Goal: Information Seeking & Learning: Learn about a topic

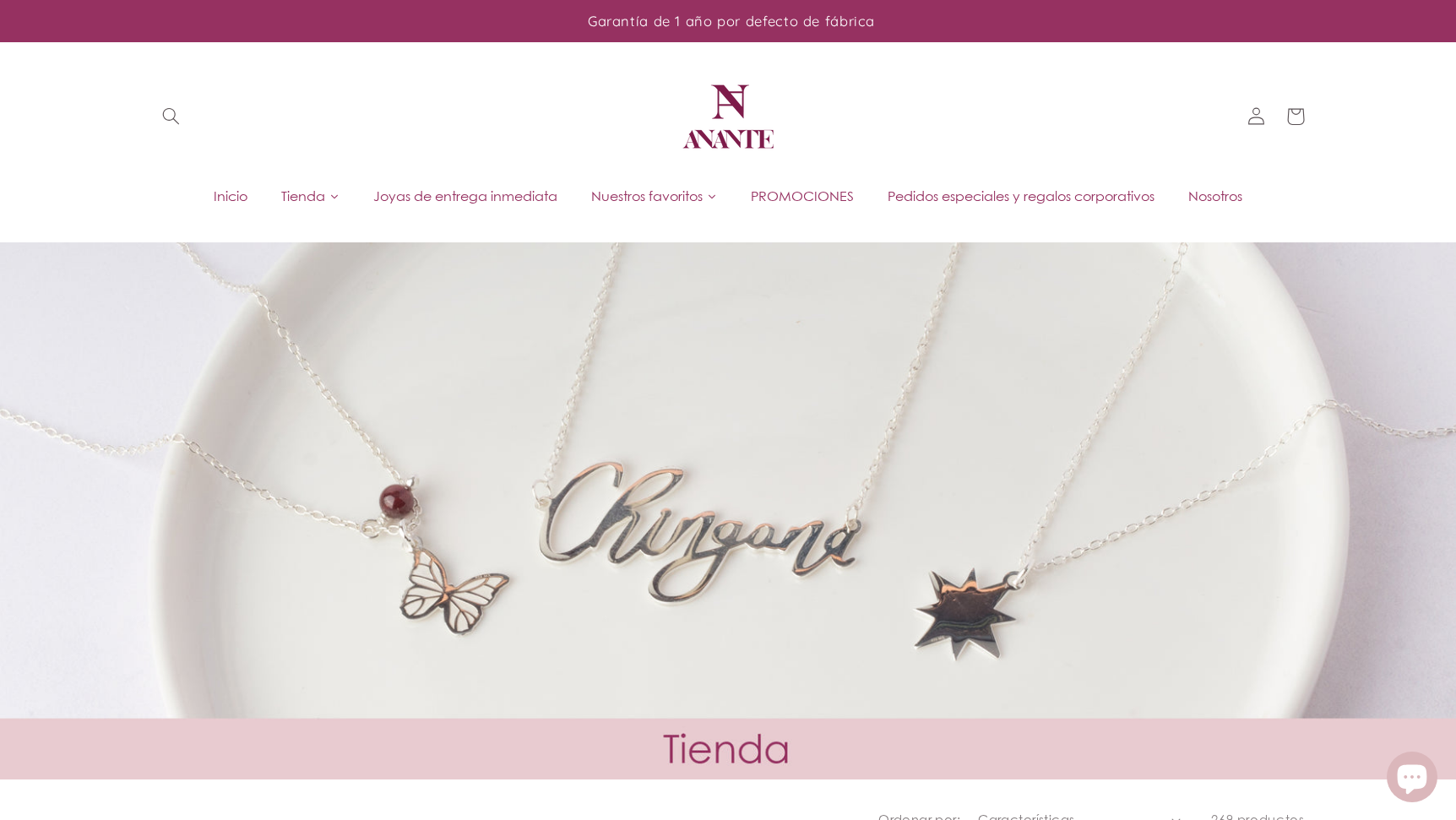
click at [444, 188] on span "Joyas de entrega inmediata" at bounding box center [465, 196] width 184 height 18
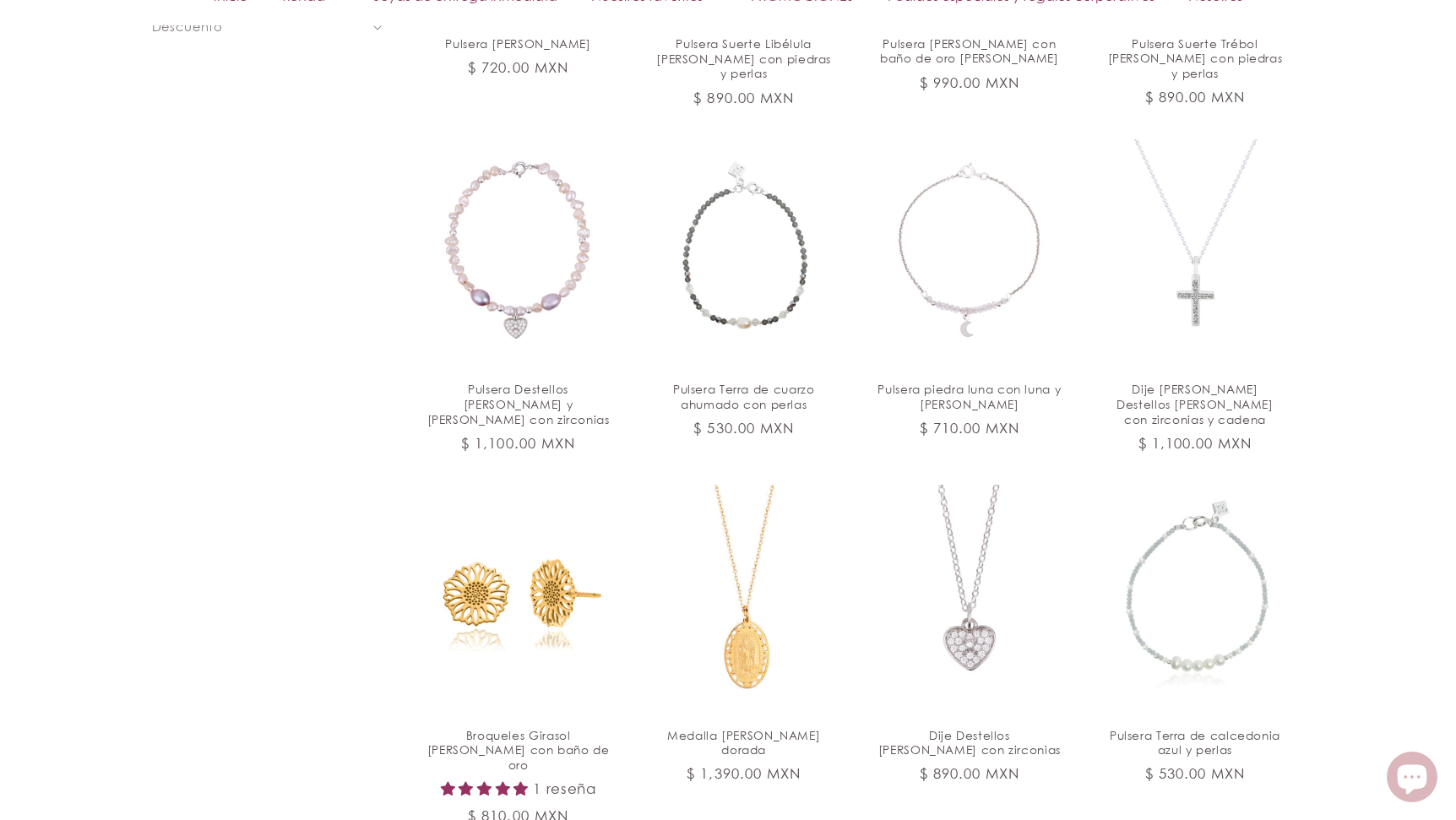
scroll to position [1833, 0]
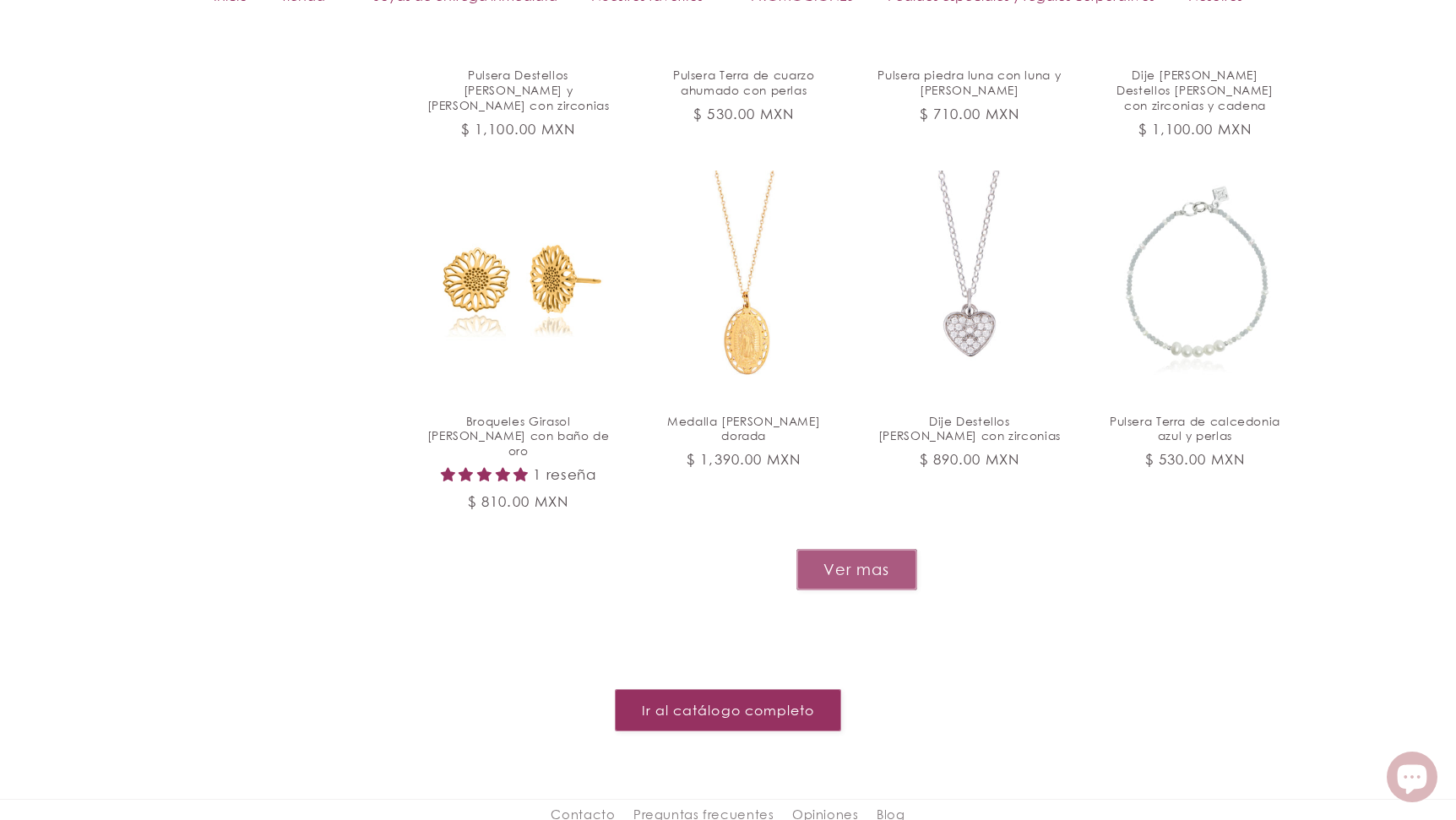
click at [849, 549] on button "Ver mas" at bounding box center [857, 570] width 121 height 42
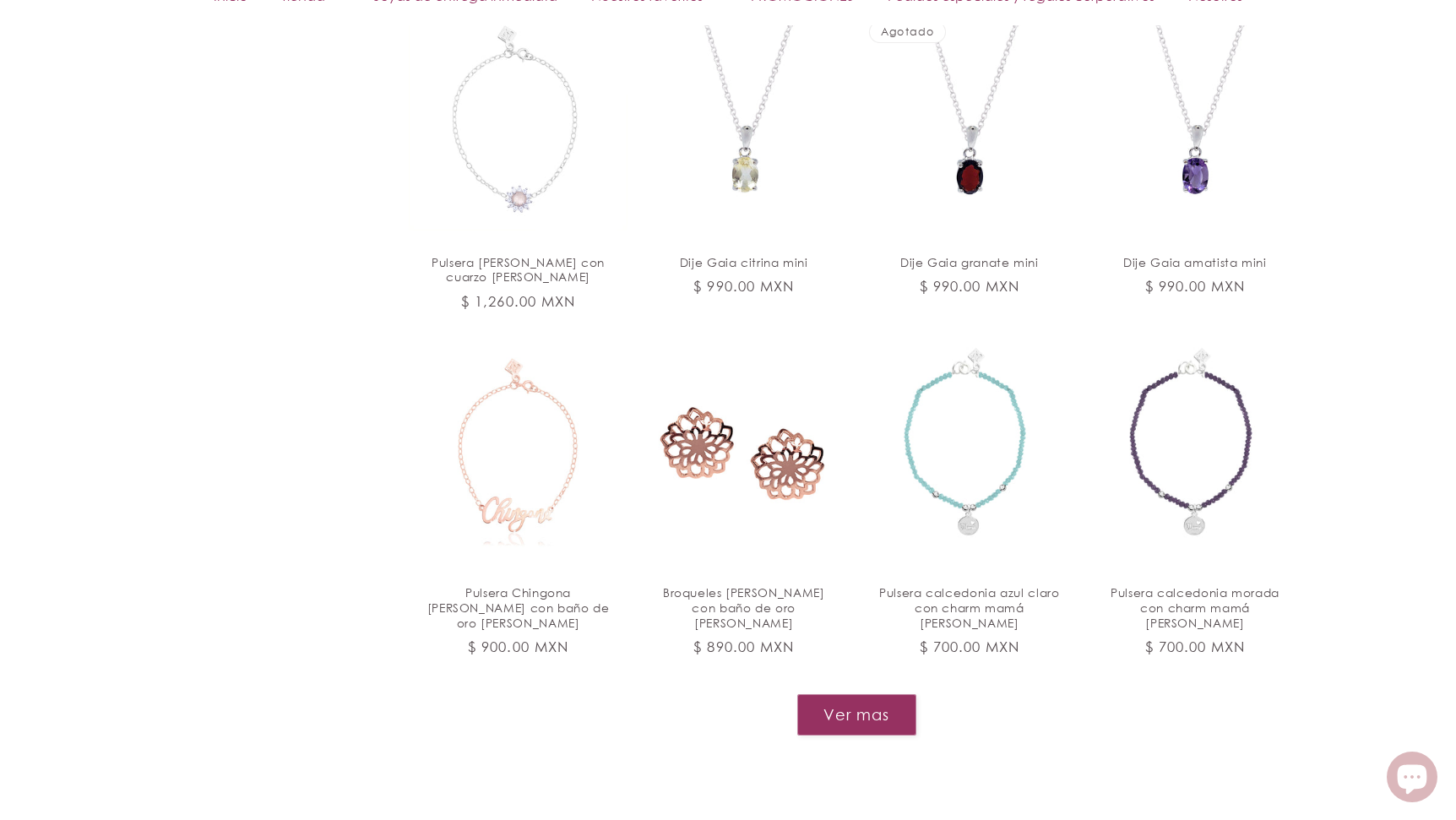
scroll to position [3204, 0]
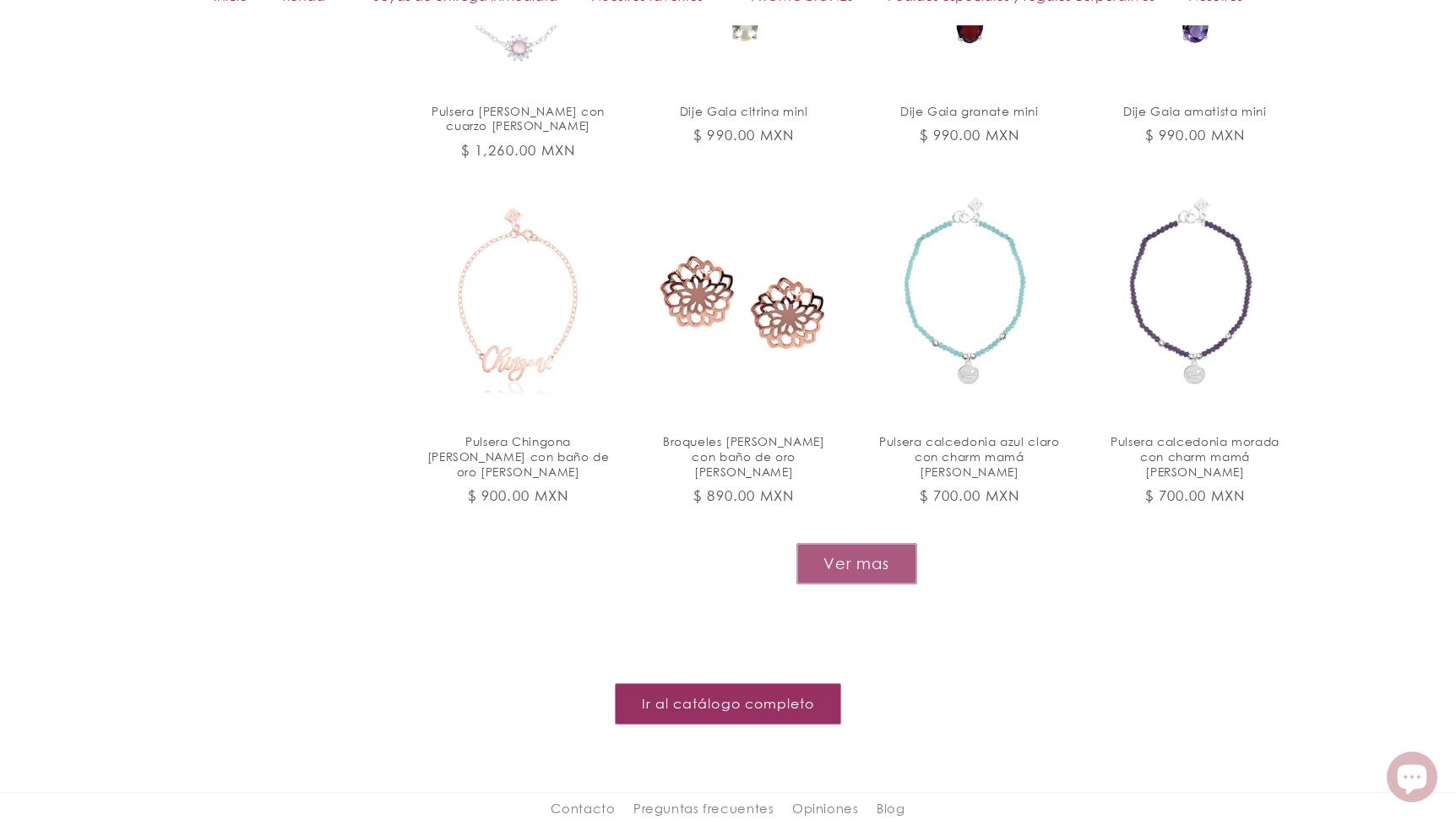
click at [858, 543] on button "Ver mas" at bounding box center [857, 564] width 121 height 42
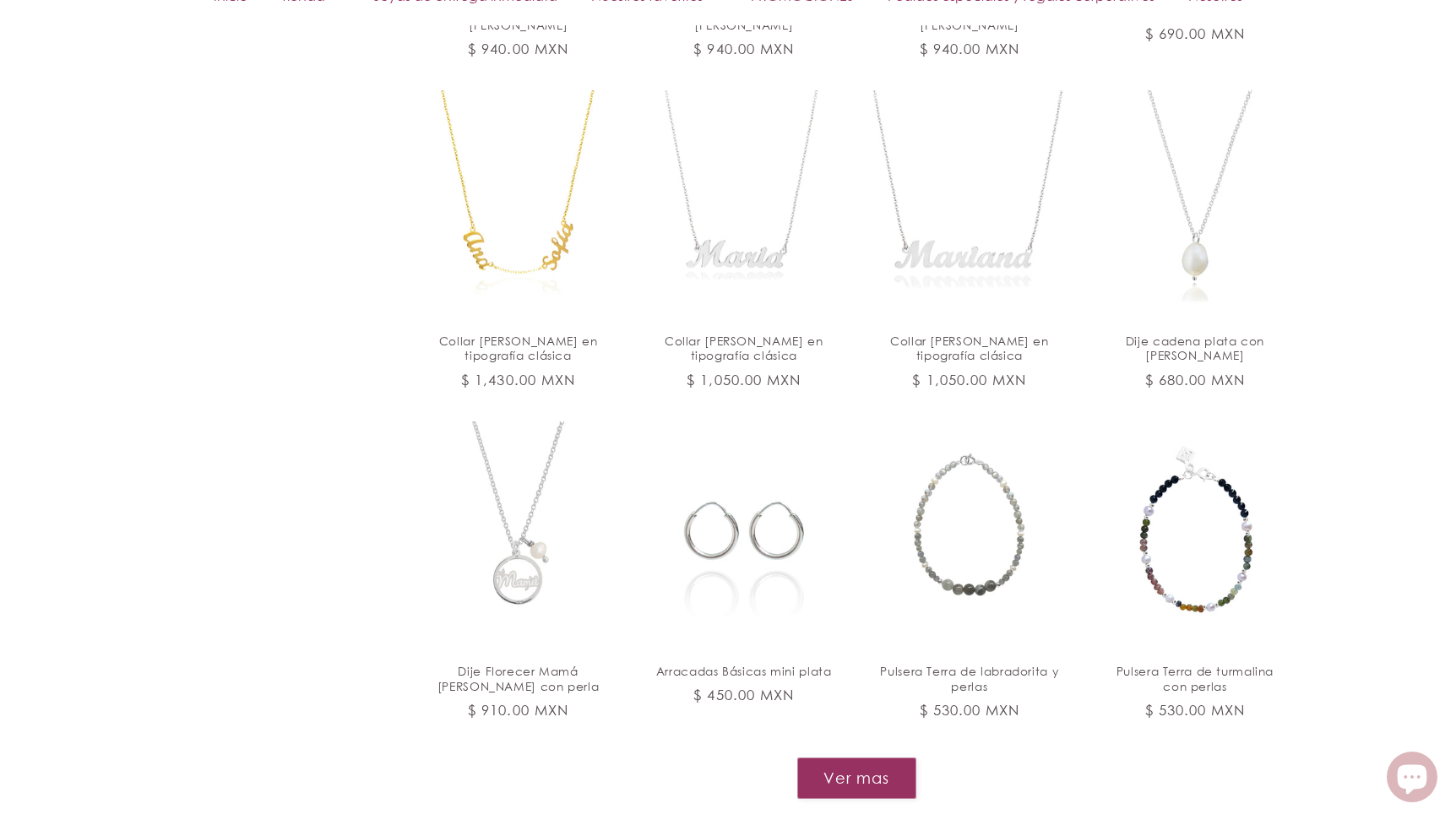
scroll to position [4604, 0]
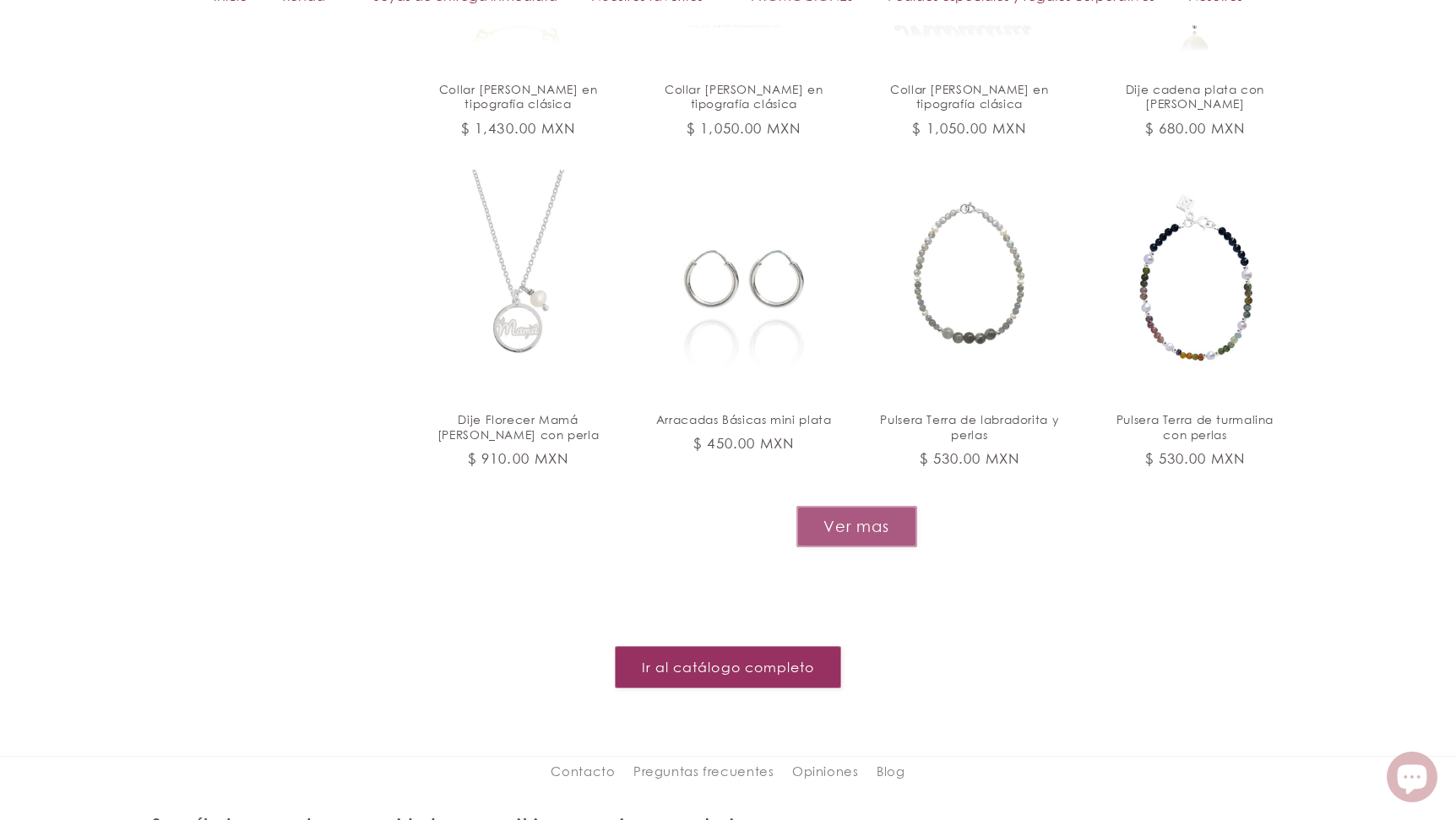
click at [863, 506] on button "Ver mas" at bounding box center [857, 526] width 121 height 42
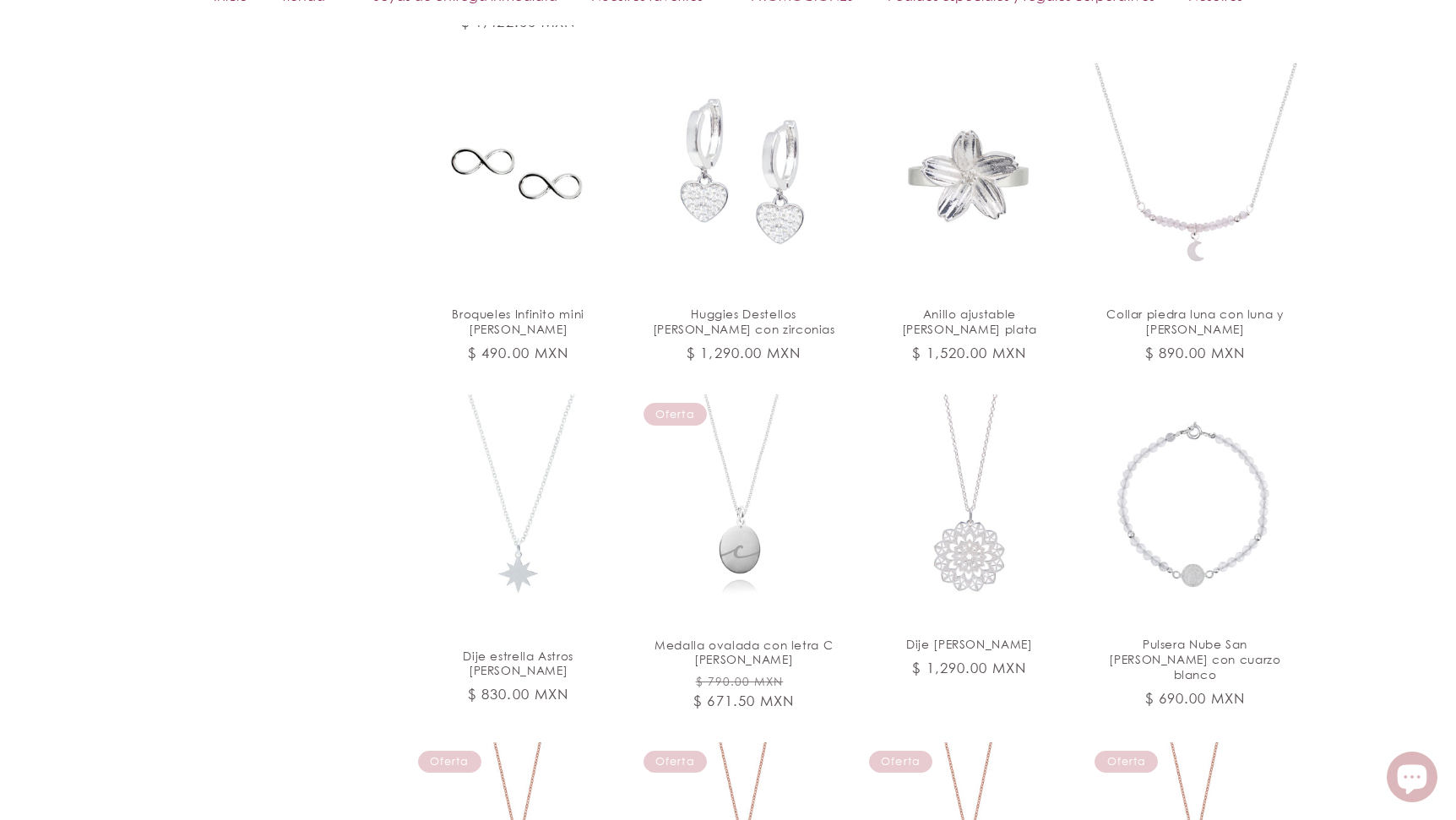
scroll to position [5938, 0]
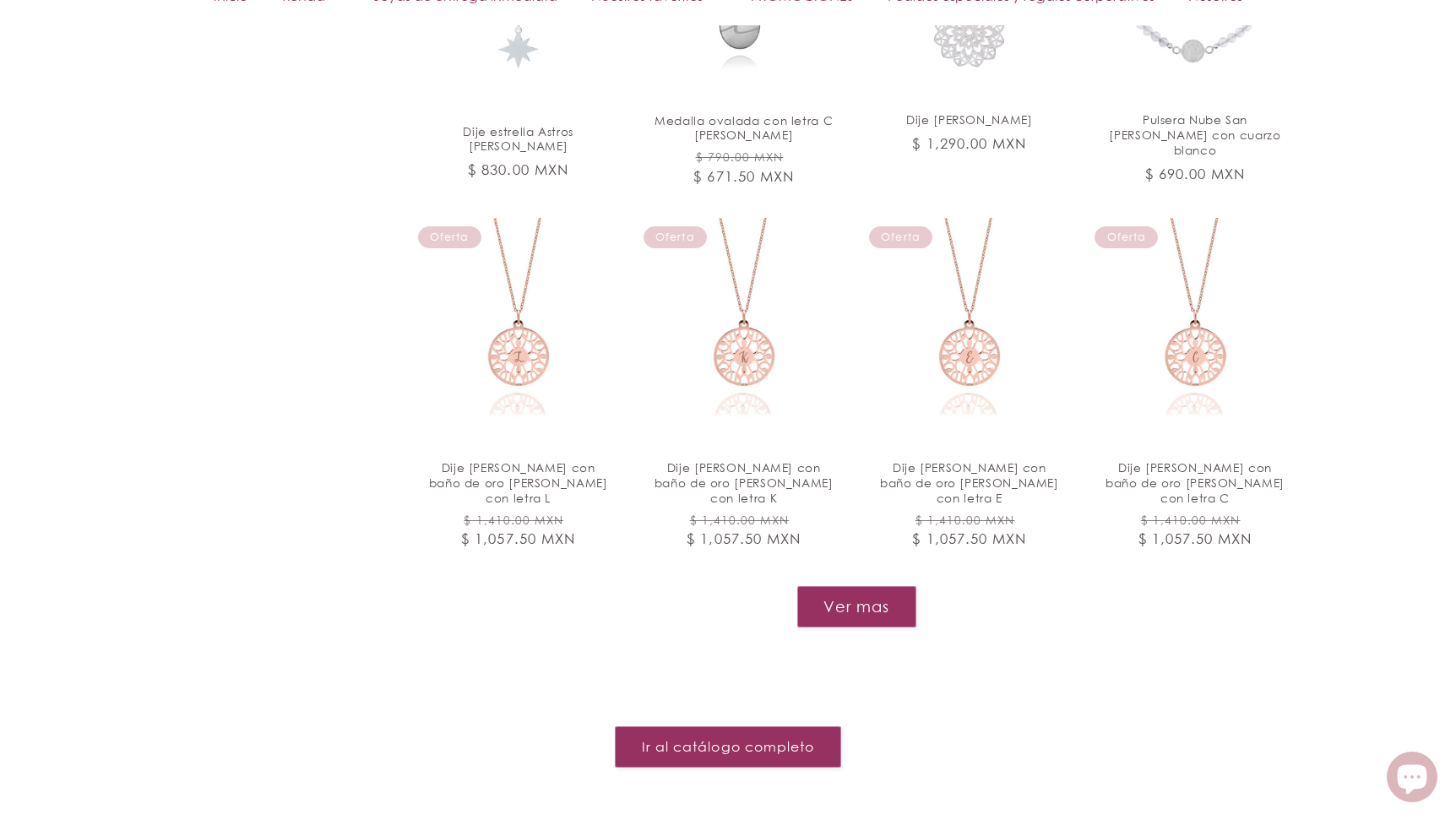
click at [865, 586] on button "Ver mas" at bounding box center [857, 607] width 119 height 42
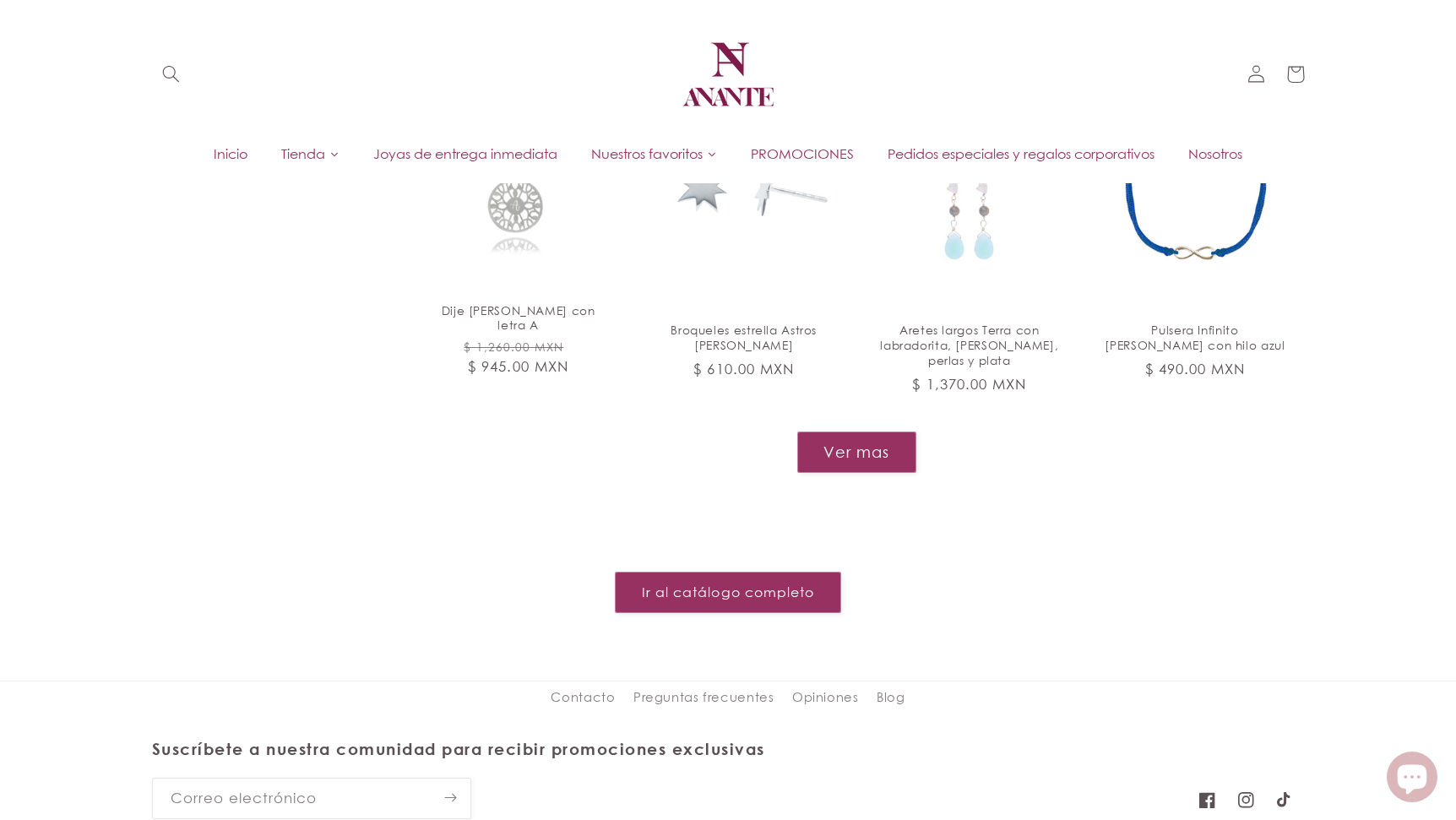
scroll to position [7234, 0]
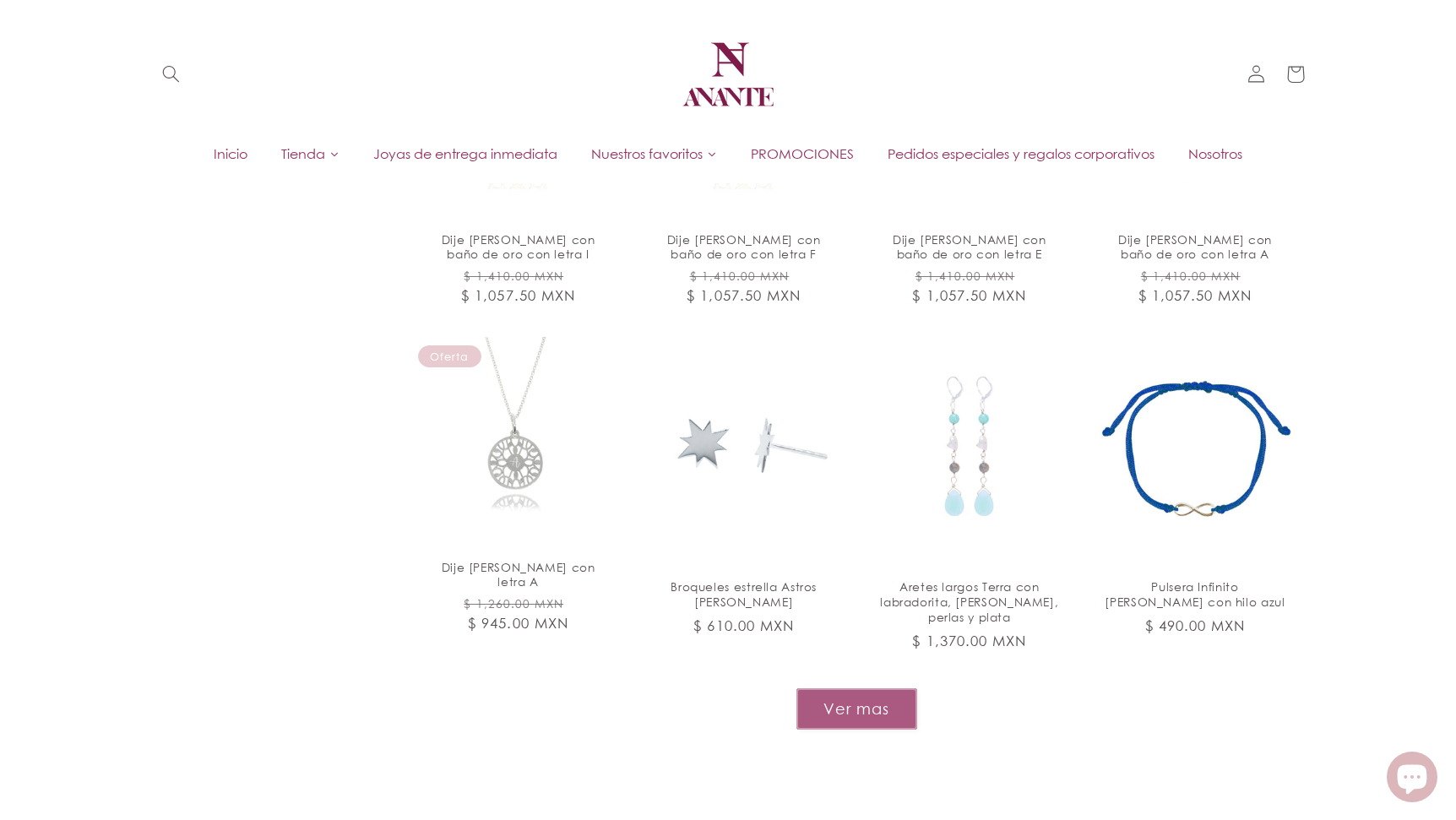
click at [884, 688] on button "Ver mas" at bounding box center [857, 709] width 121 height 42
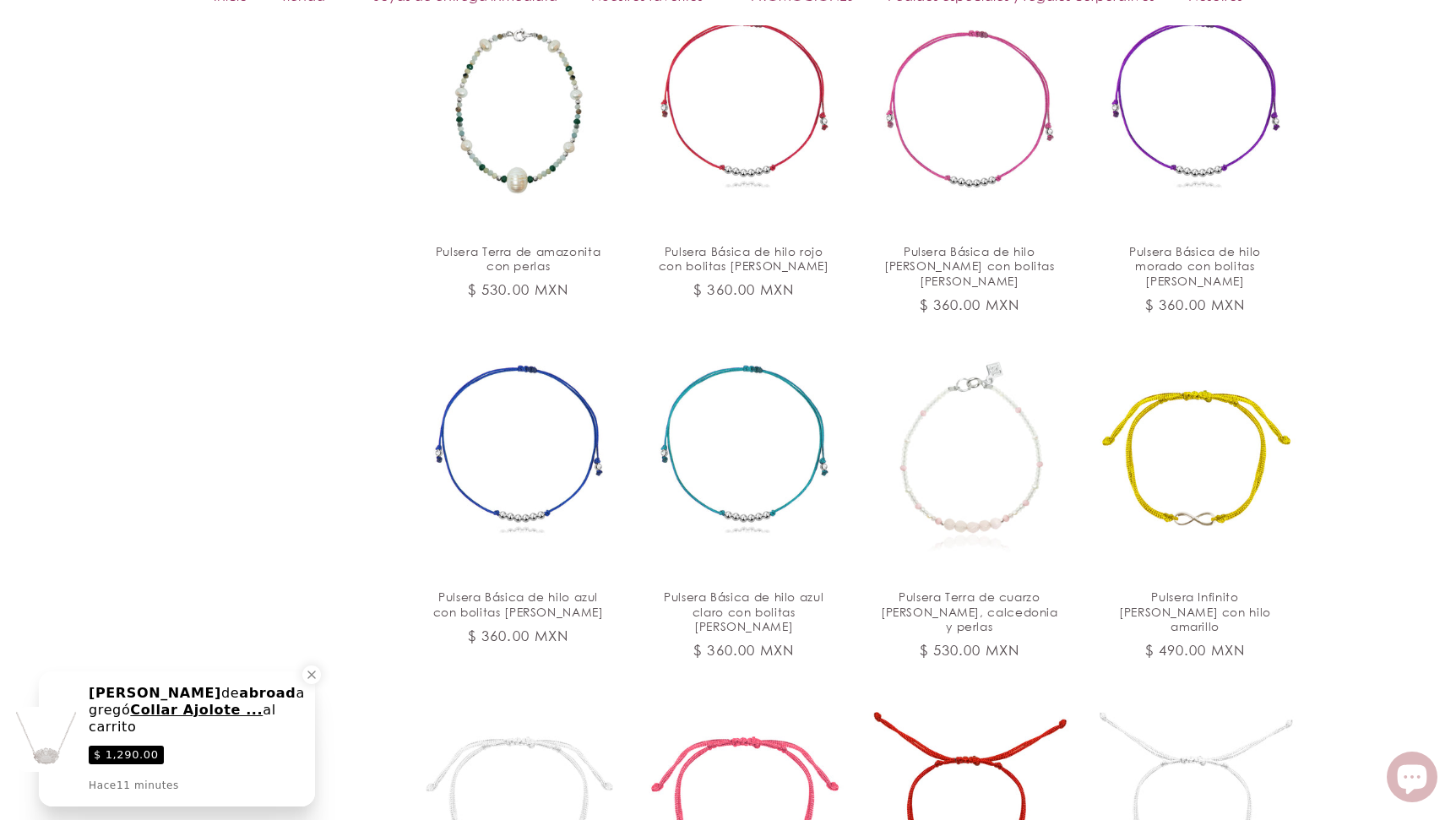
scroll to position [8871, 0]
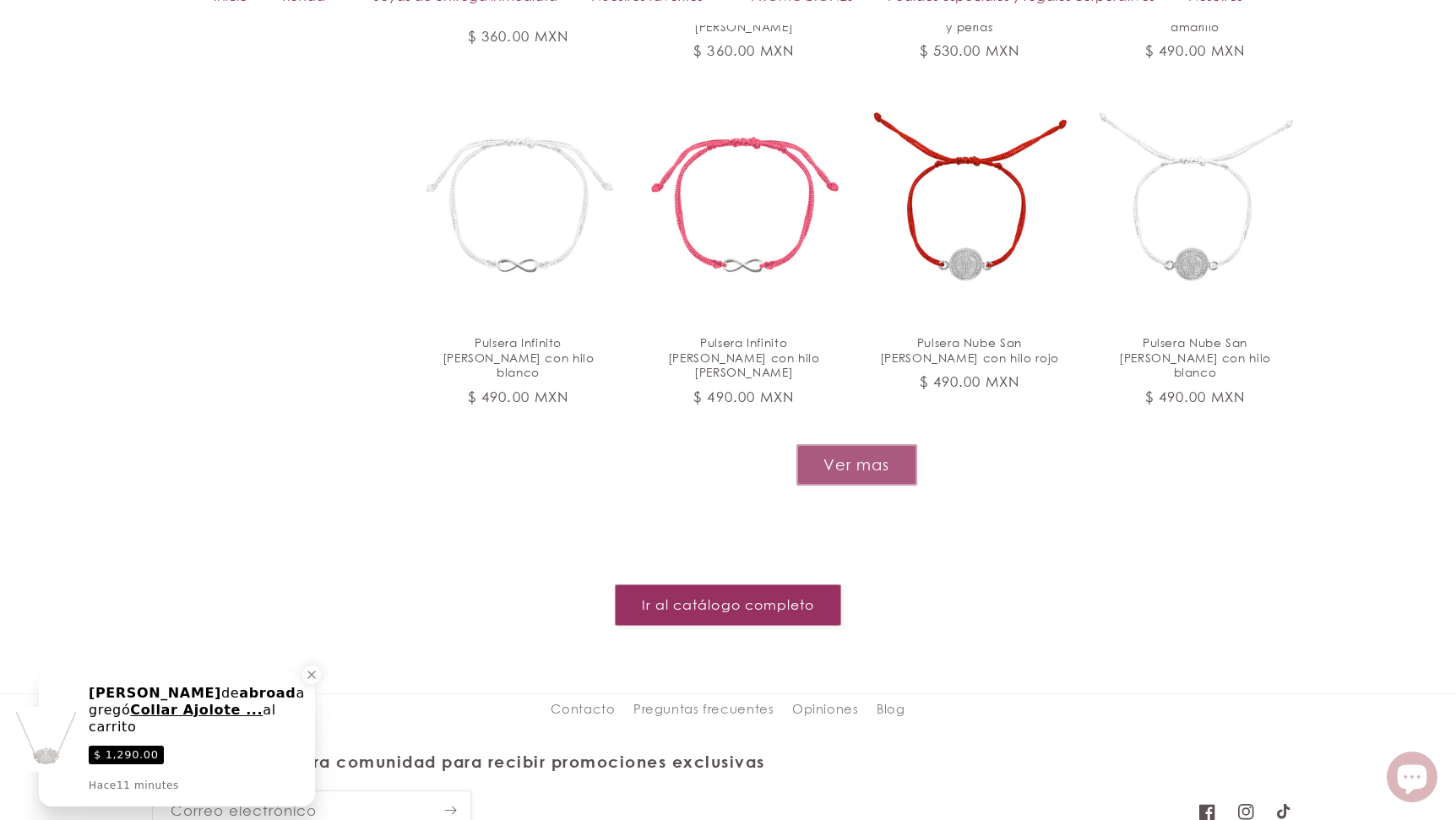
click at [831, 444] on button "Ver mas" at bounding box center [857, 465] width 121 height 42
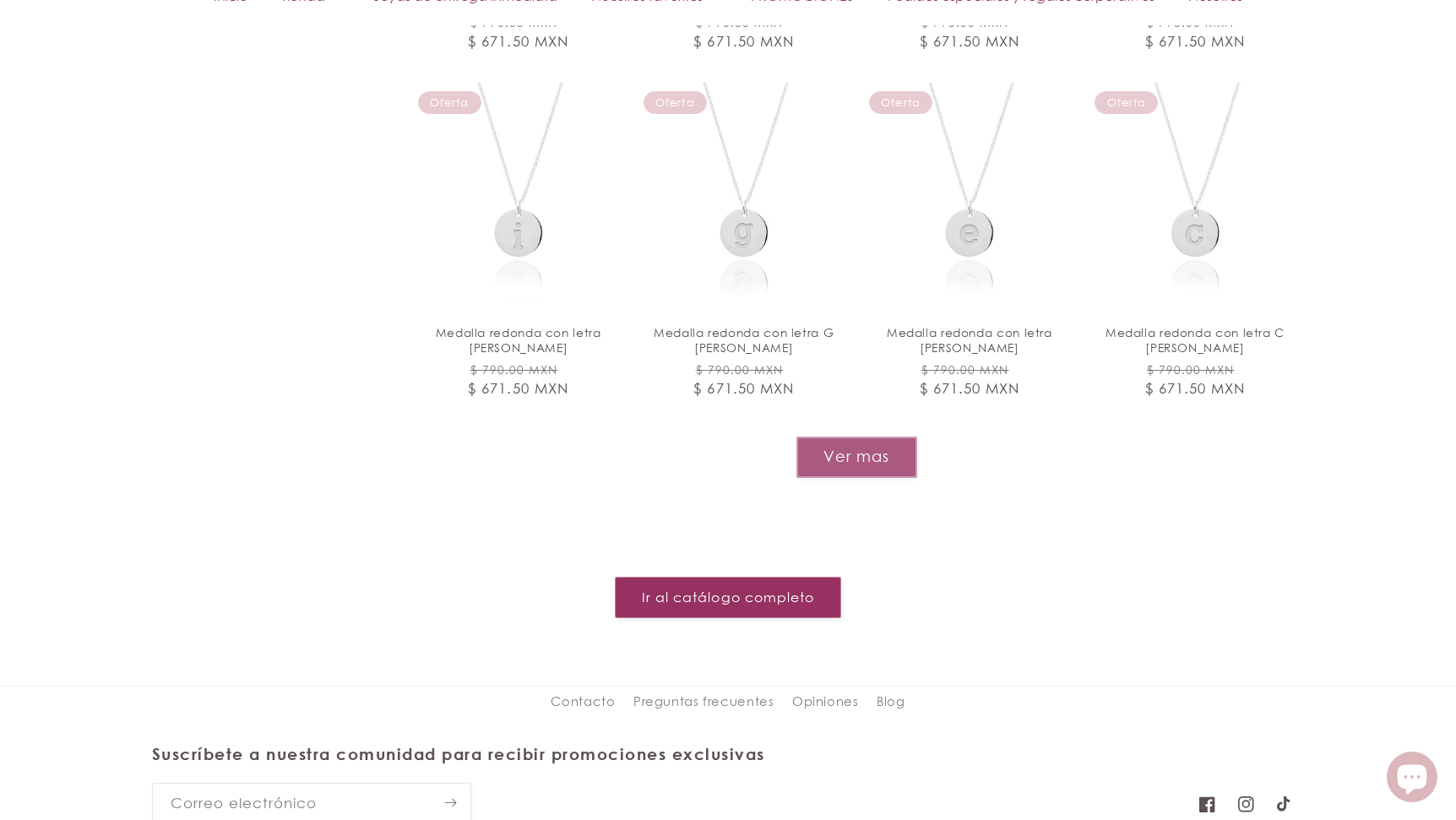
click at [835, 437] on button "Ver mas" at bounding box center [857, 458] width 121 height 42
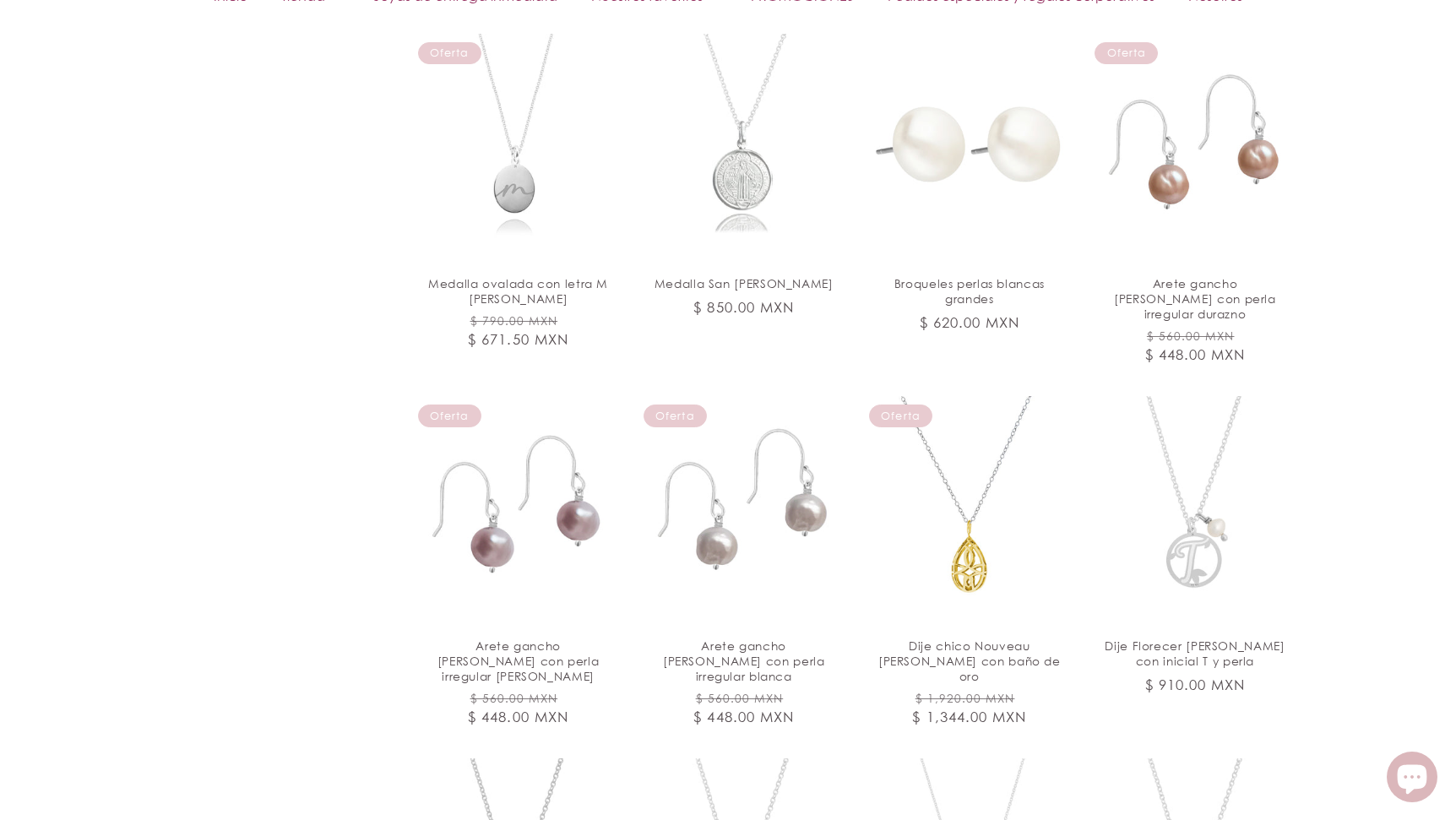
scroll to position [11275, 0]
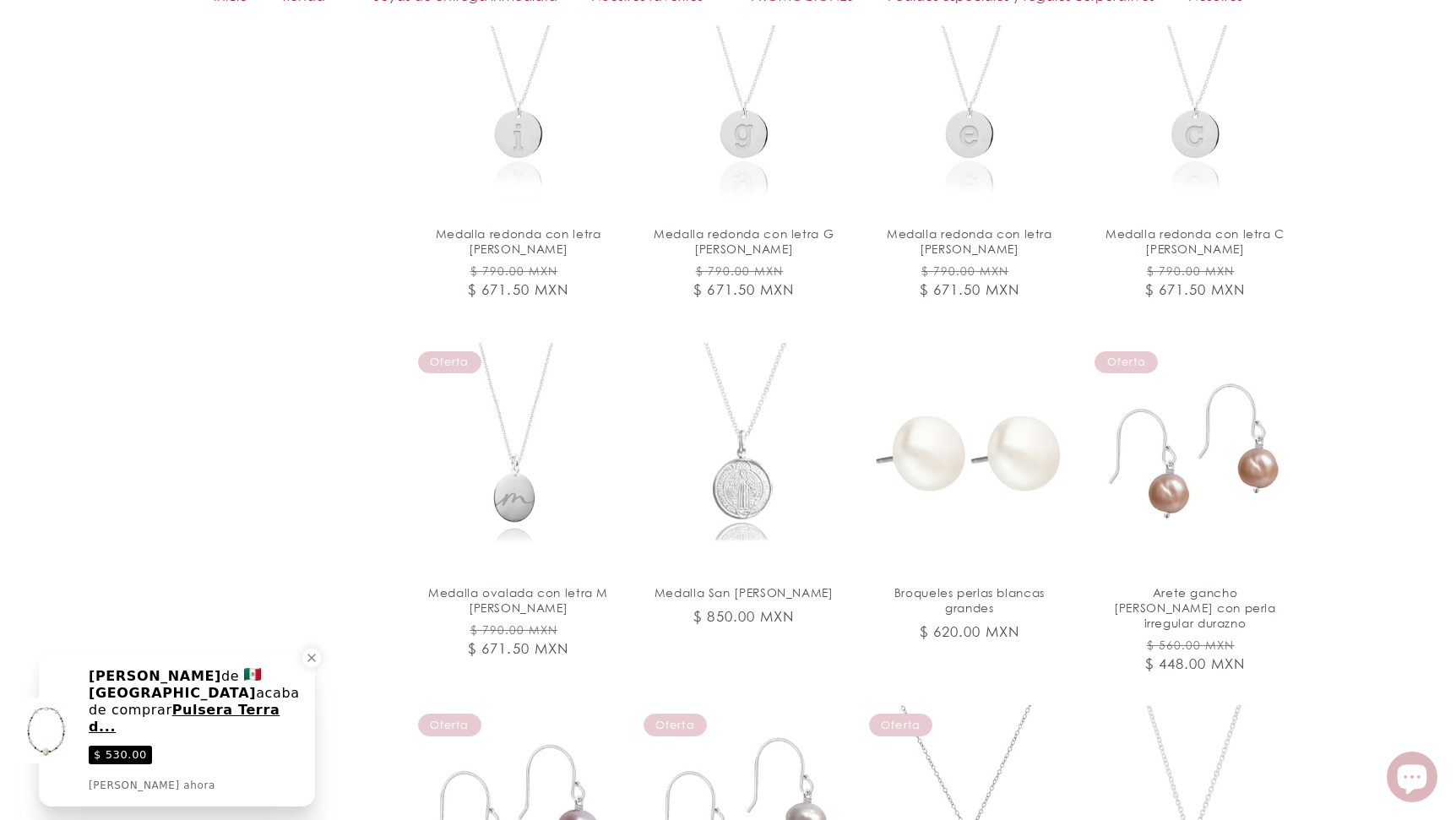
scroll to position [10798, 0]
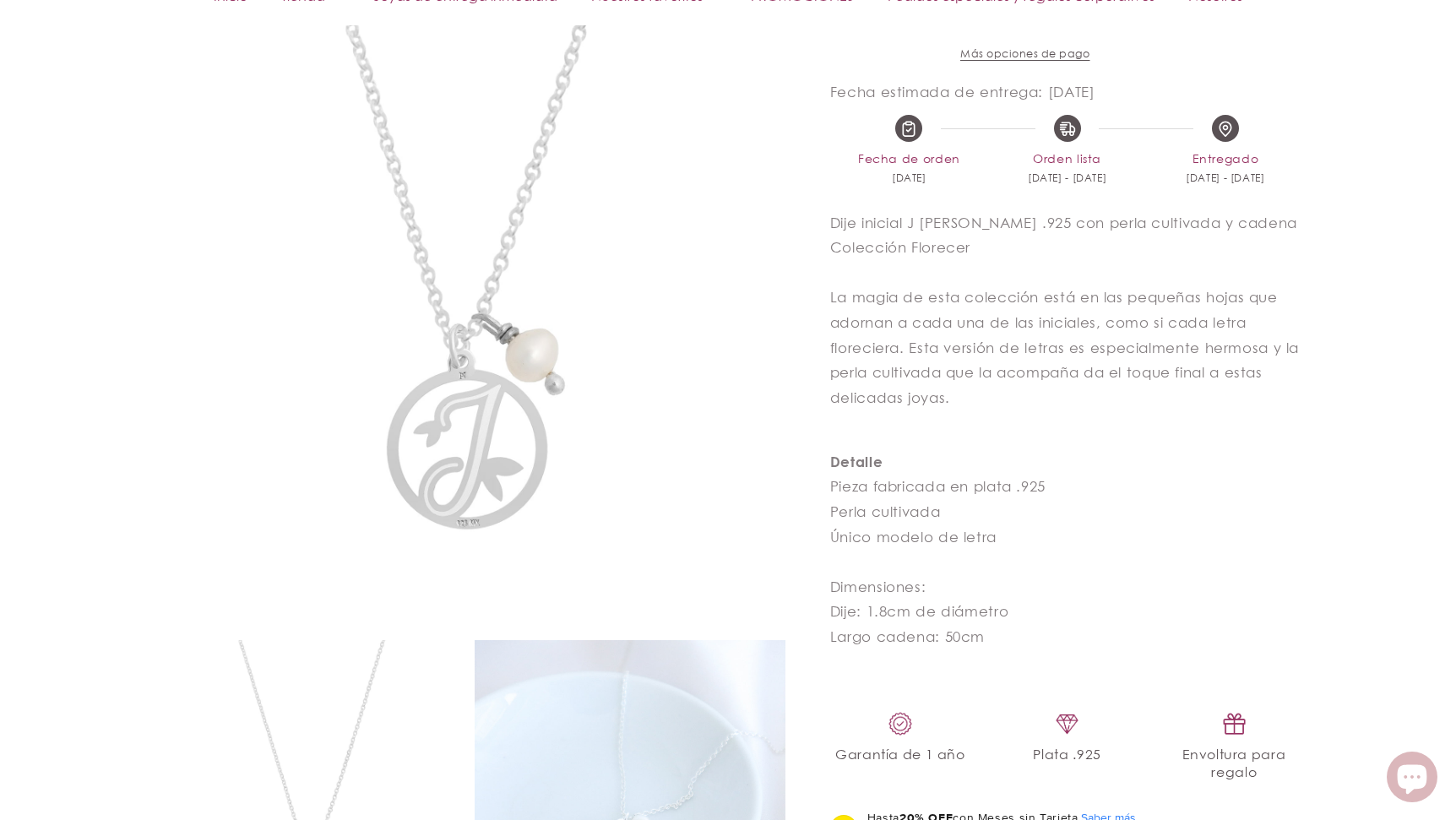
scroll to position [891, 0]
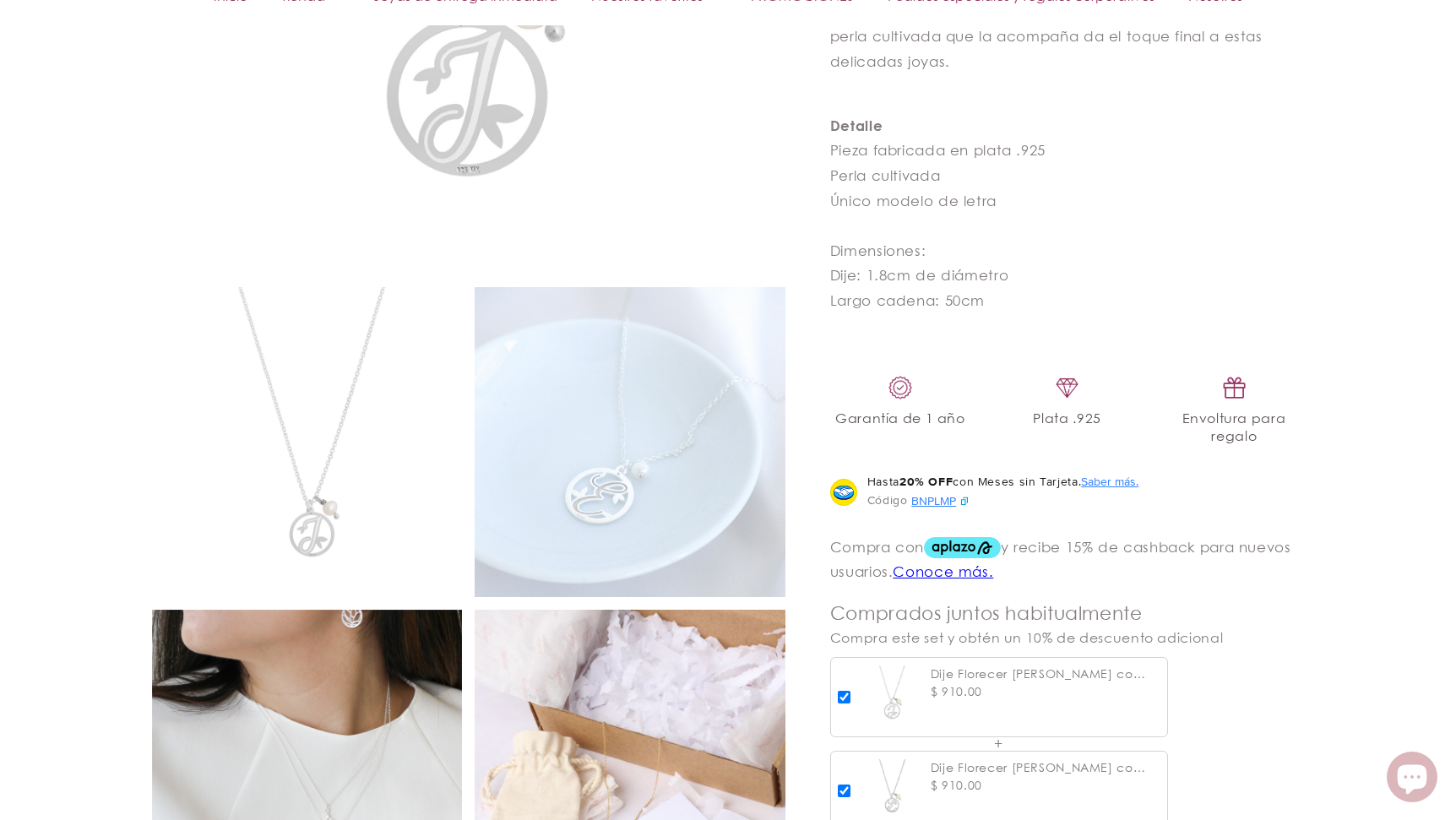
click at [310, 439] on img at bounding box center [307, 442] width 311 height 311
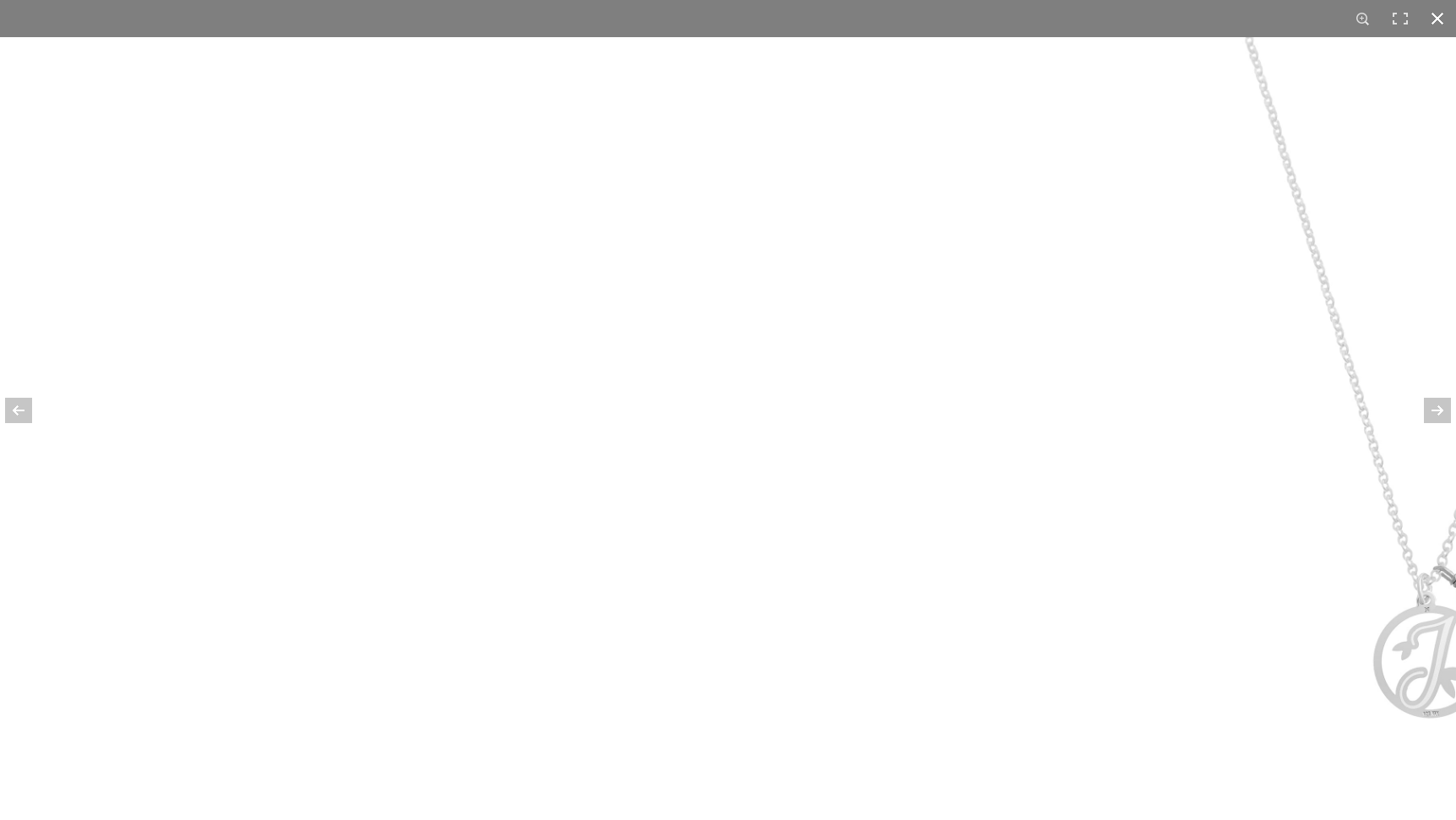
click at [1438, 18] on div at bounding box center [1437, 18] width 37 height 37
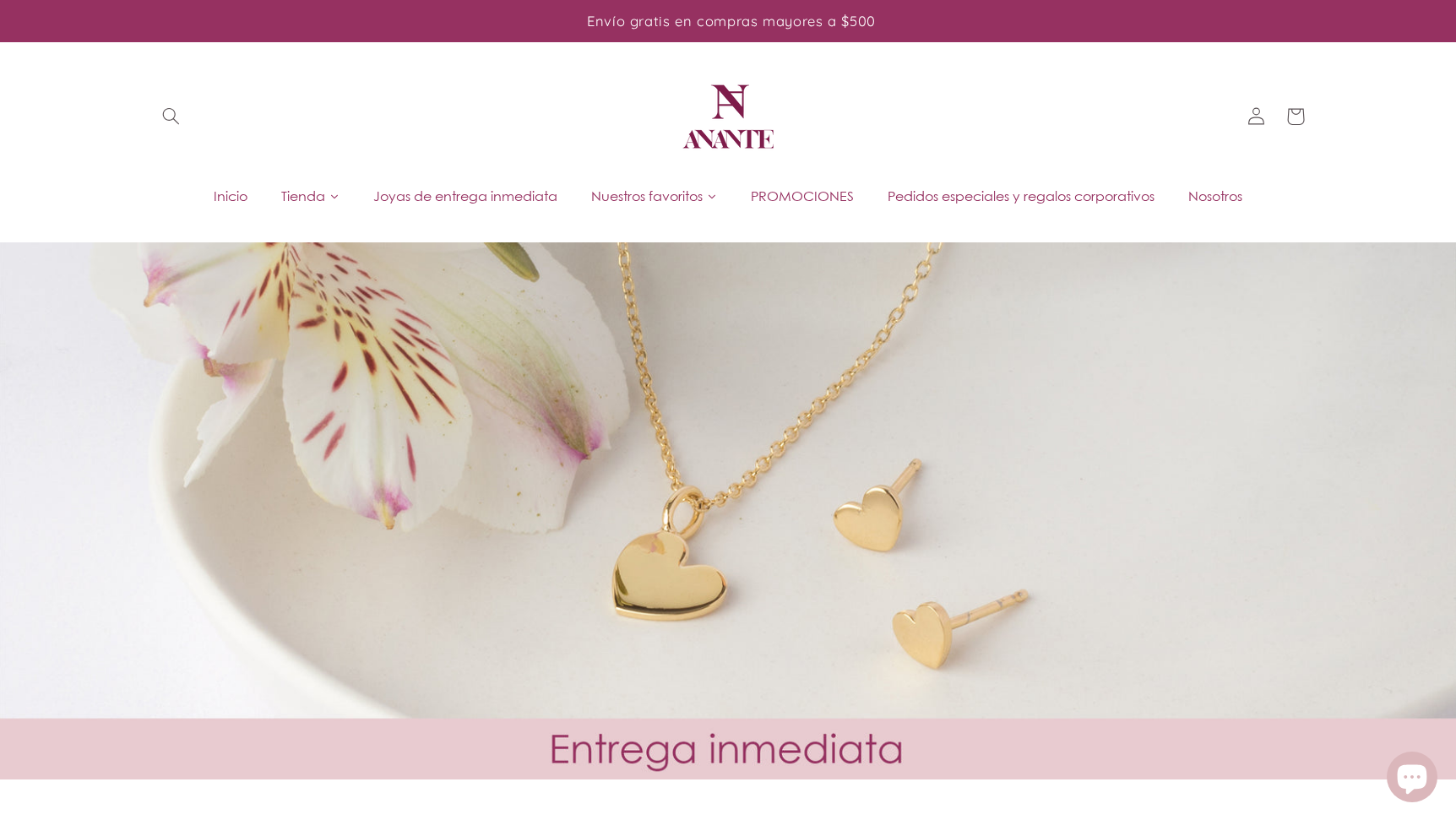
click at [468, 188] on span "Joyas de entrega inmediata" at bounding box center [465, 196] width 184 height 18
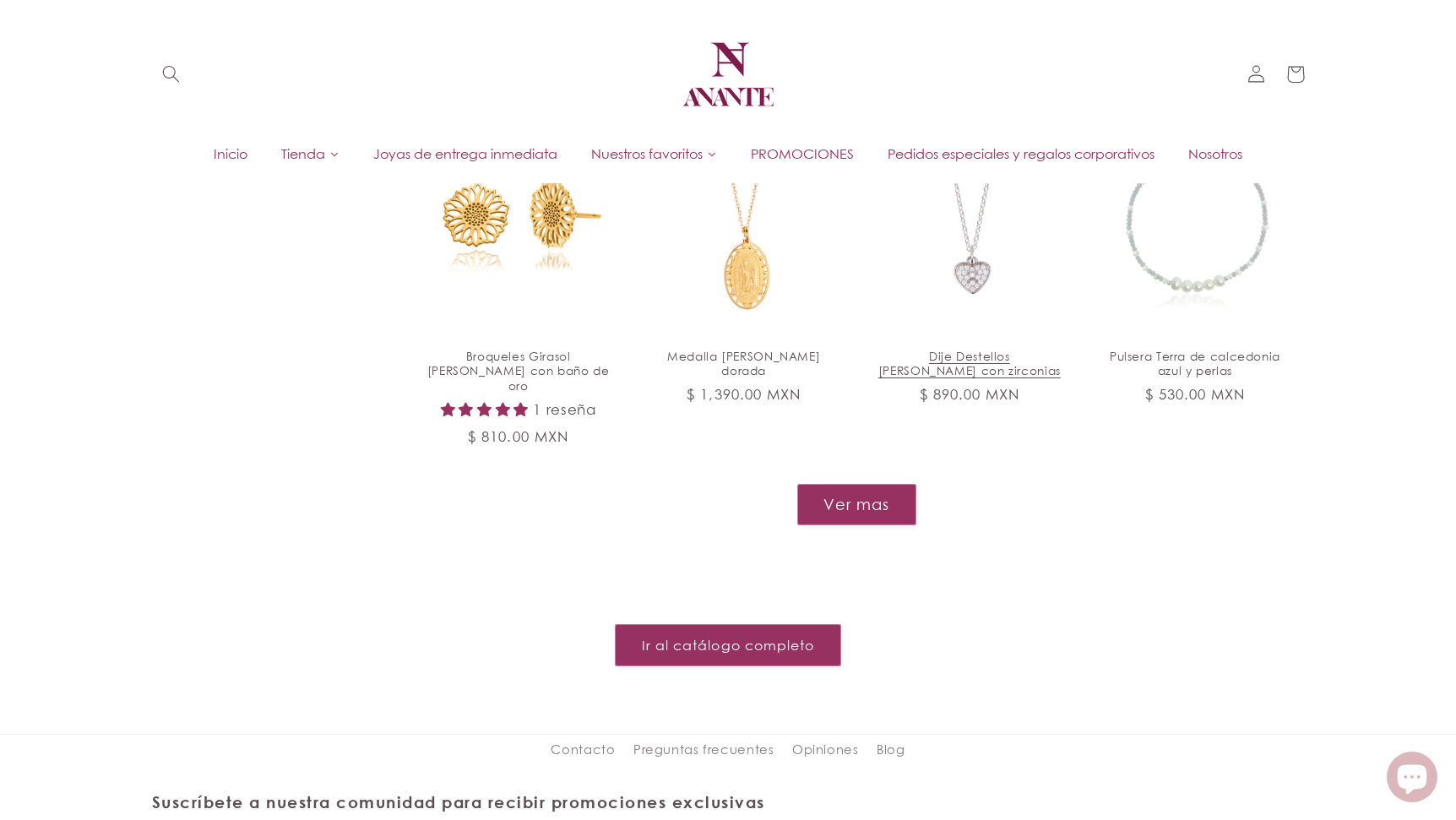
scroll to position [1830, 0]
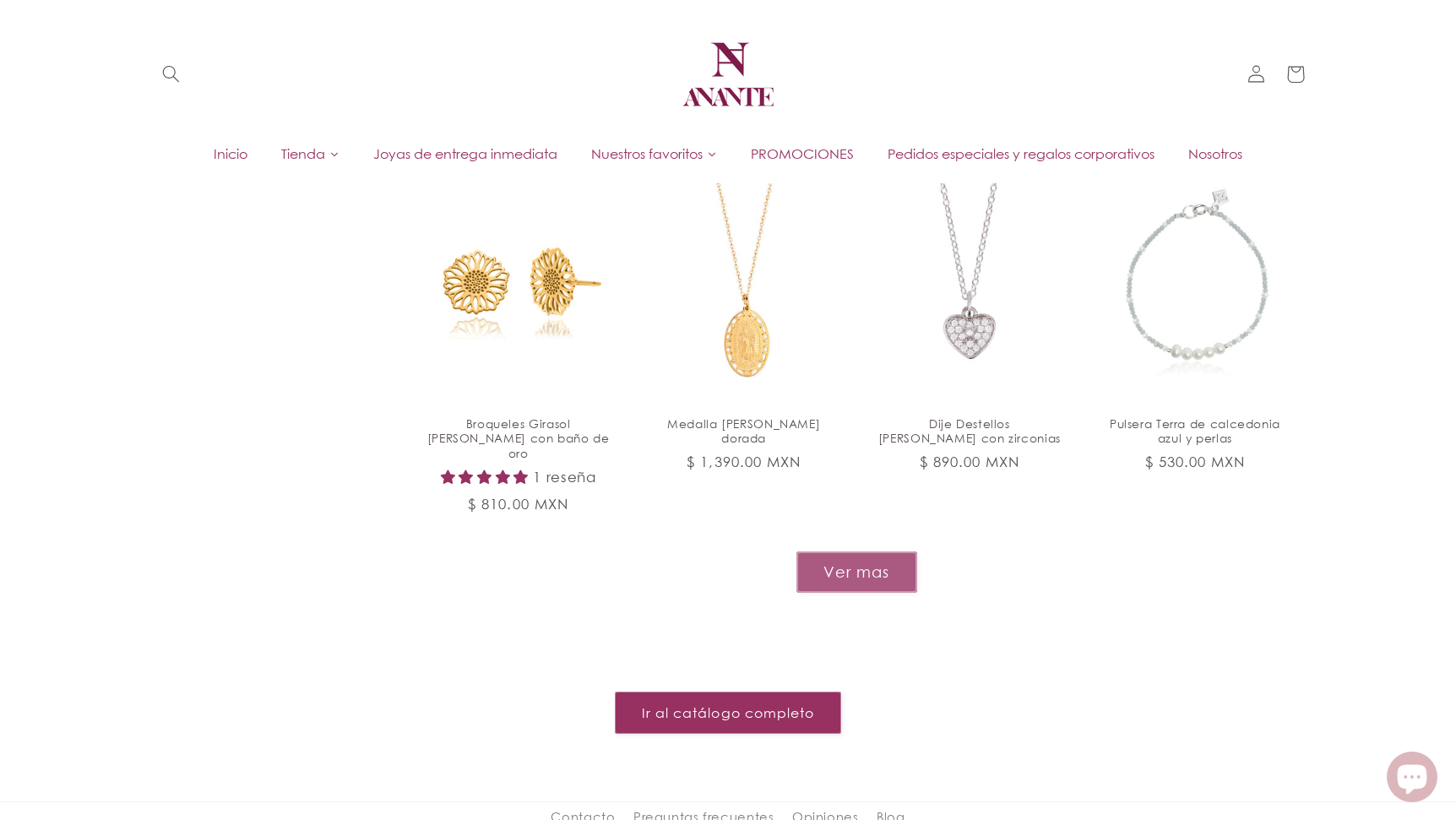
click at [895, 551] on button "Ver mas" at bounding box center [857, 572] width 121 height 42
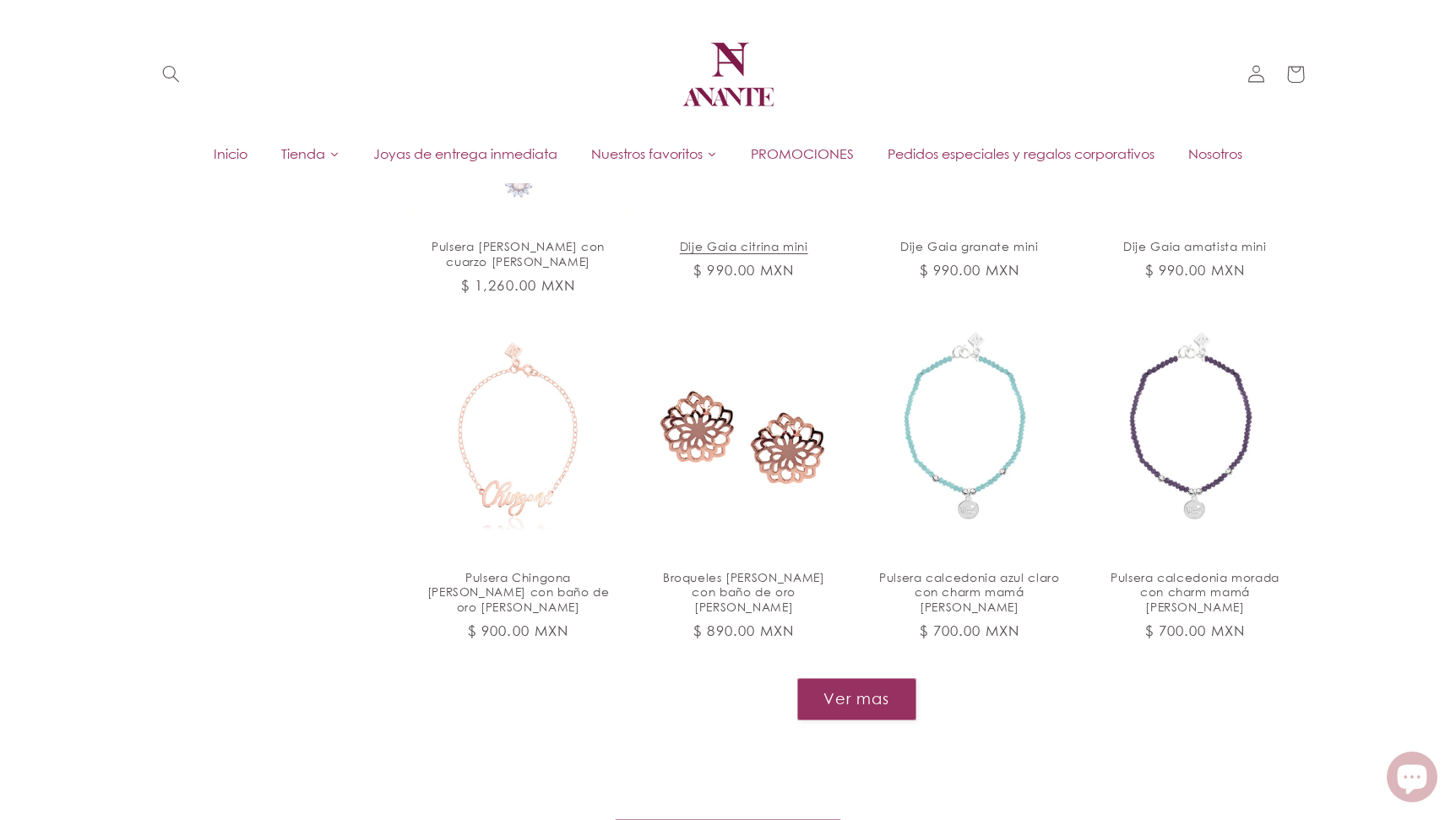
scroll to position [3201, 0]
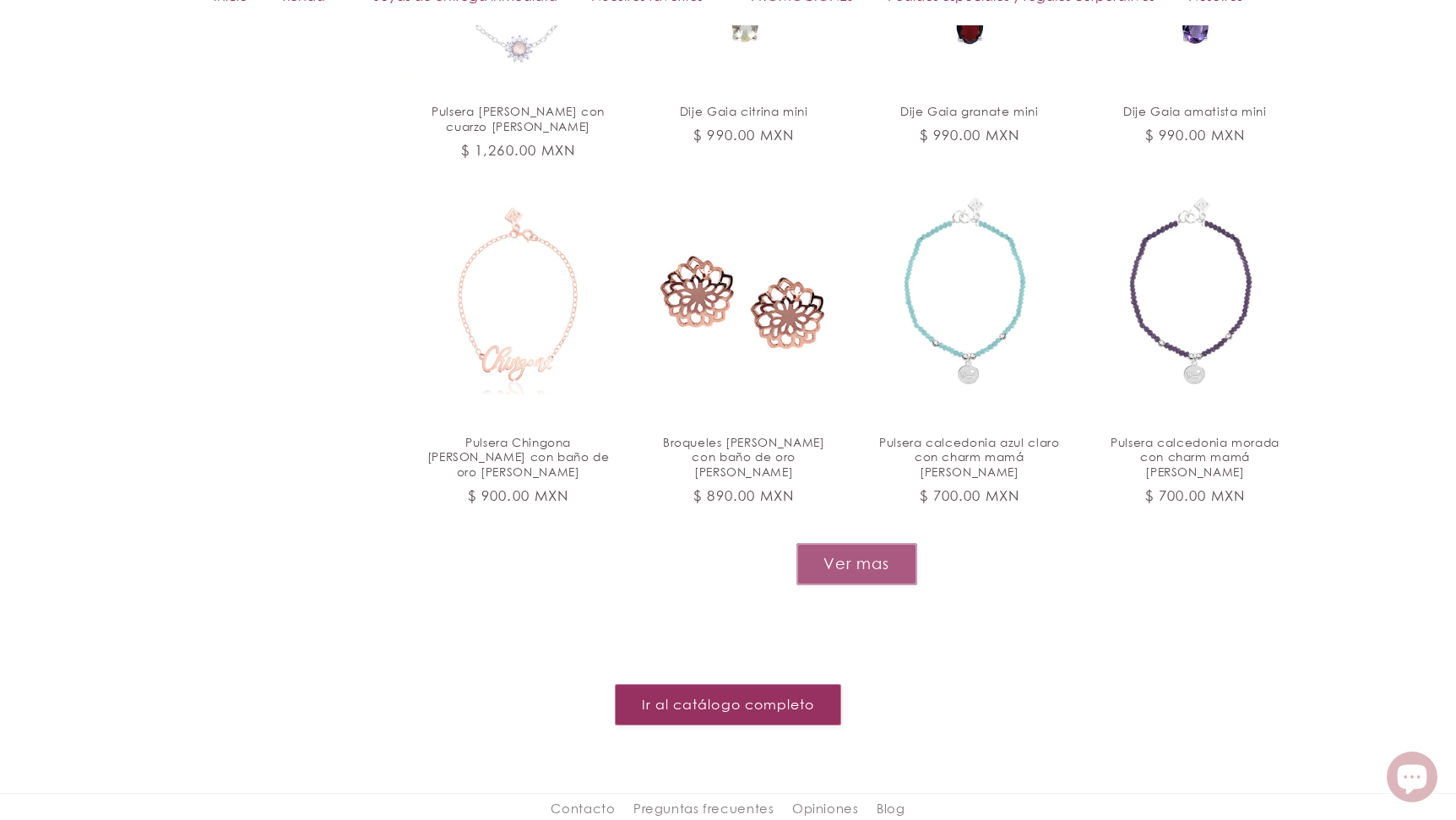
click at [847, 543] on button "Ver mas" at bounding box center [857, 564] width 121 height 42
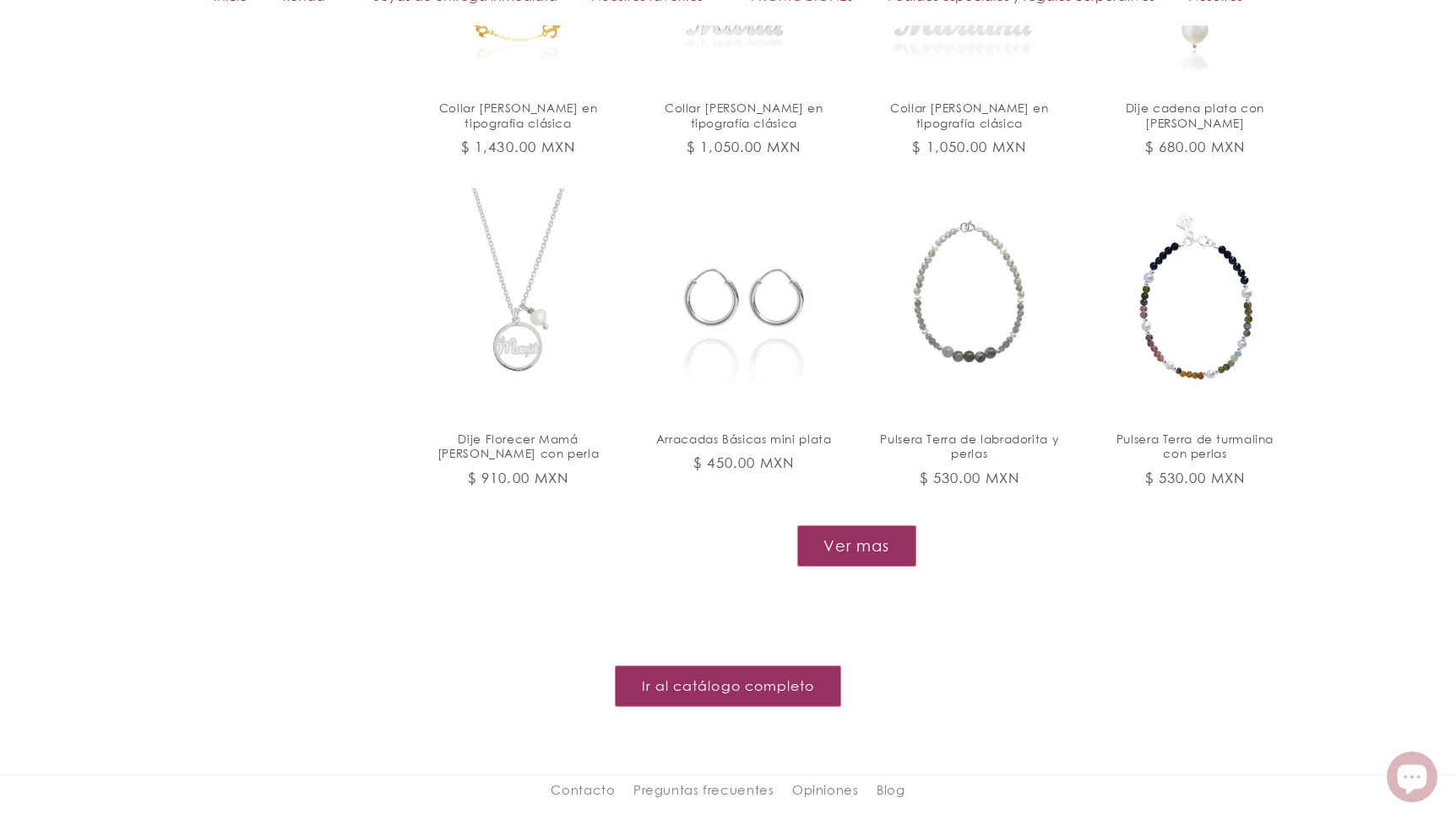
scroll to position [4616, 0]
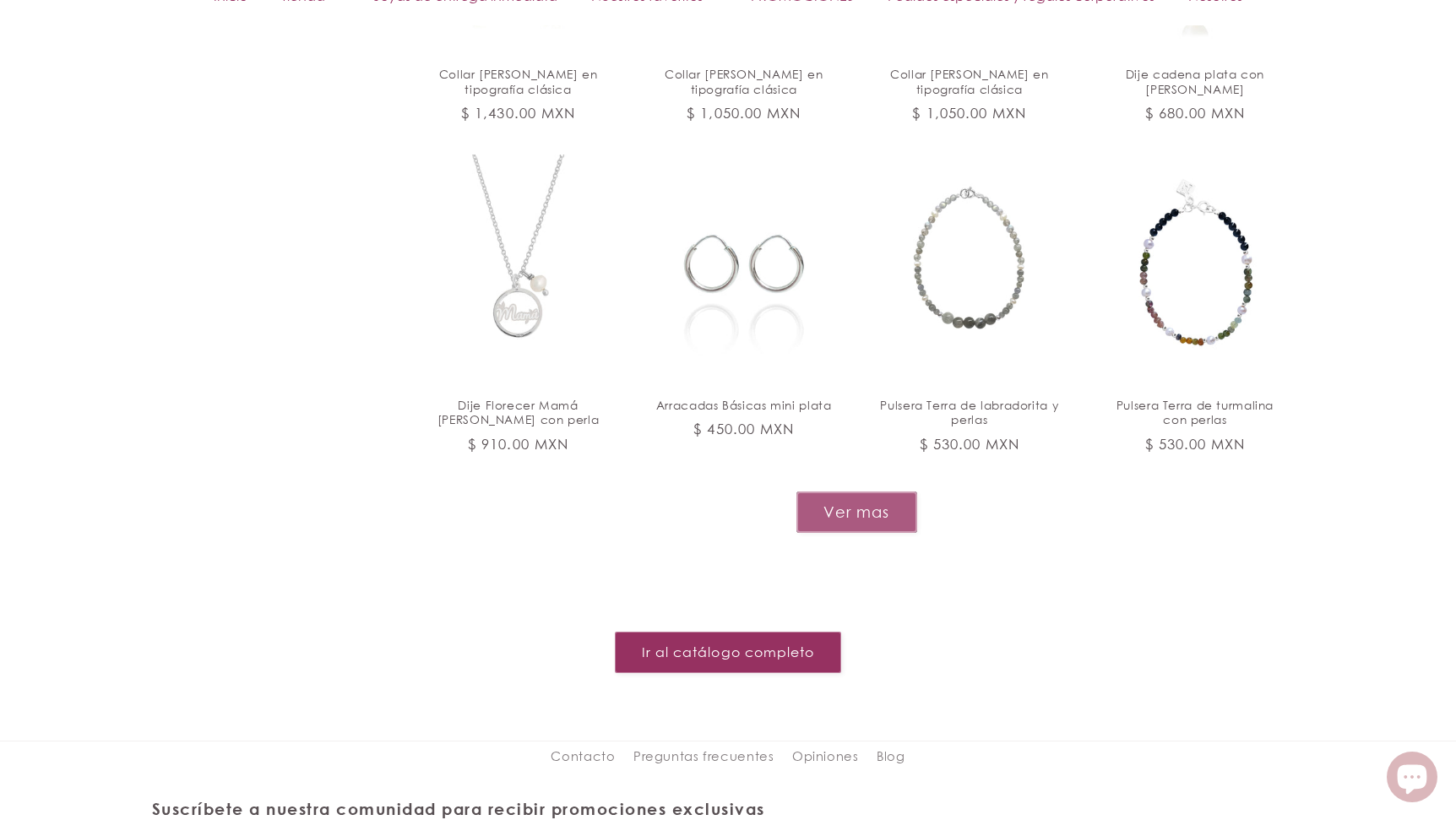
click at [840, 491] on button "Ver mas" at bounding box center [857, 512] width 121 height 42
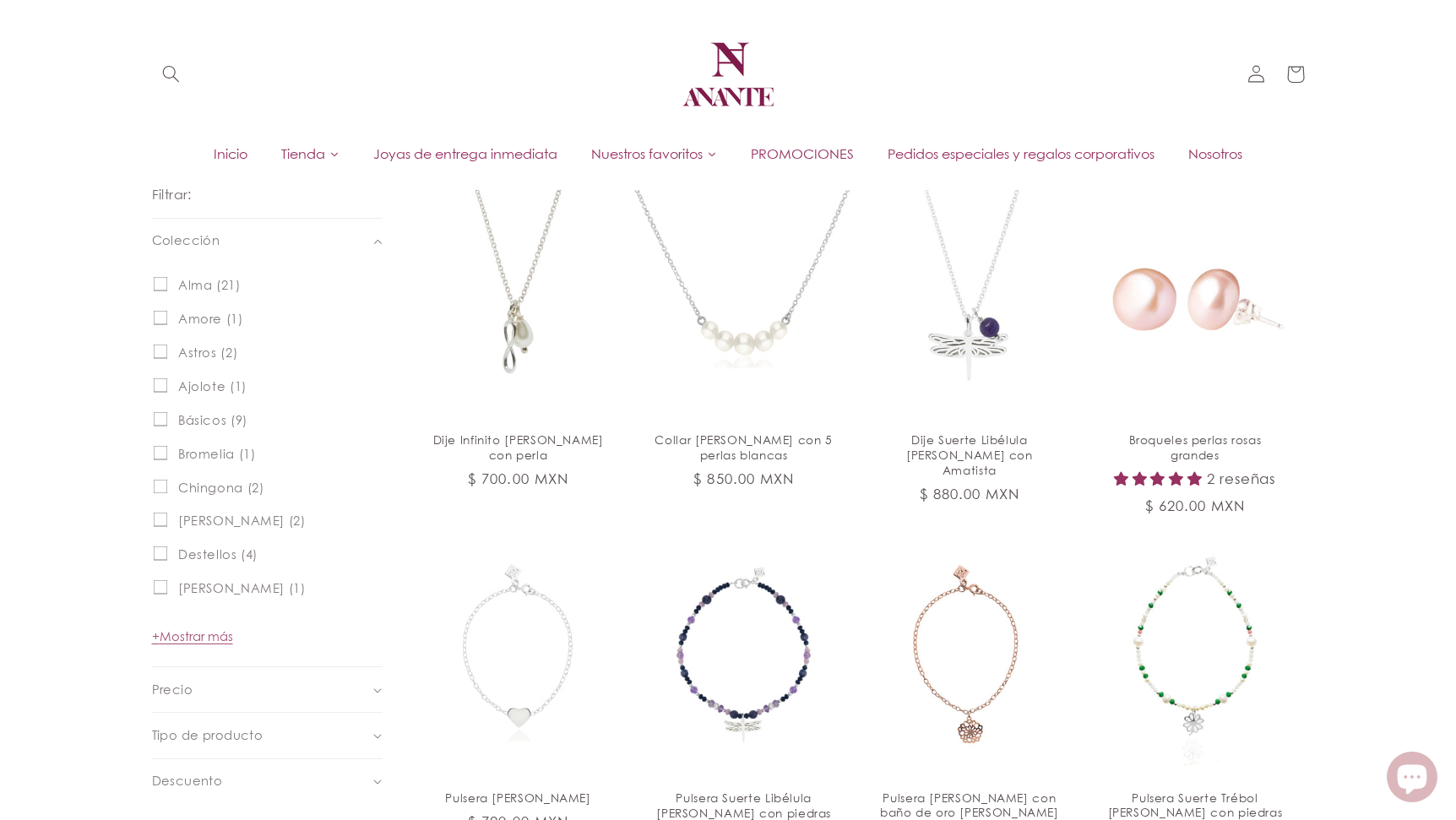
scroll to position [763, 0]
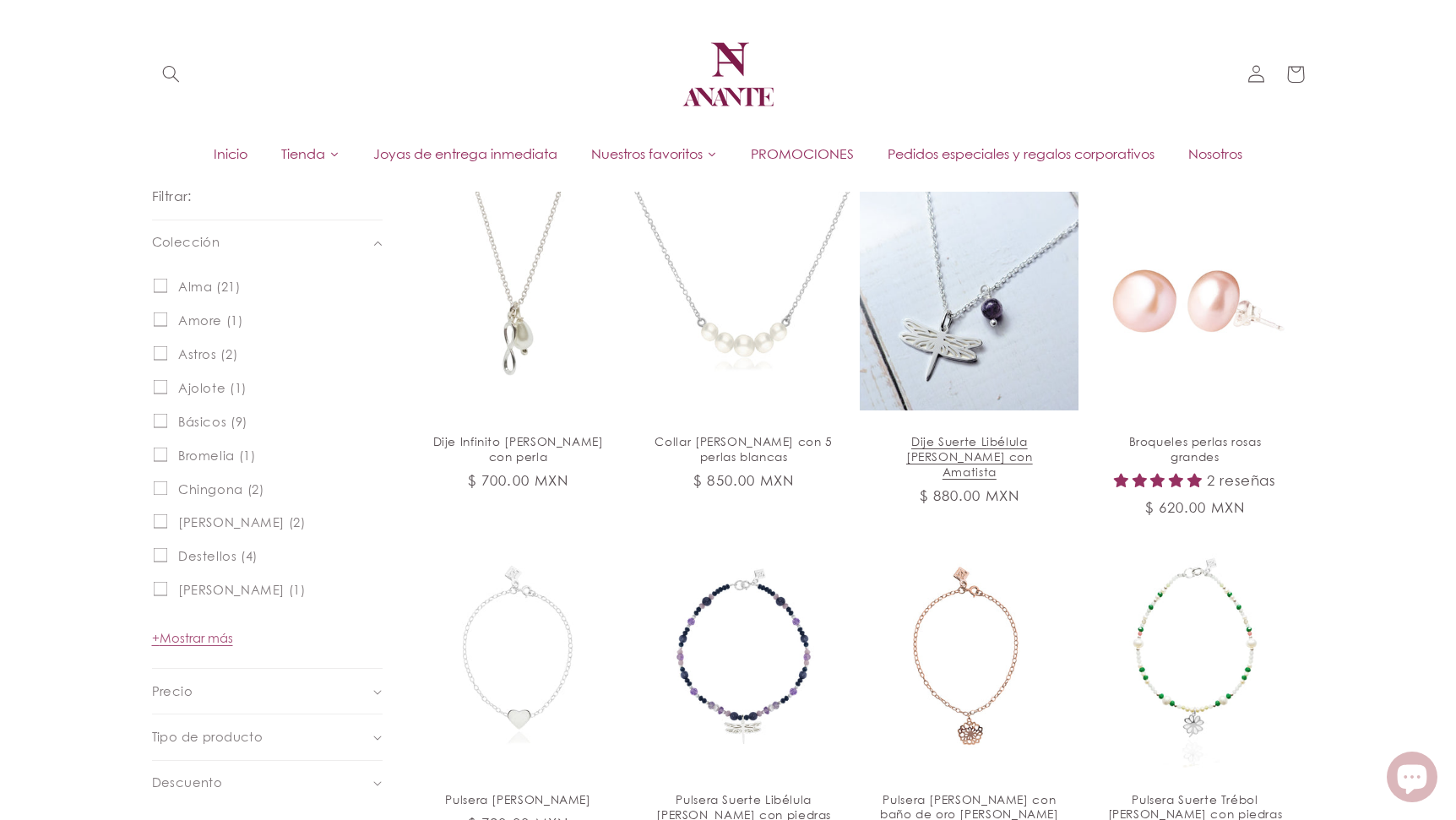
click at [925, 434] on link "Dije Suerte Libélula de plata con Amatista" at bounding box center [969, 456] width 183 height 44
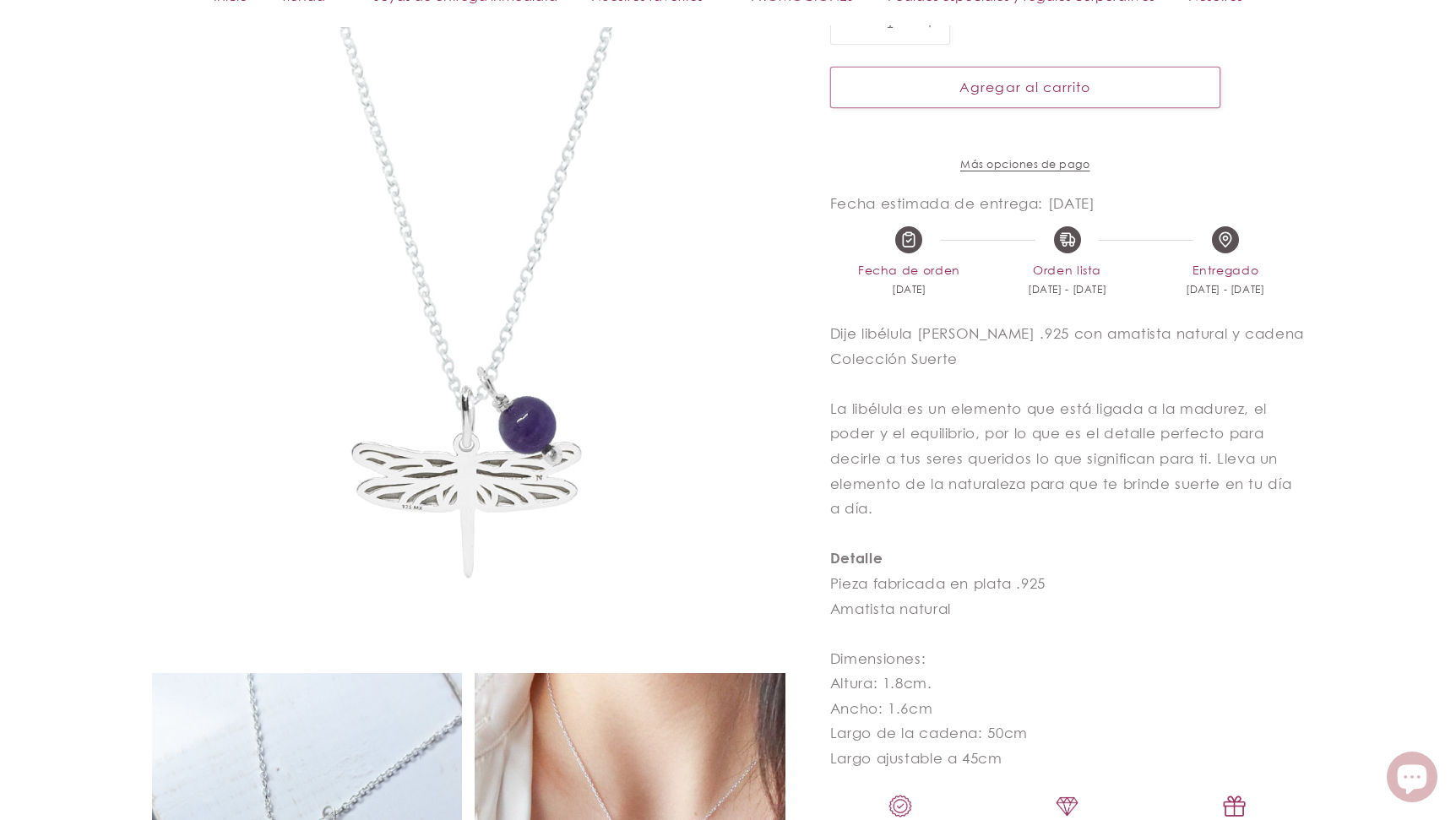
scroll to position [93, 0]
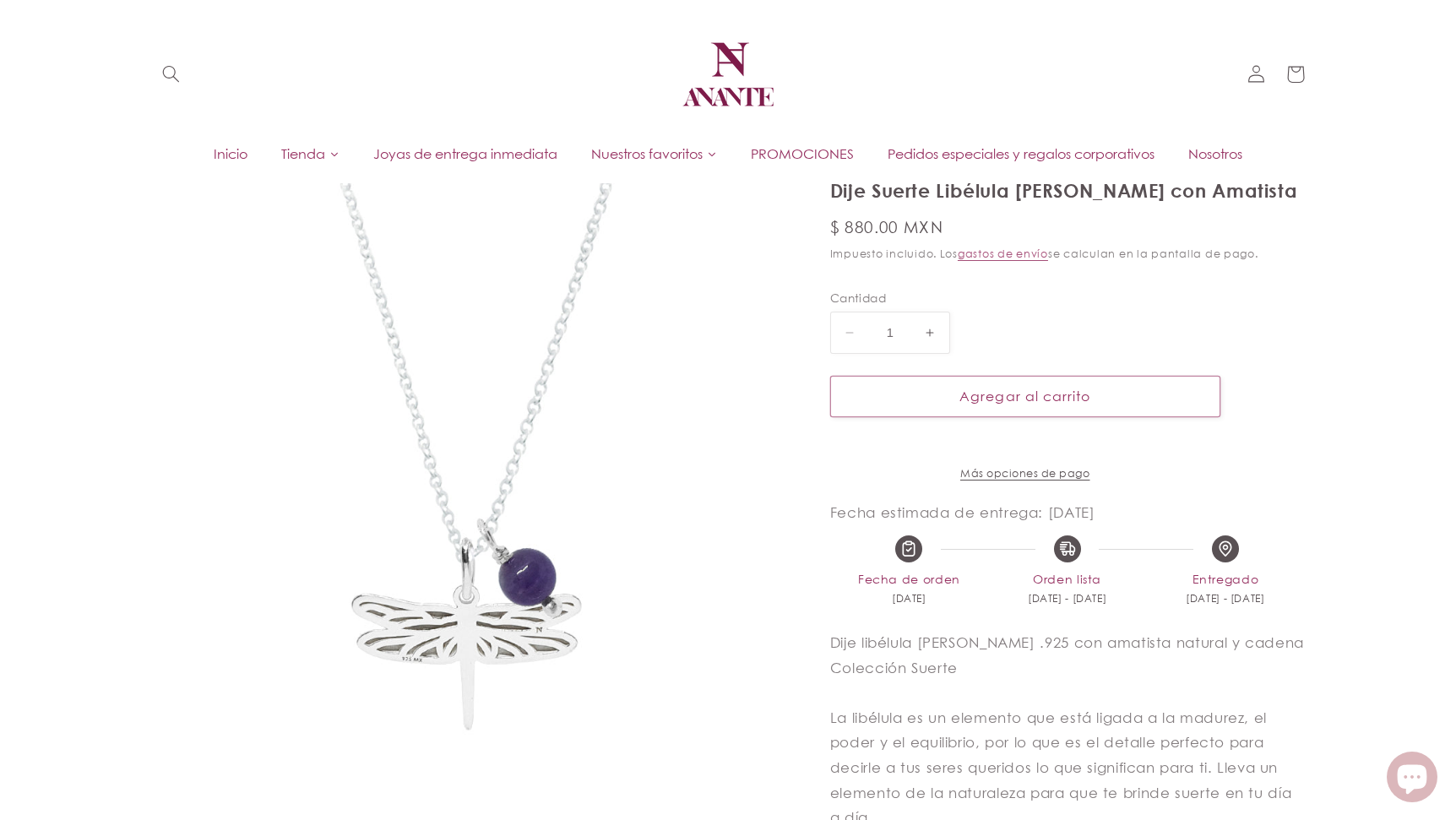
click at [230, 151] on span "Inicio" at bounding box center [230, 153] width 34 height 18
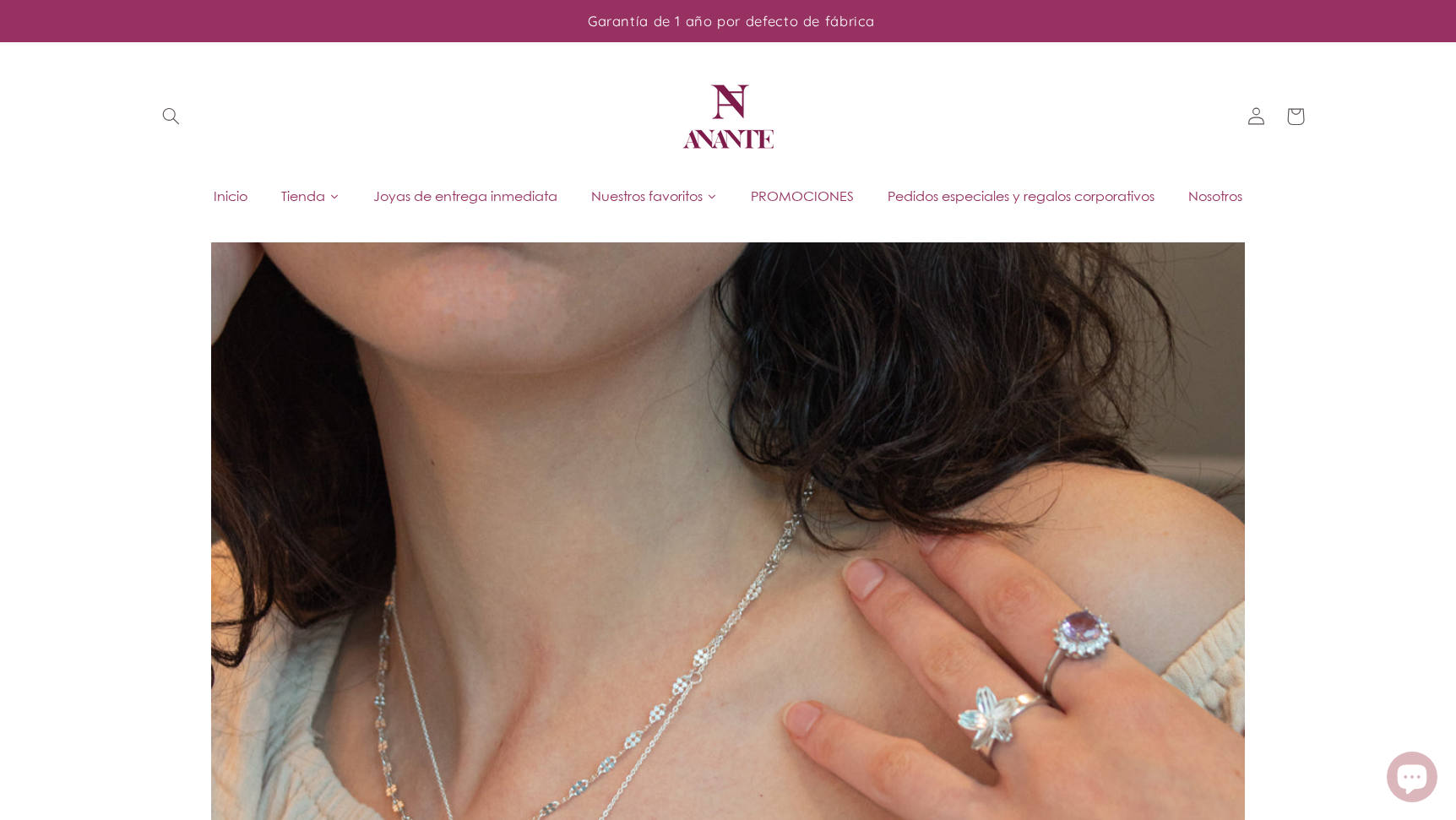
click at [510, 191] on span "Joyas de entrega inmediata" at bounding box center [465, 196] width 184 height 18
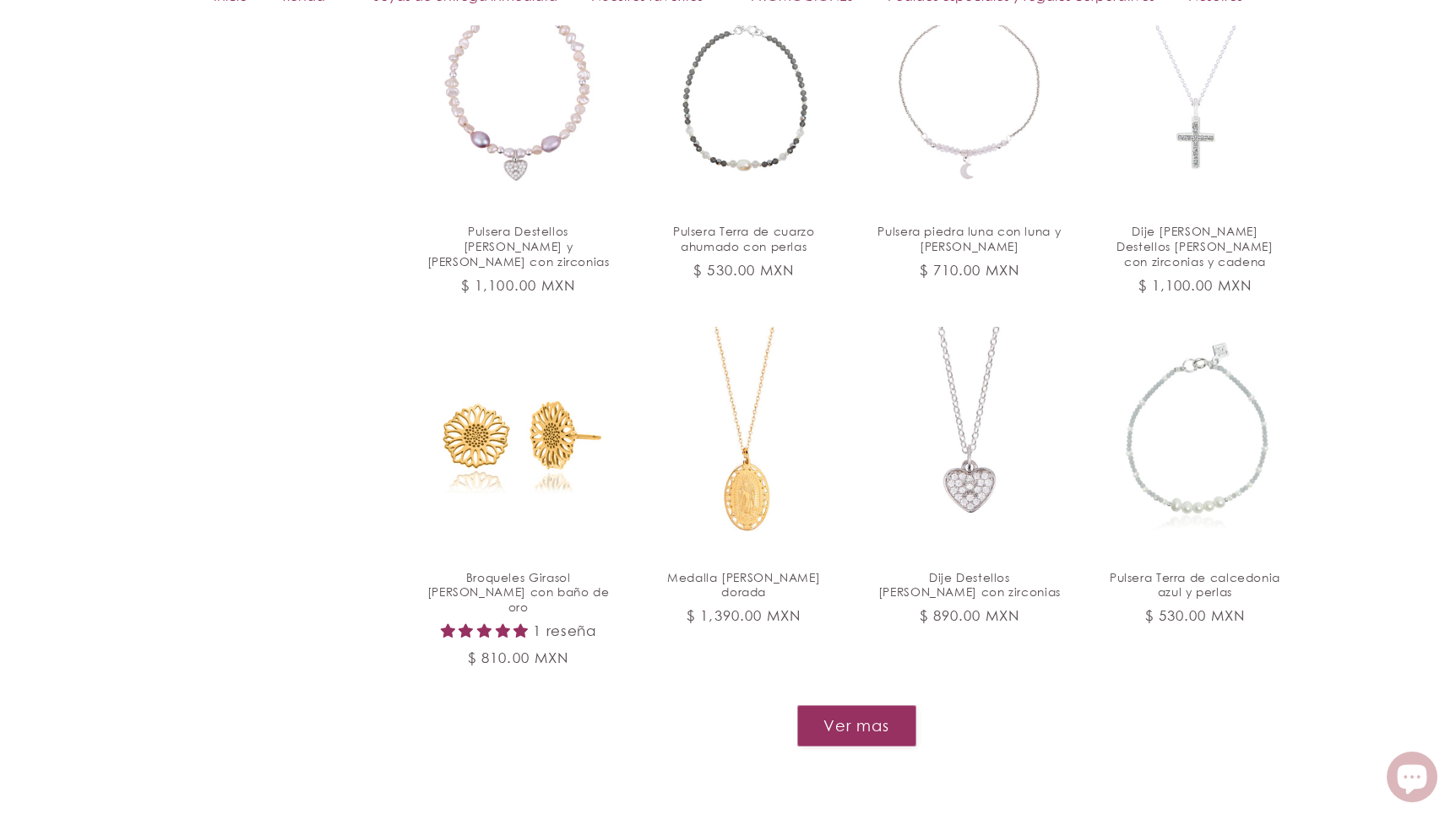
scroll to position [1684, 0]
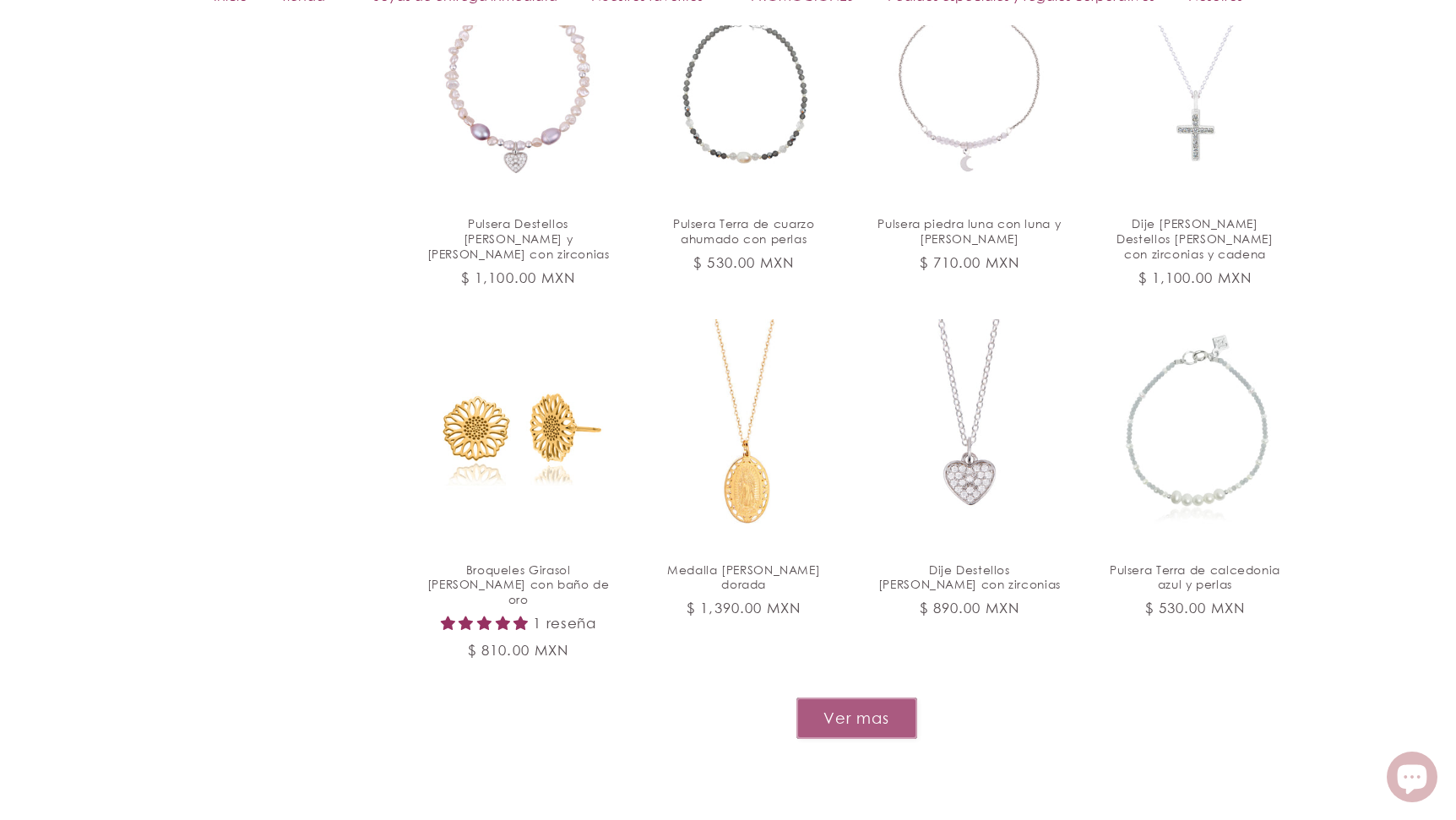
click at [824, 698] on button "Ver mas" at bounding box center [857, 719] width 121 height 42
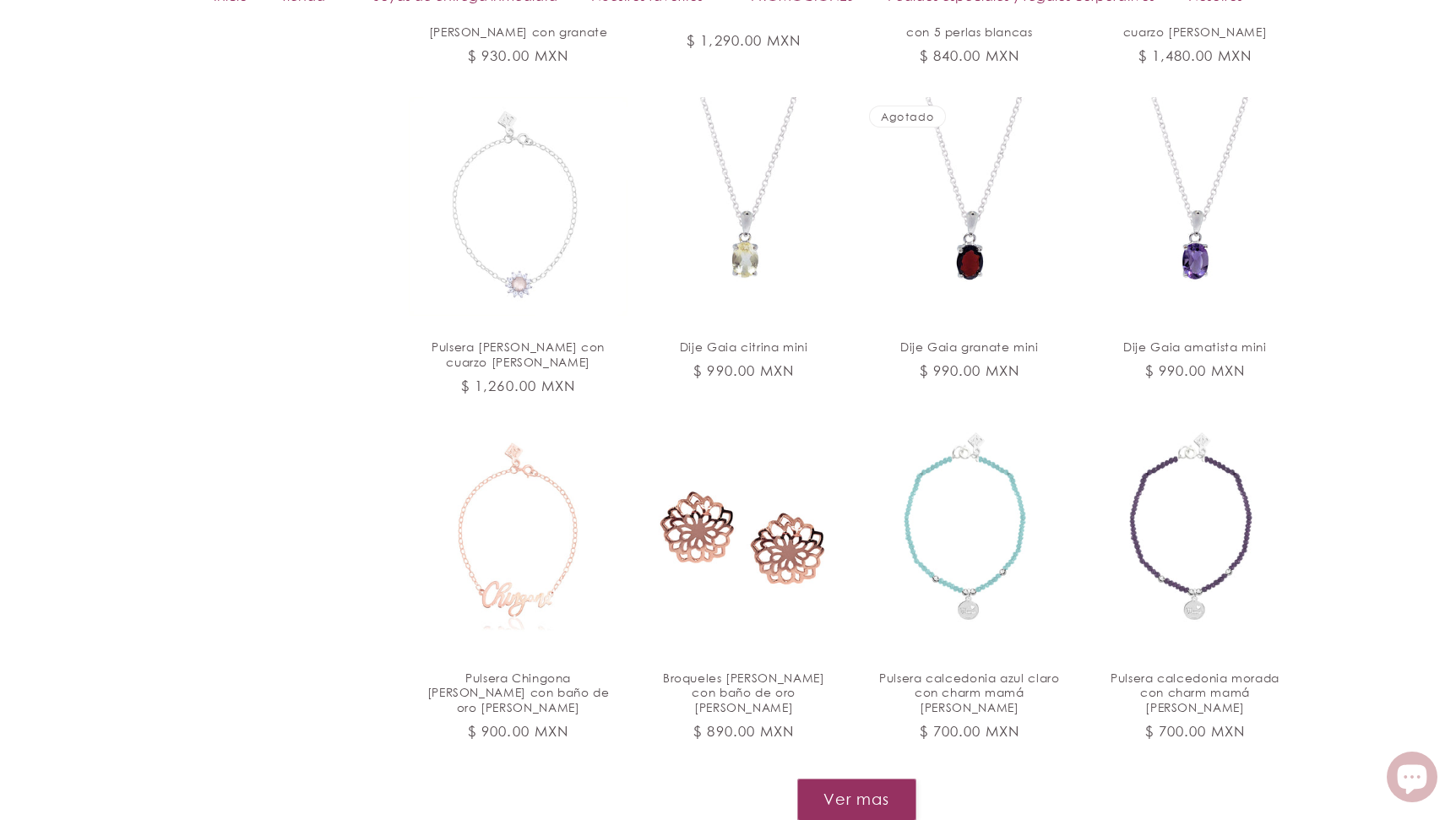
scroll to position [3225, 0]
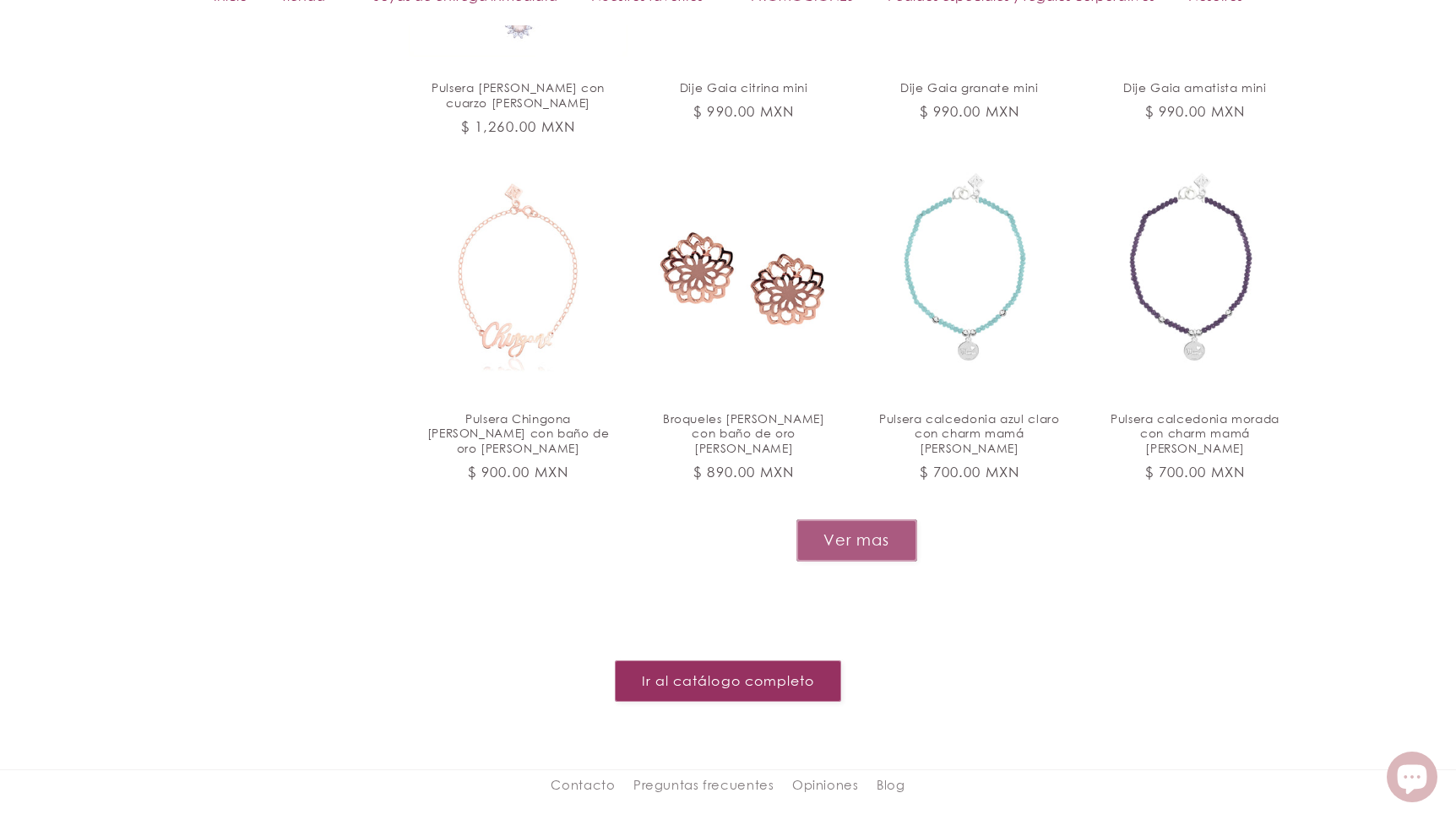
click at [870, 519] on button "Ver mas" at bounding box center [857, 540] width 121 height 42
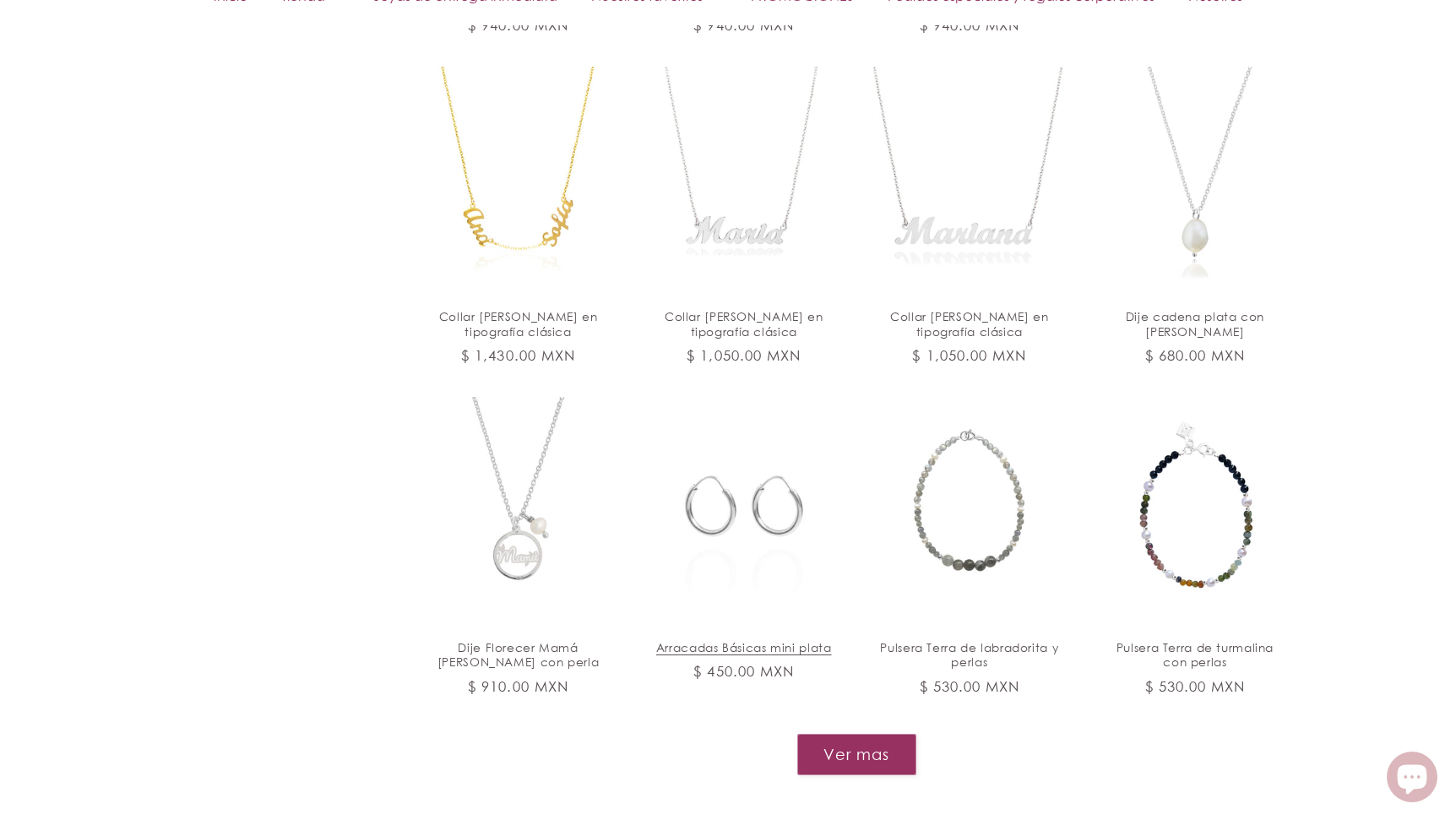
scroll to position [4734, 0]
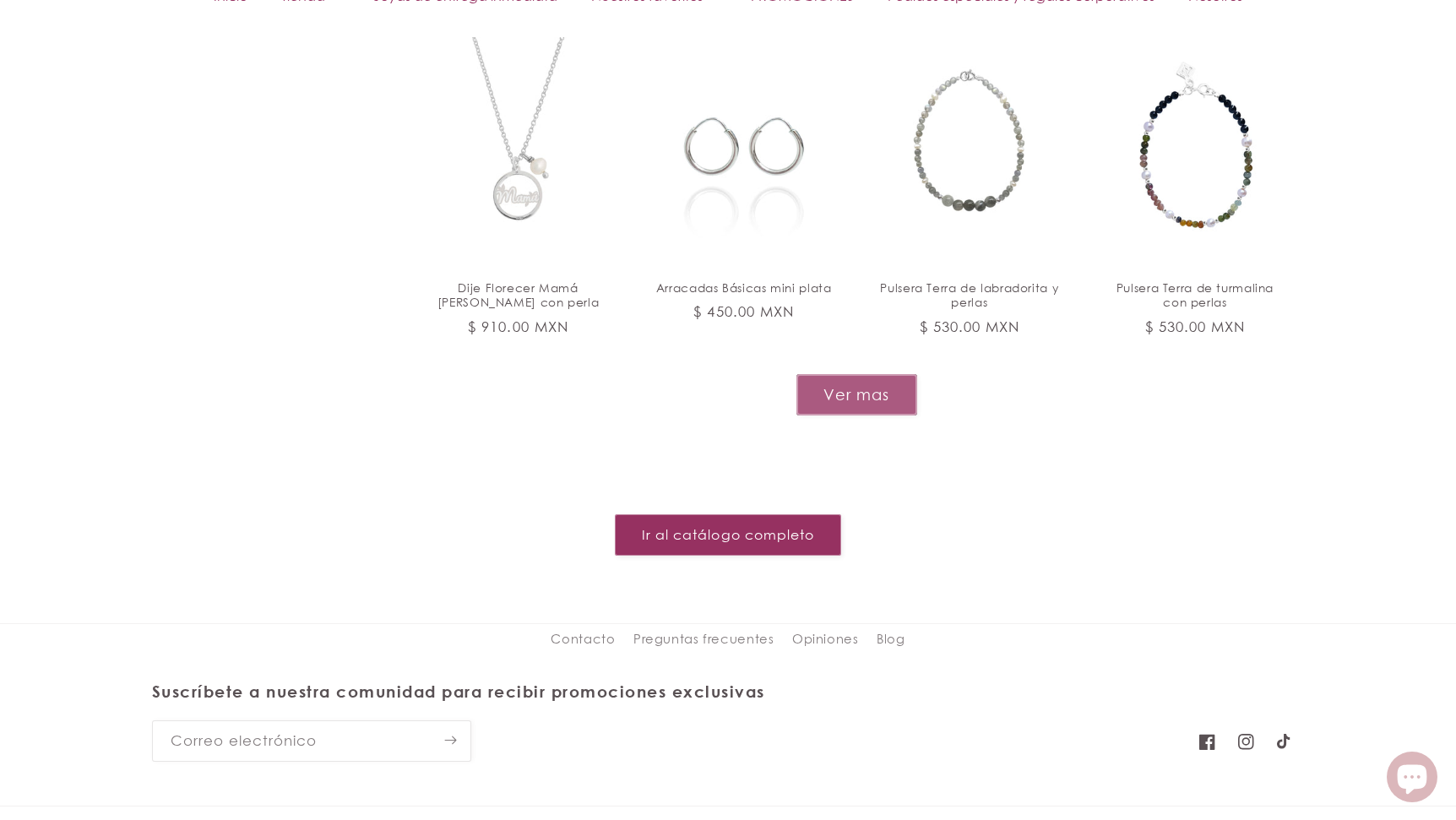
click at [845, 374] on button "Ver mas" at bounding box center [857, 395] width 121 height 42
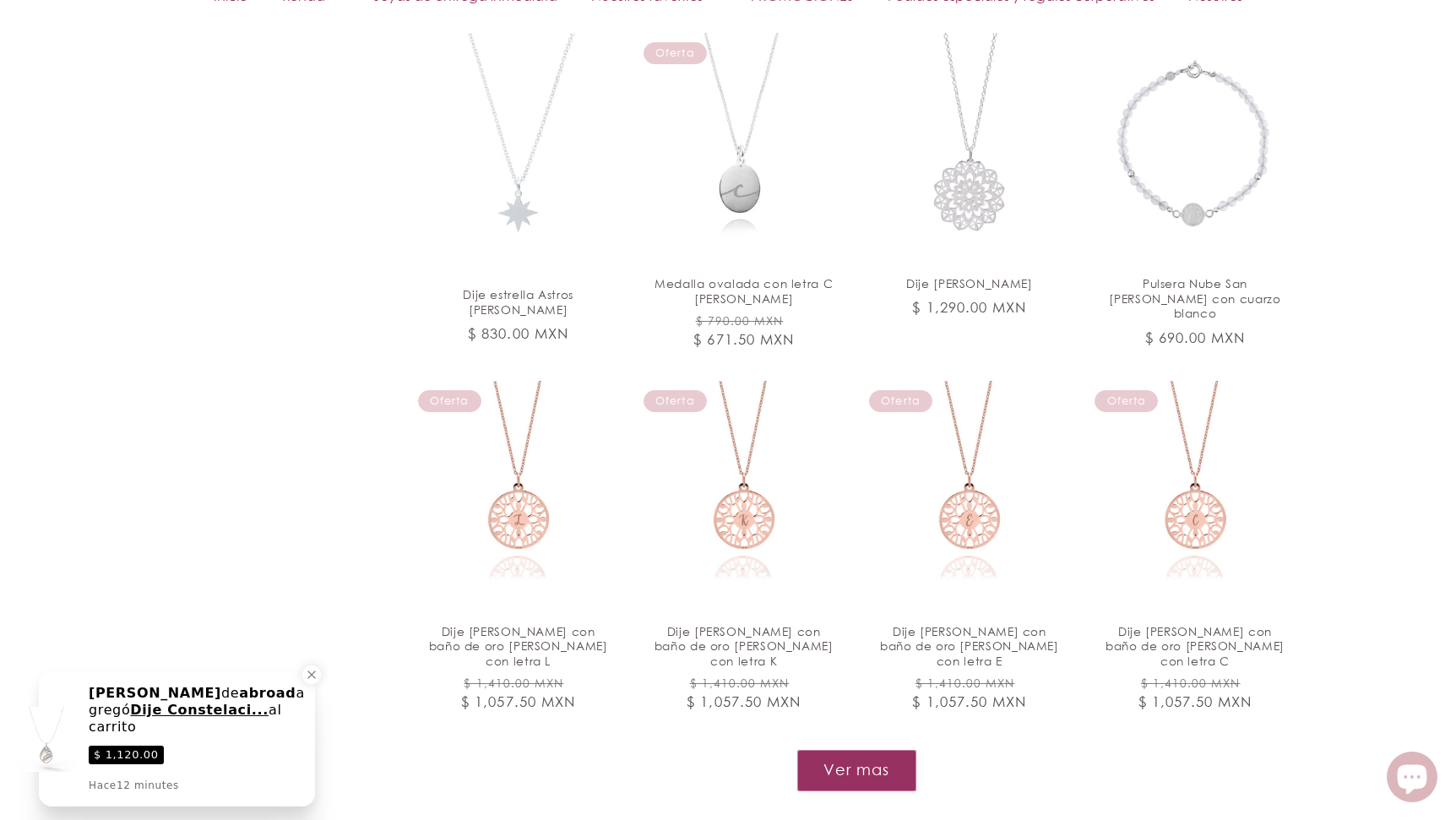
scroll to position [5941, 0]
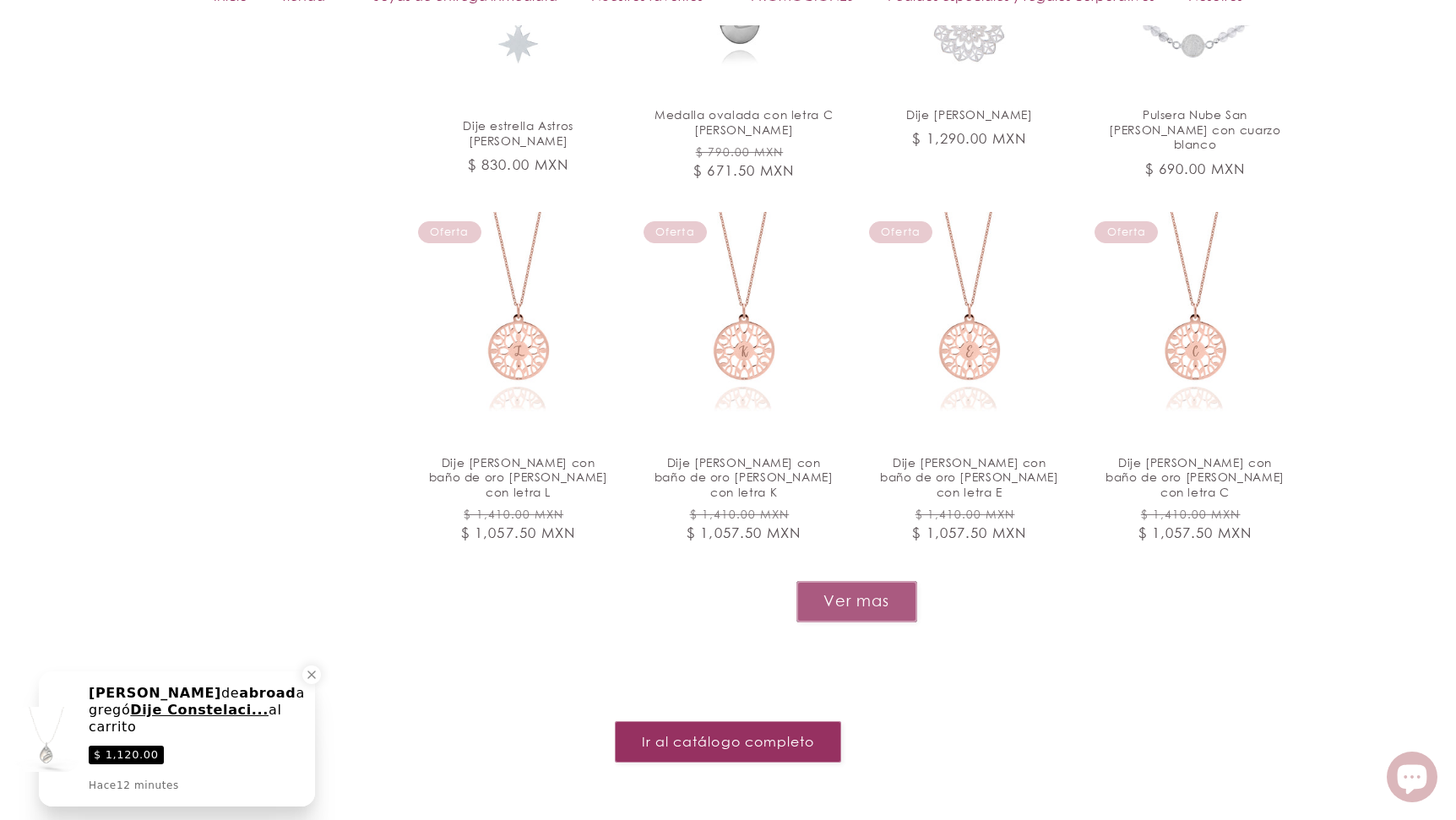
click at [853, 581] on button "Ver mas" at bounding box center [857, 602] width 121 height 42
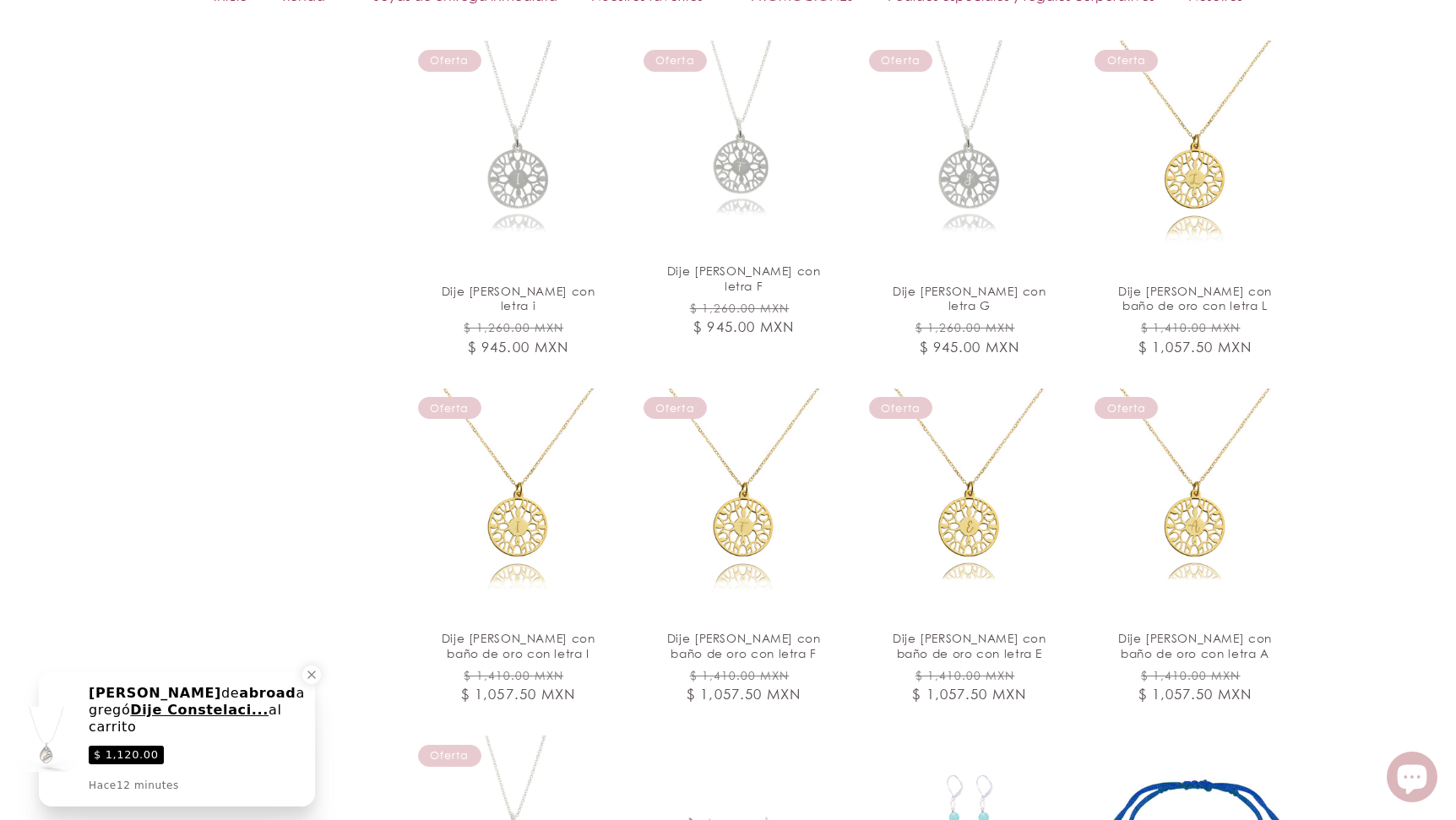
scroll to position [7366, 0]
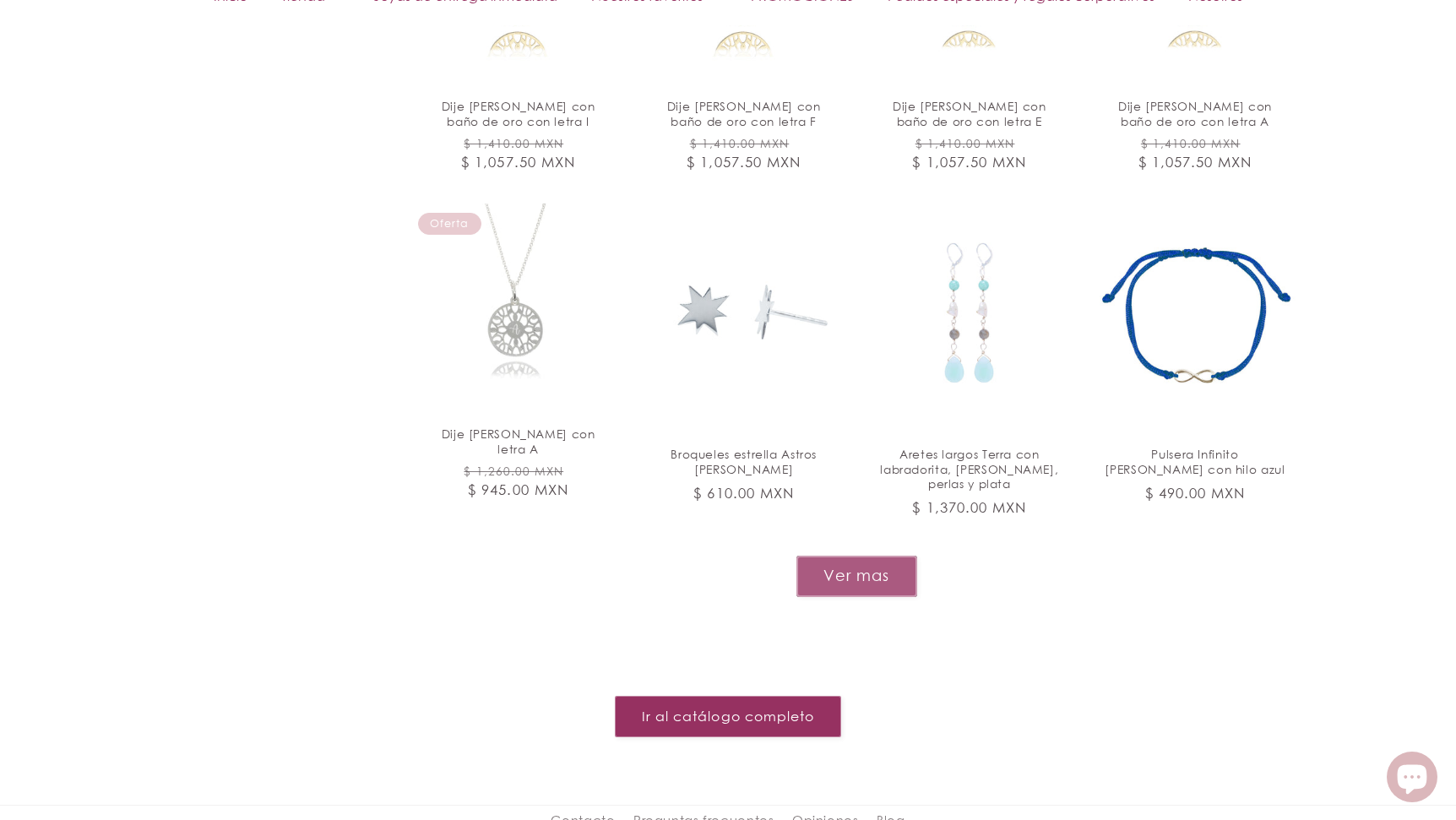
click at [887, 555] on button "Ver mas" at bounding box center [857, 576] width 121 height 42
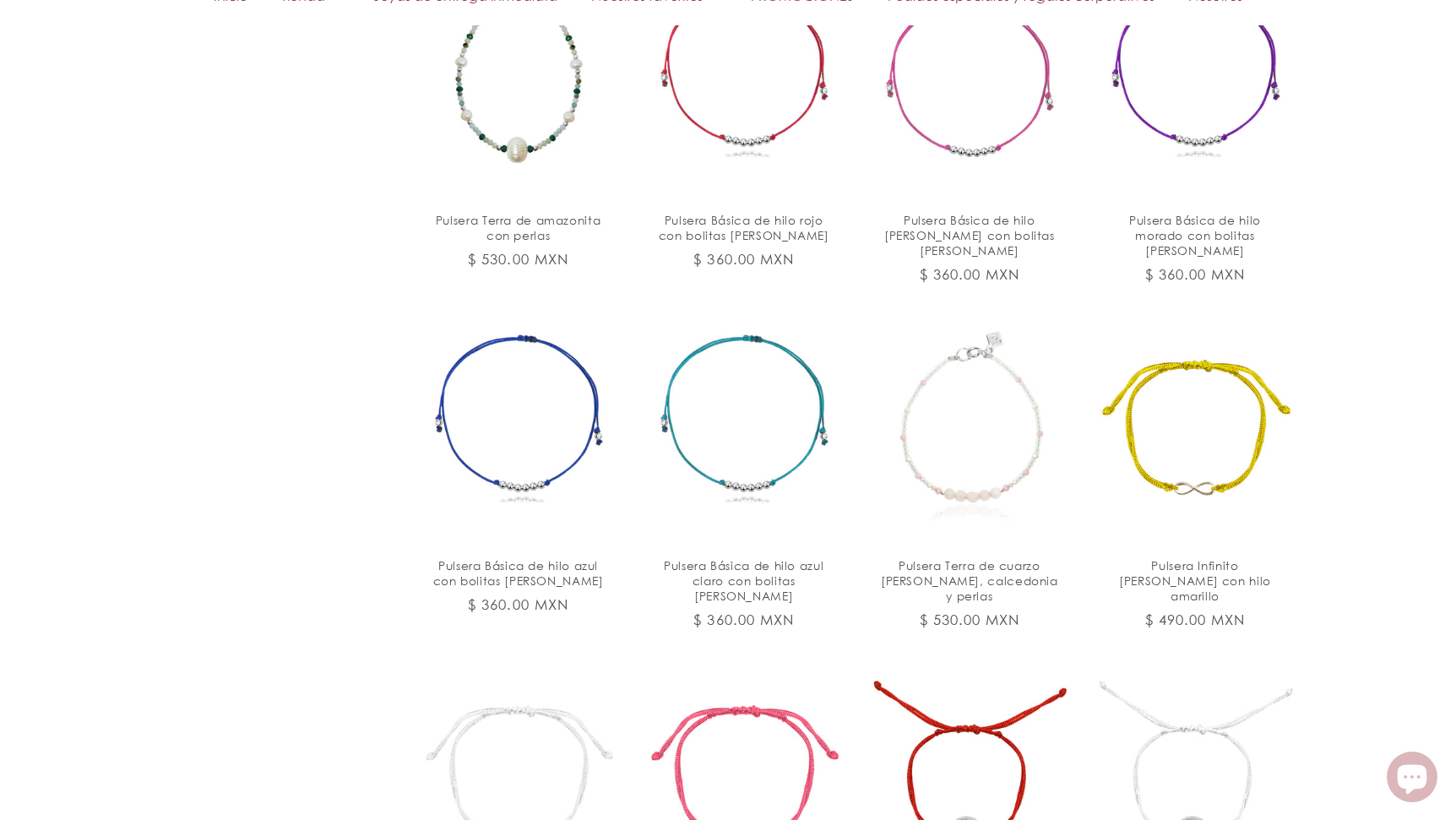
scroll to position [8909, 0]
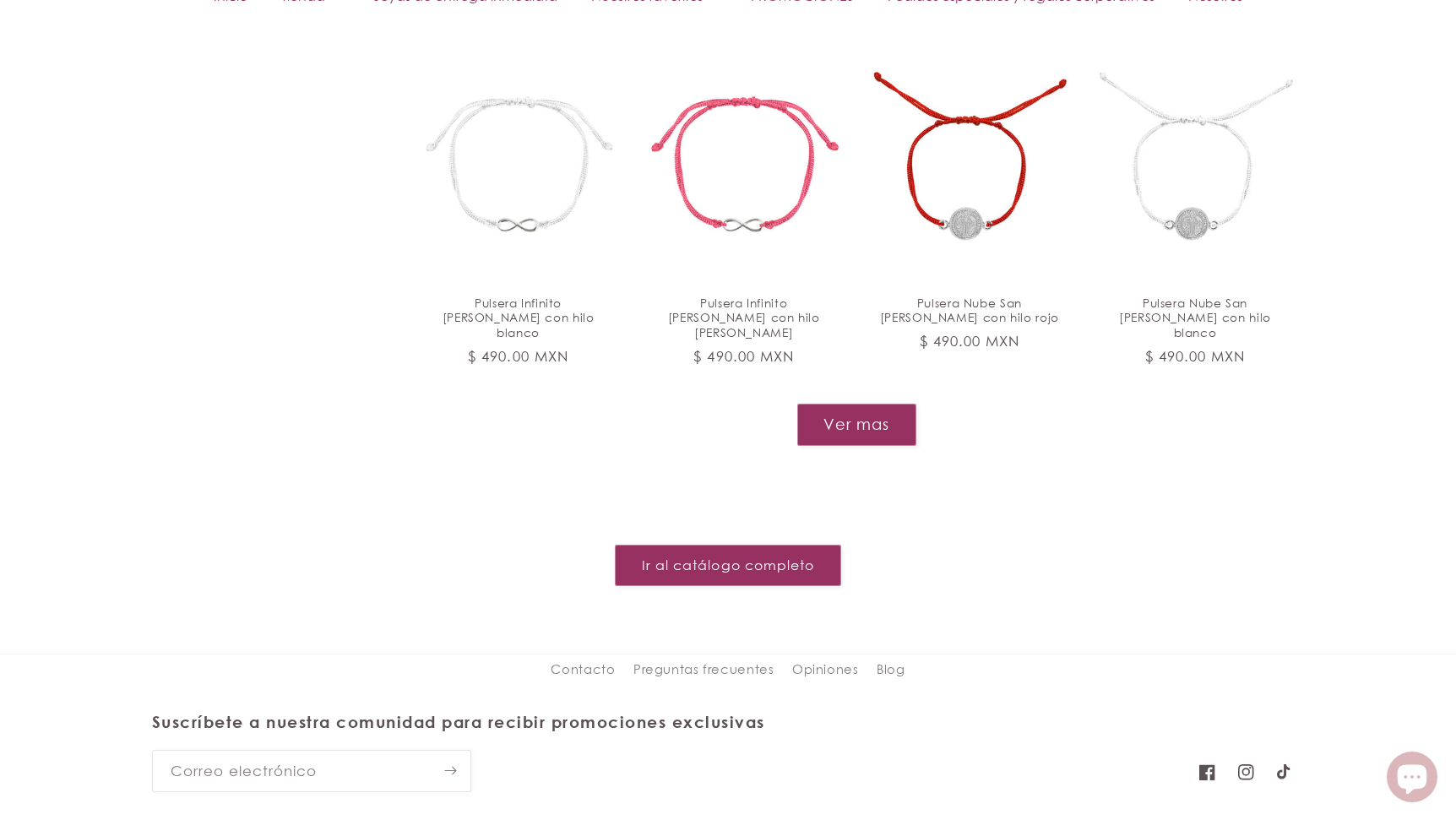
click at [878, 403] on button "Ver mas" at bounding box center [857, 424] width 119 height 42
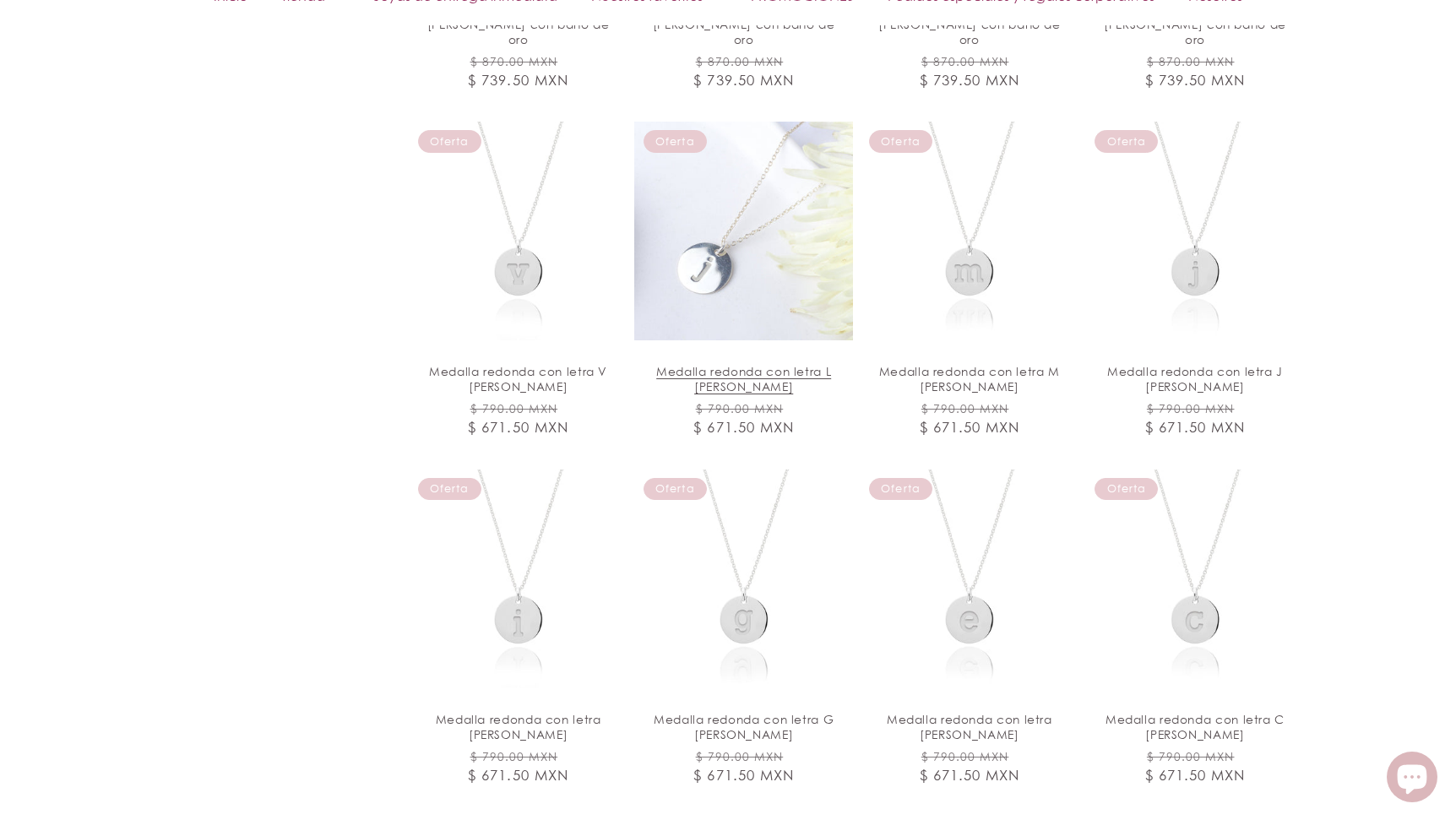
scroll to position [10264, 0]
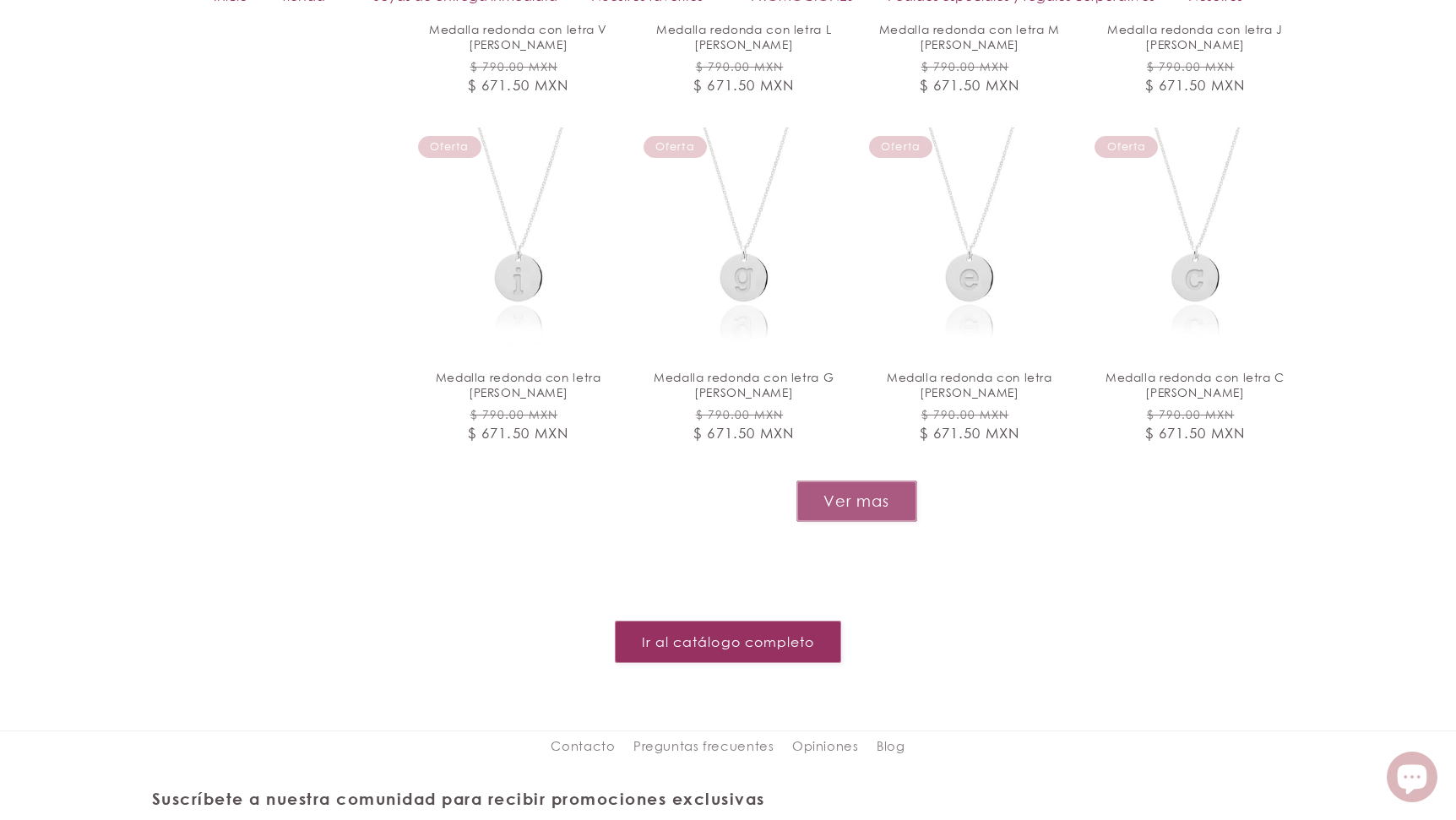
click at [849, 480] on button "Ver mas" at bounding box center [857, 501] width 121 height 42
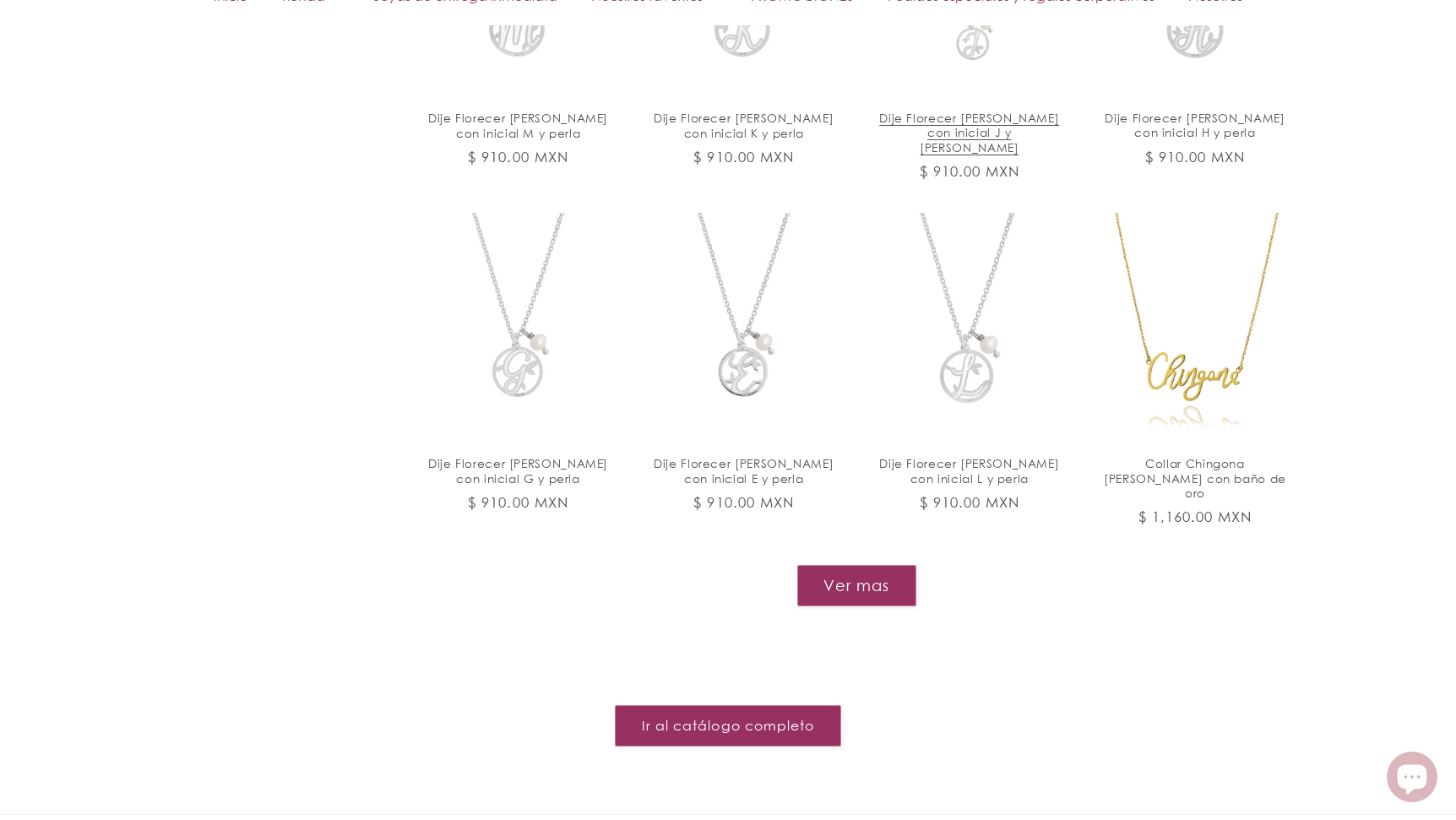
scroll to position [11614, 0]
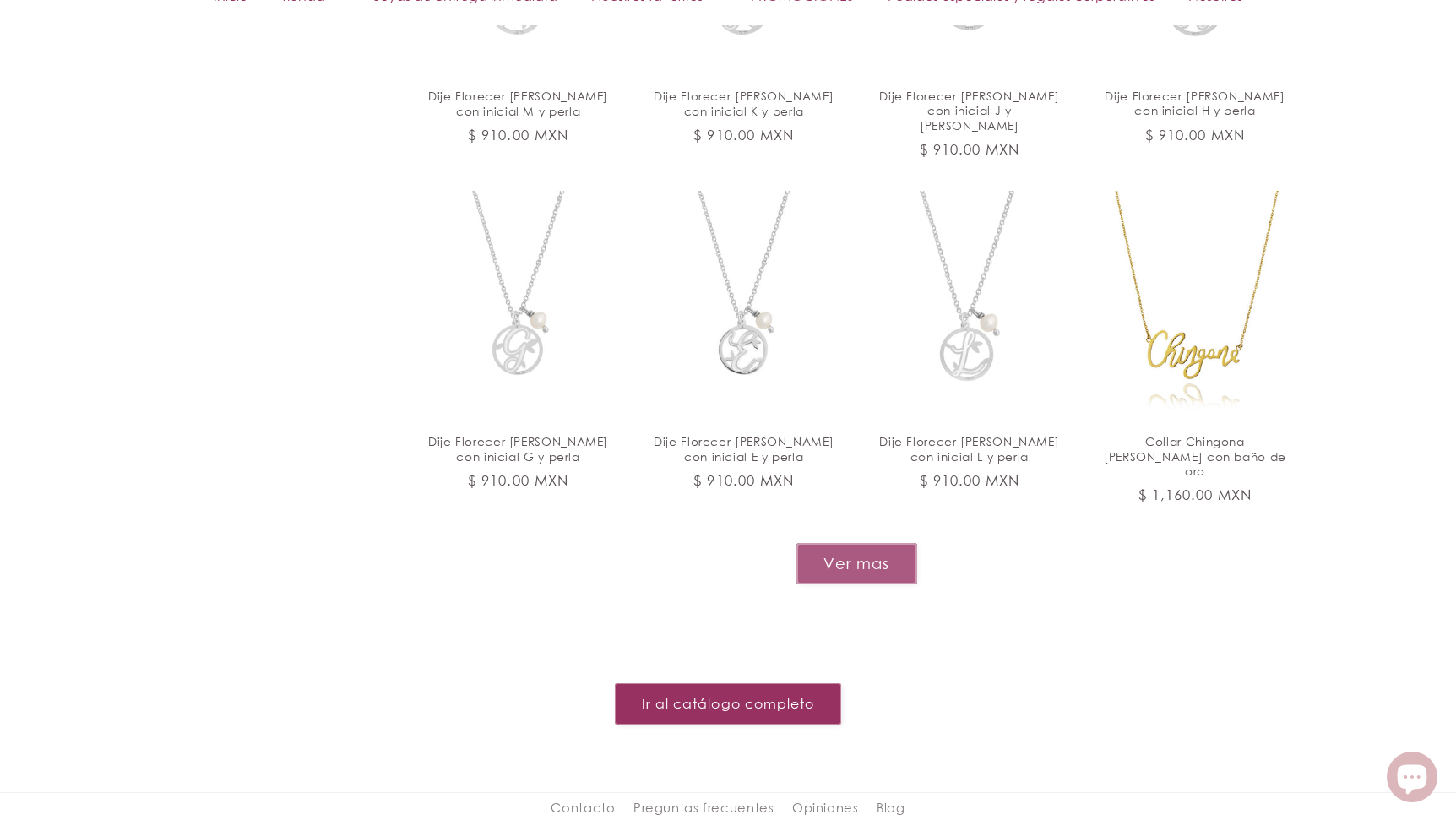
click at [865, 543] on button "Ver mas" at bounding box center [857, 564] width 121 height 42
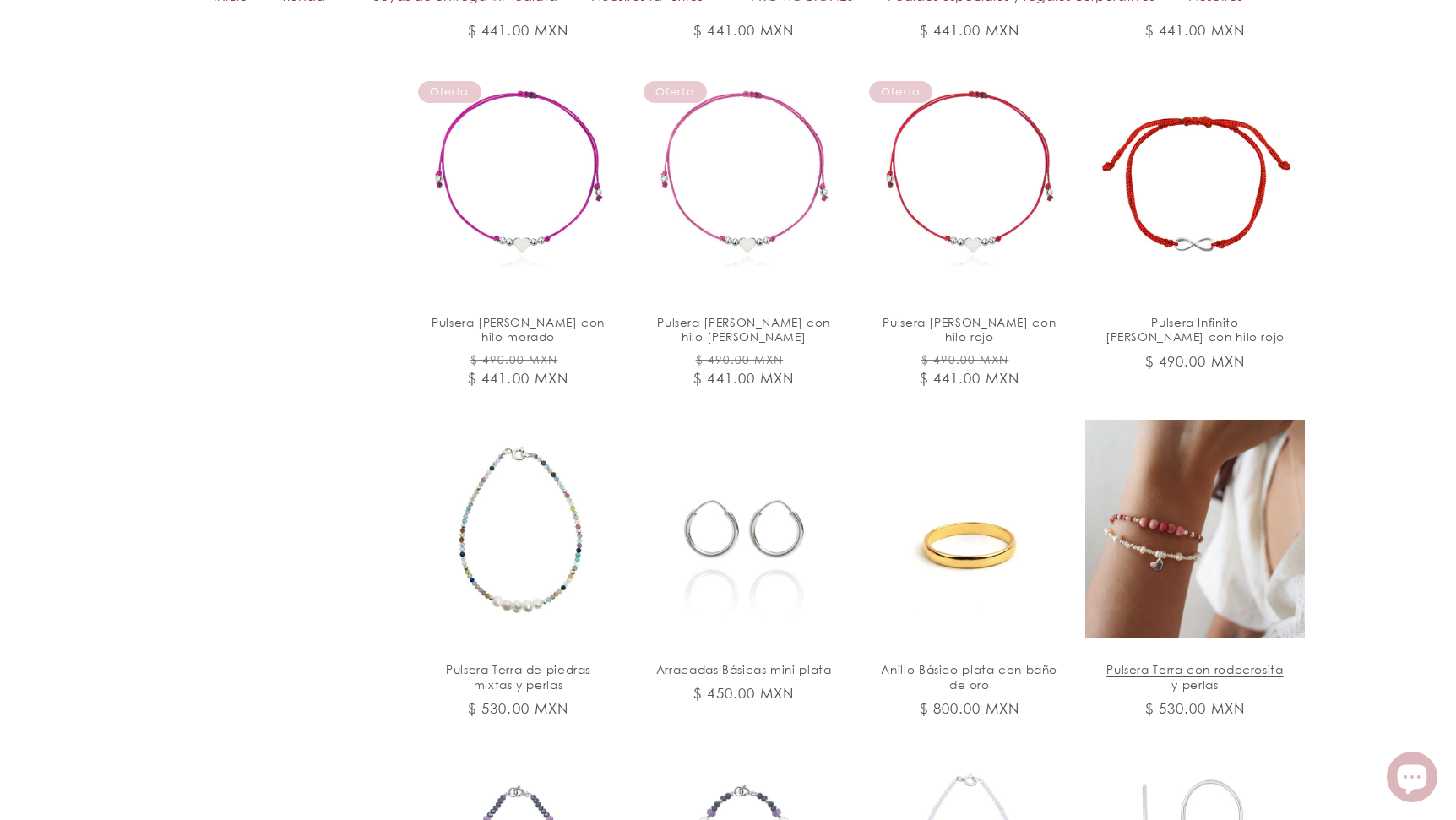
scroll to position [12666, 0]
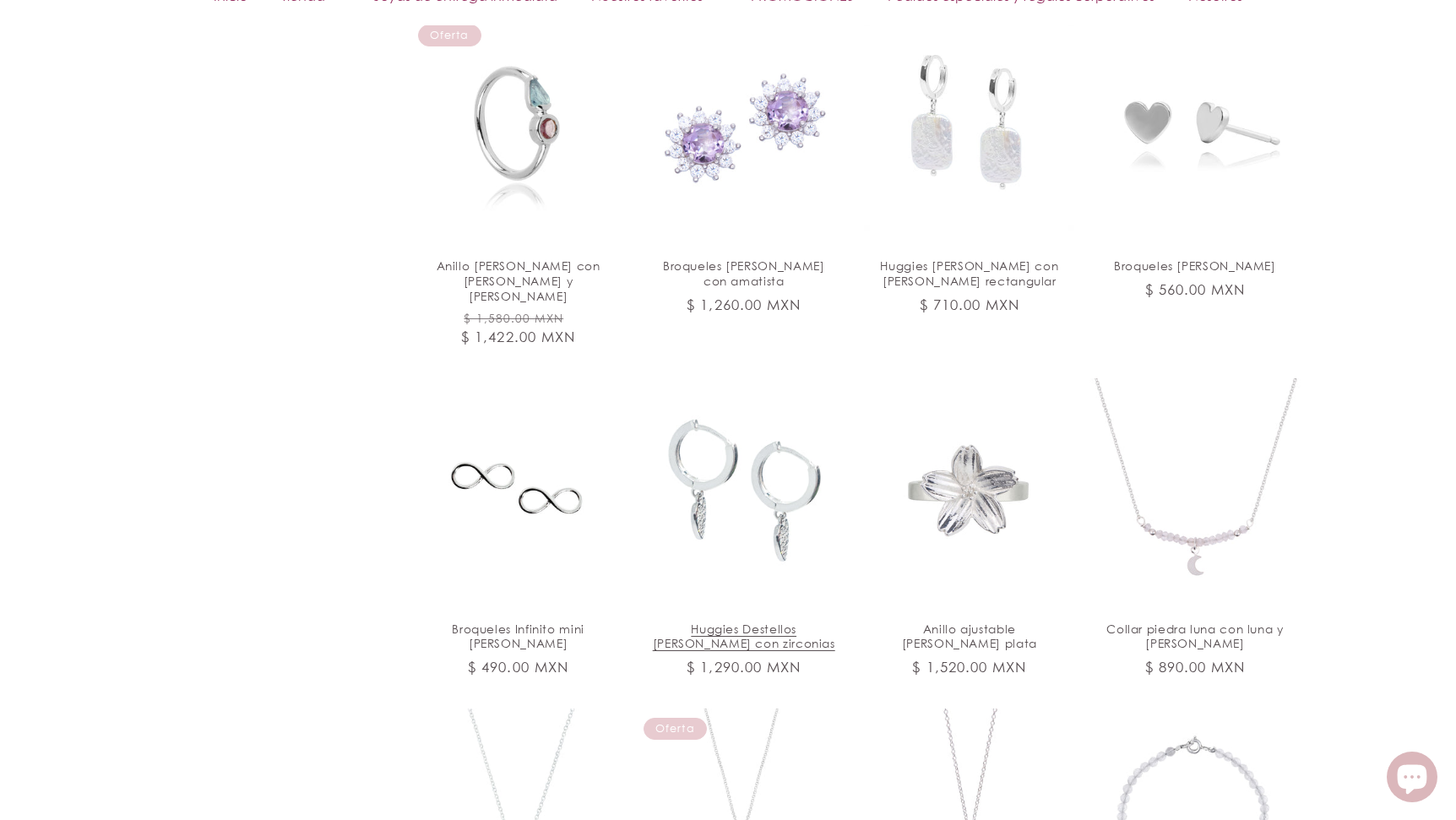
scroll to position [5098, 0]
click at [762, 621] on link "Huggies Destellos [PERSON_NAME] con zirconias" at bounding box center [743, 636] width 183 height 31
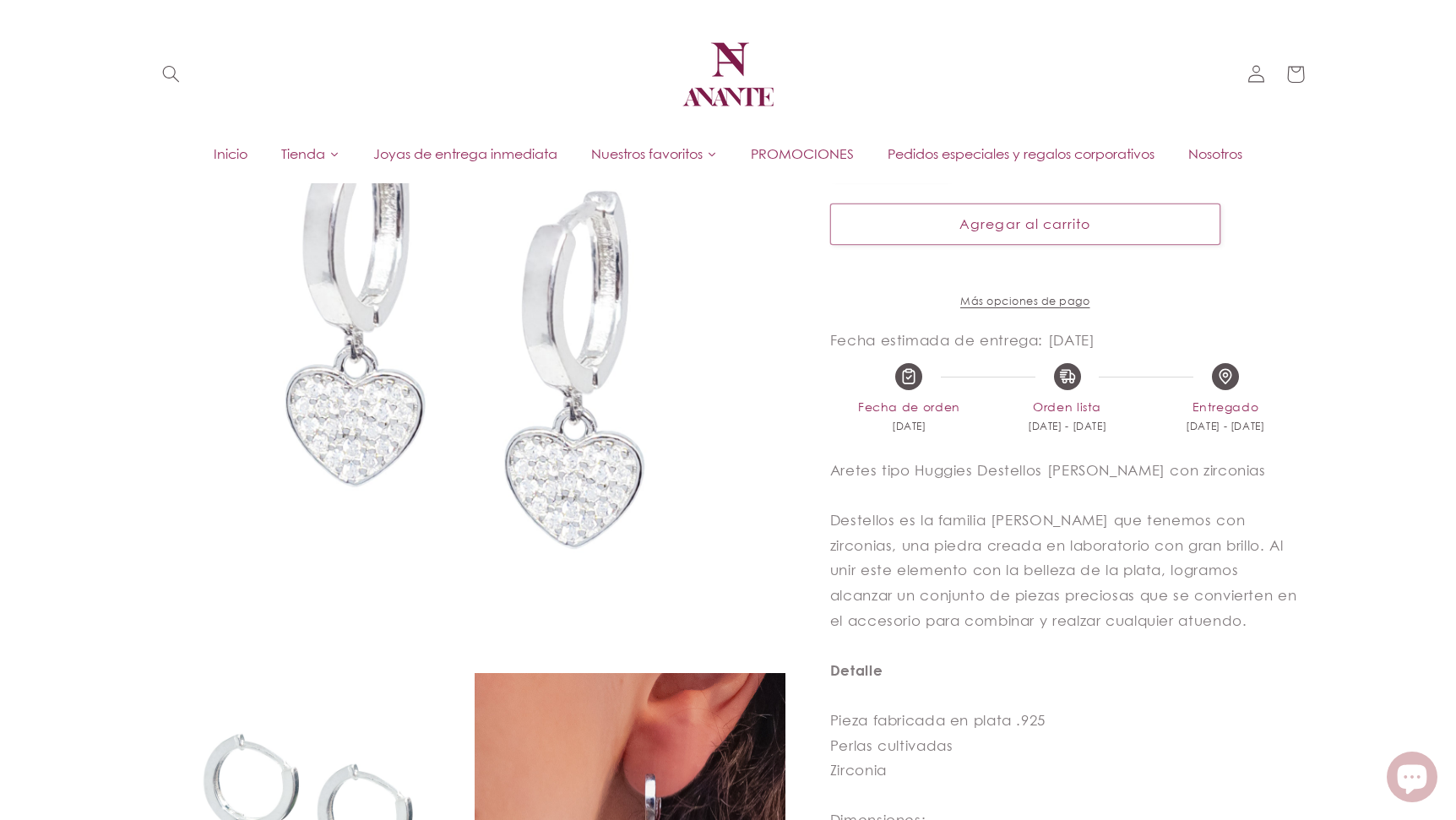
scroll to position [246, 0]
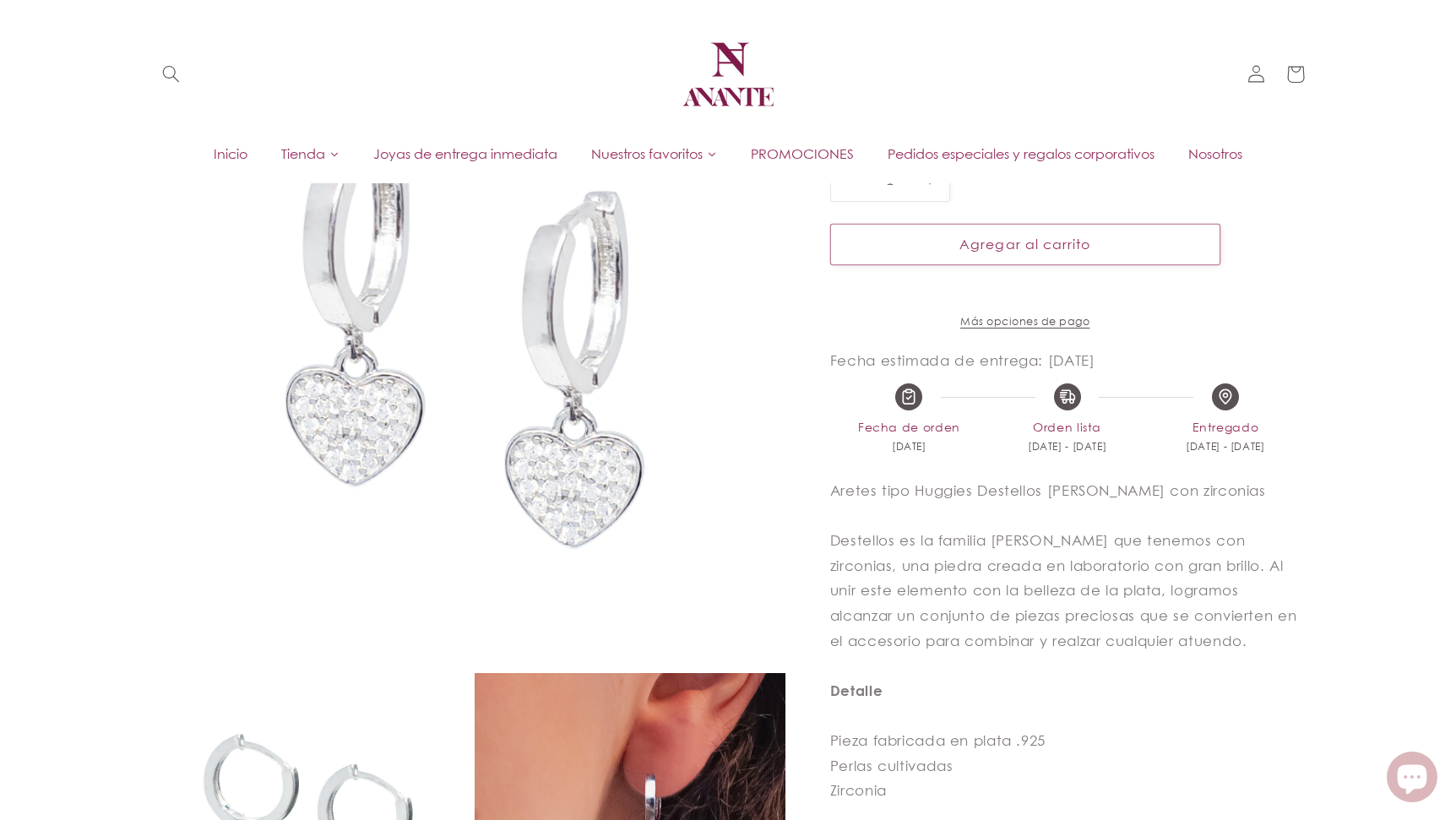
click at [384, 342] on img at bounding box center [469, 343] width 634 height 633
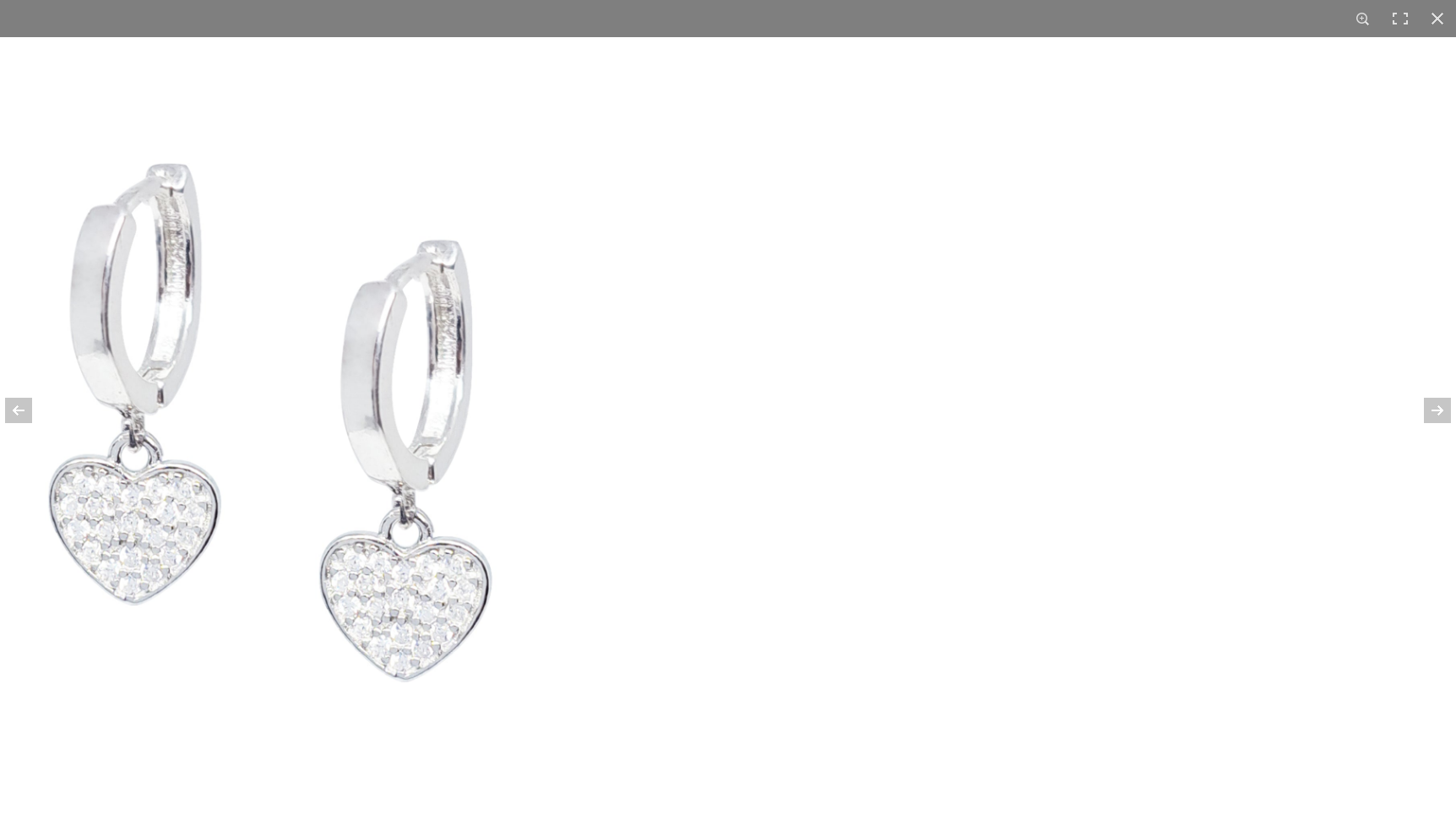
click at [495, 206] on img at bounding box center [275, 429] width 783 height 783
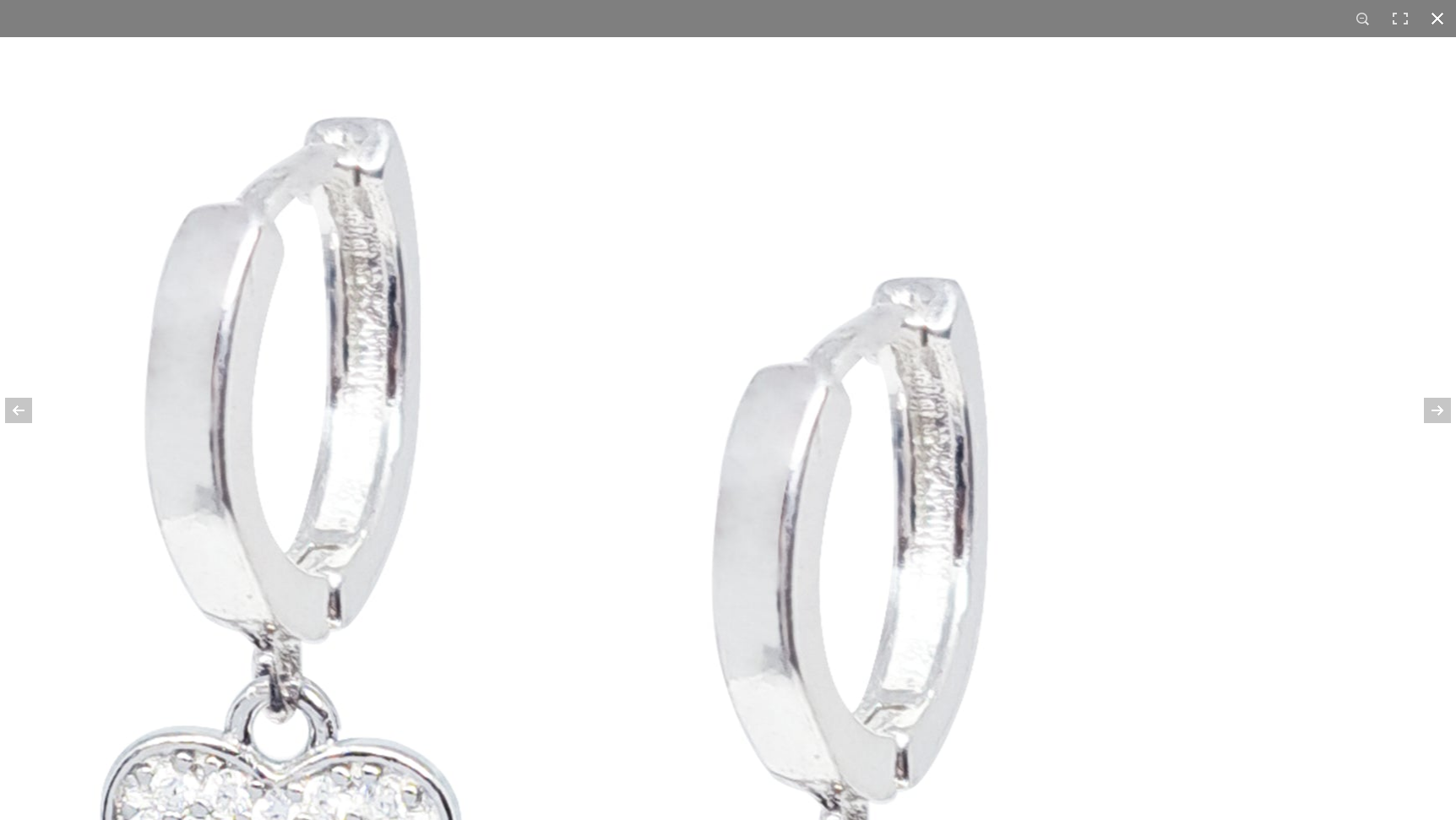
click at [1426, 25] on div at bounding box center [1437, 18] width 37 height 37
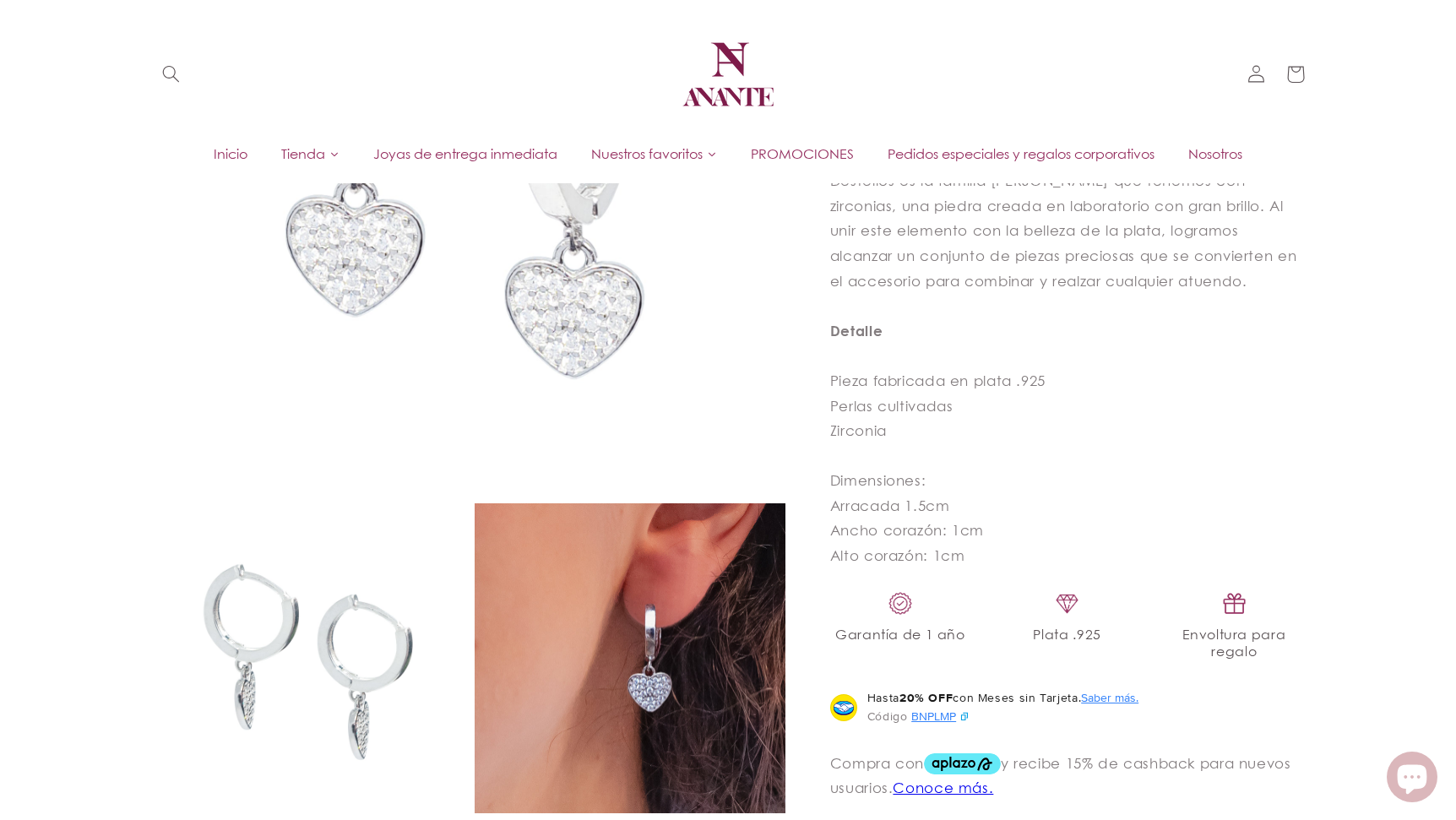
scroll to position [0, 0]
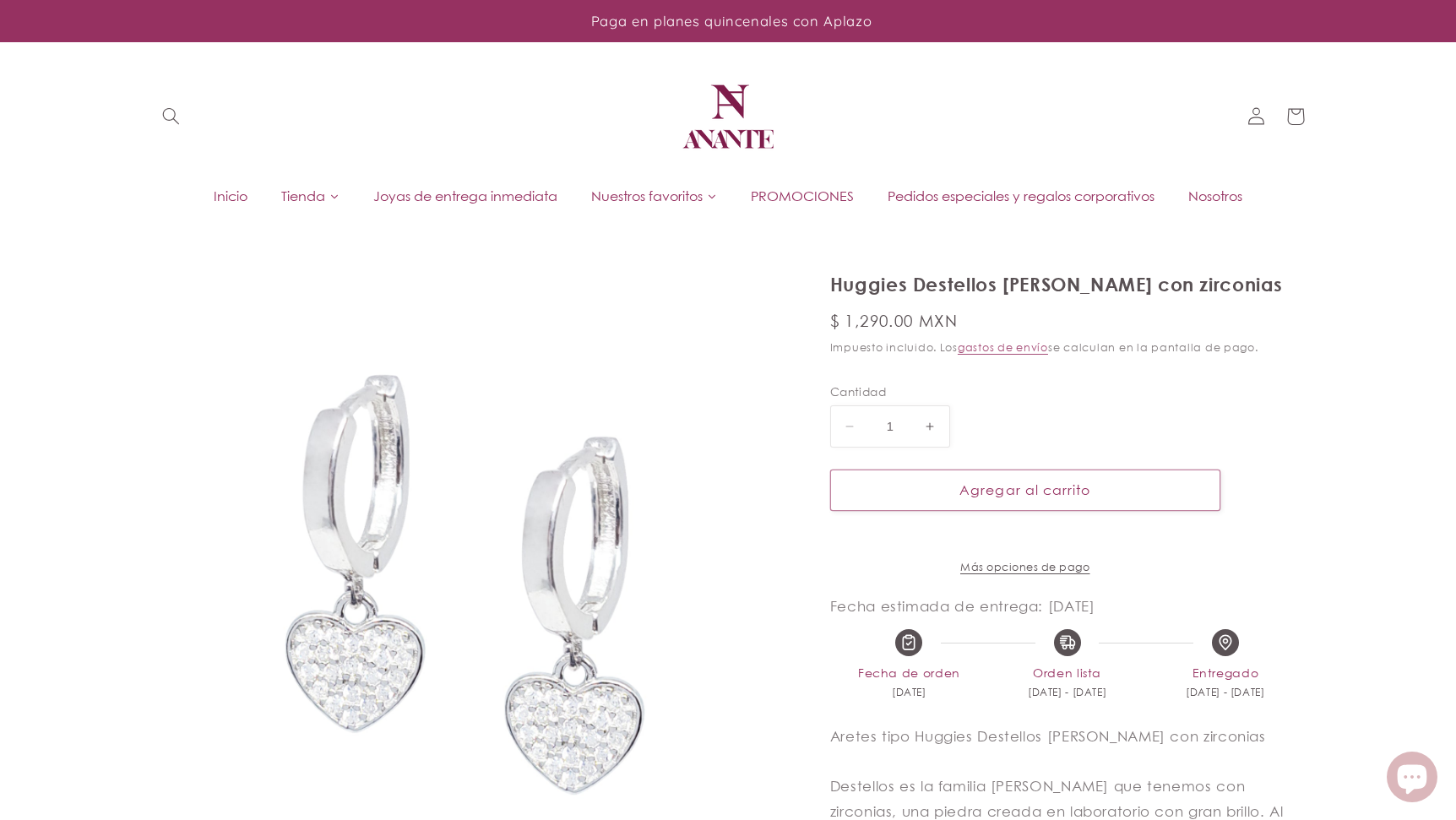
click at [415, 179] on div "Inicio Tienda Todas las piezas Por tipo [PERSON_NAME] Anillos Aretes Collares y…" at bounding box center [728, 196] width 1063 height 34
click at [415, 200] on span "Joyas de entrega inmediata" at bounding box center [465, 196] width 184 height 18
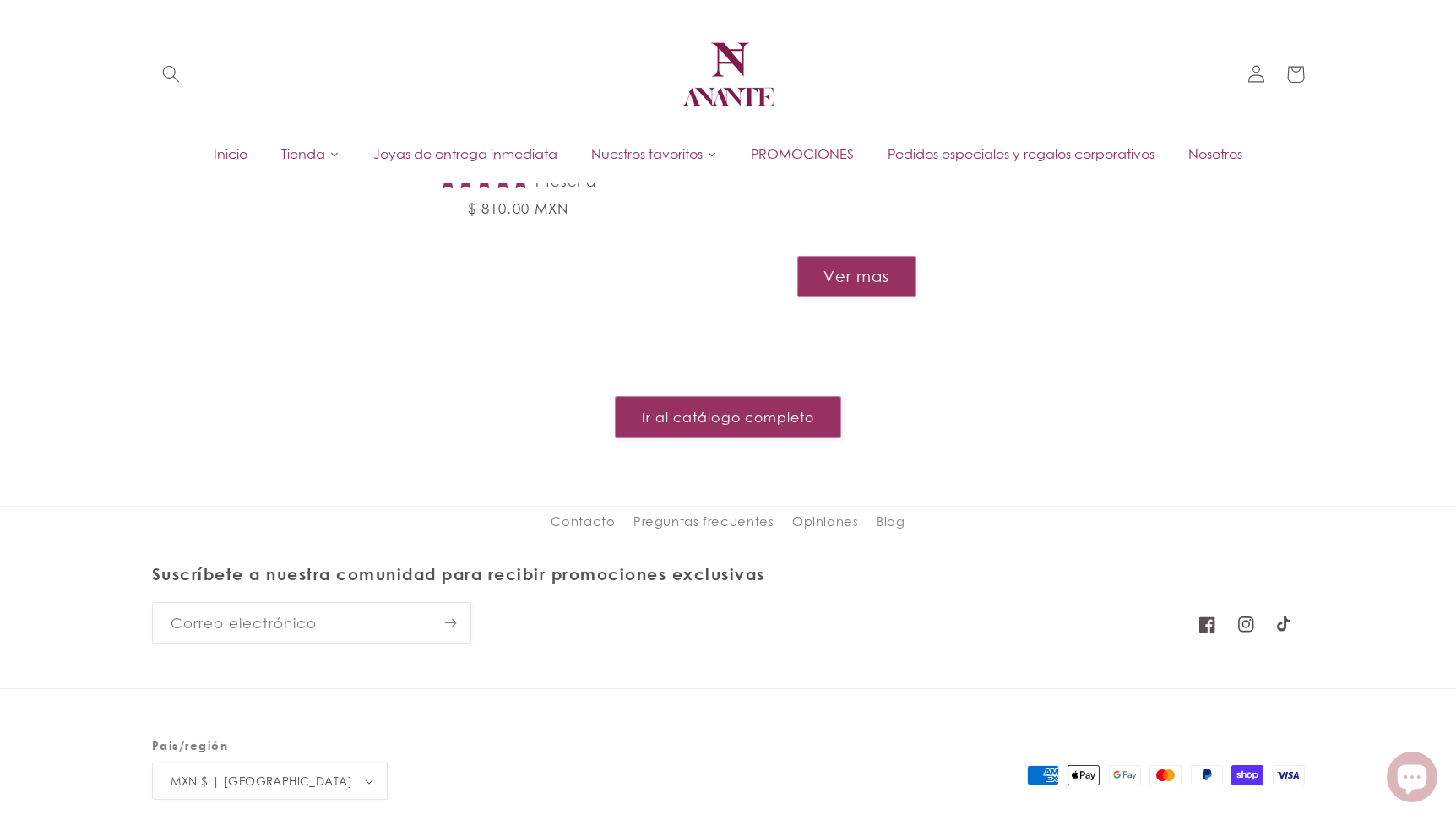
scroll to position [1533, 0]
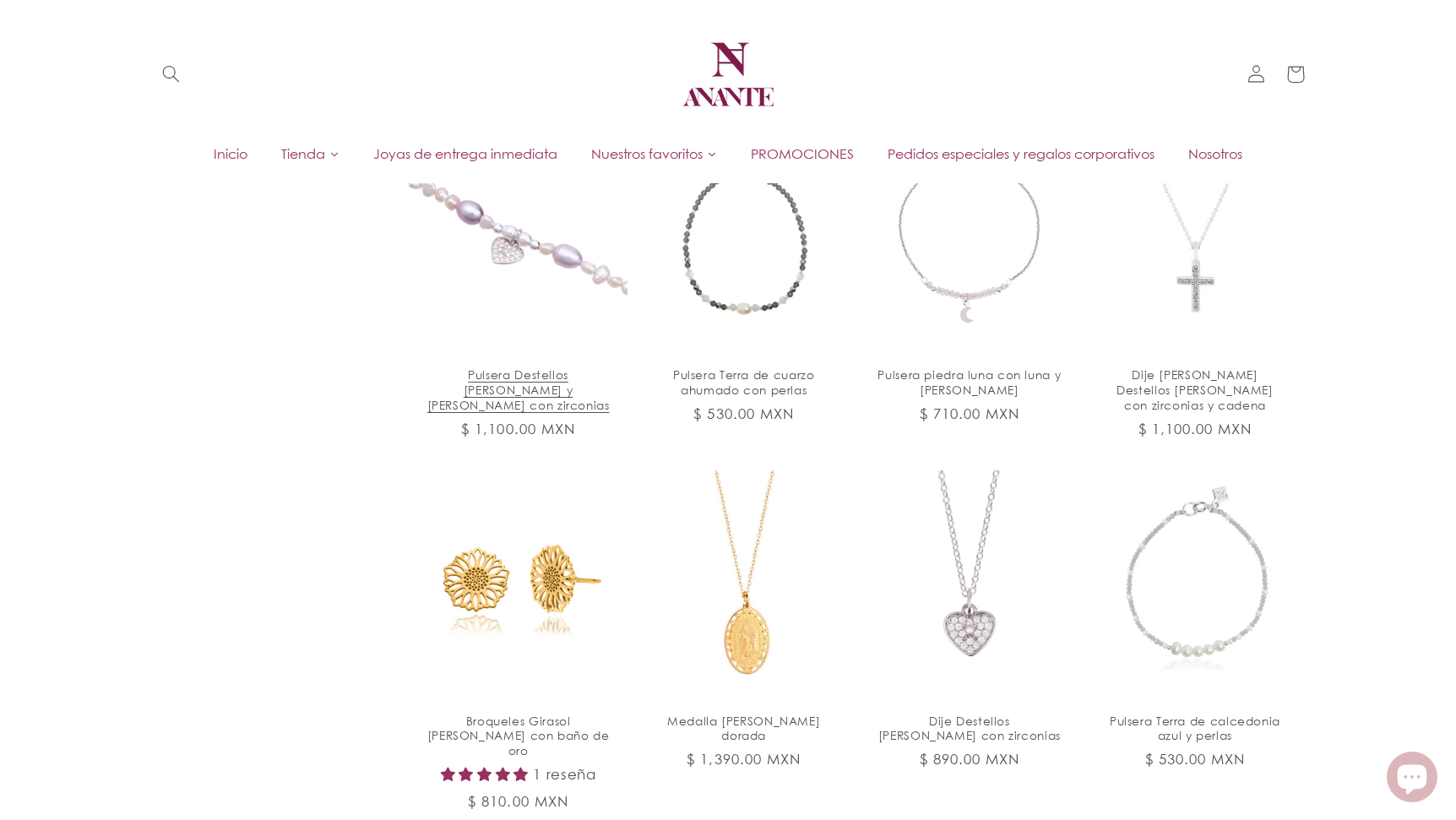
click at [523, 367] on link "Pulsera Destellos [PERSON_NAME] y [PERSON_NAME] con zirconias" at bounding box center [519, 389] width 183 height 44
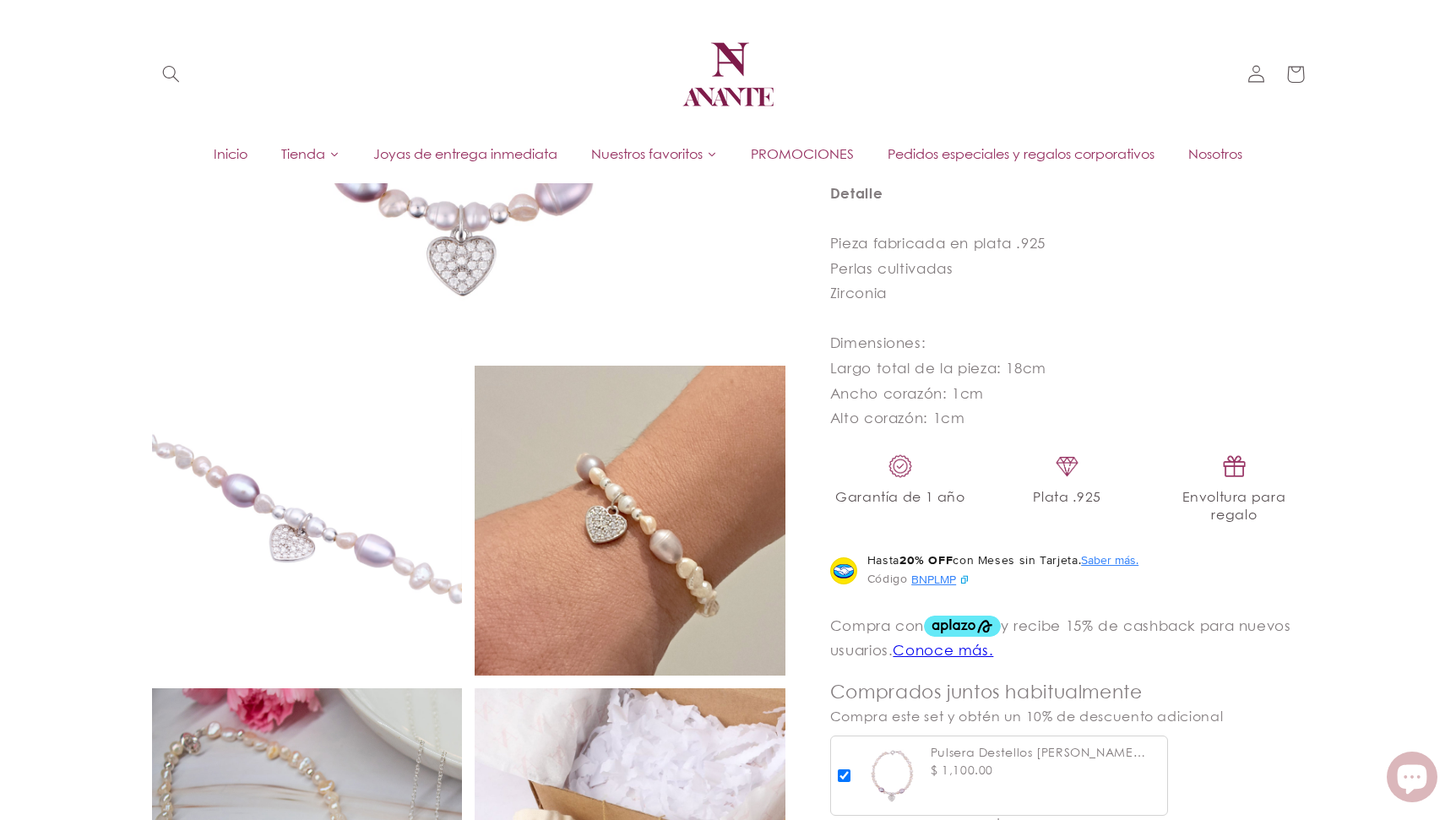
scroll to position [264, 0]
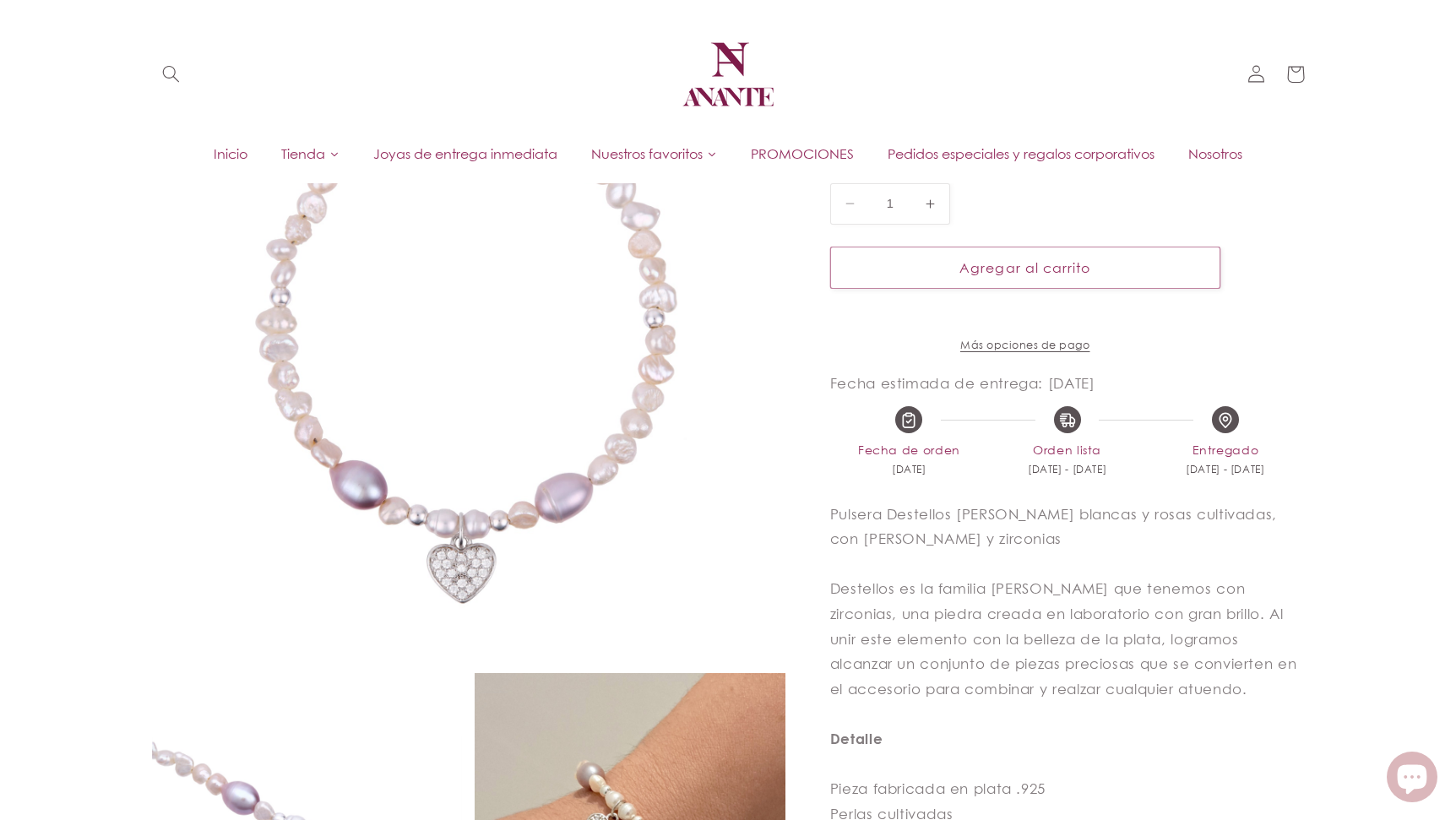
click at [400, 445] on img at bounding box center [469, 343] width 634 height 633
